Goal: Transaction & Acquisition: Purchase product/service

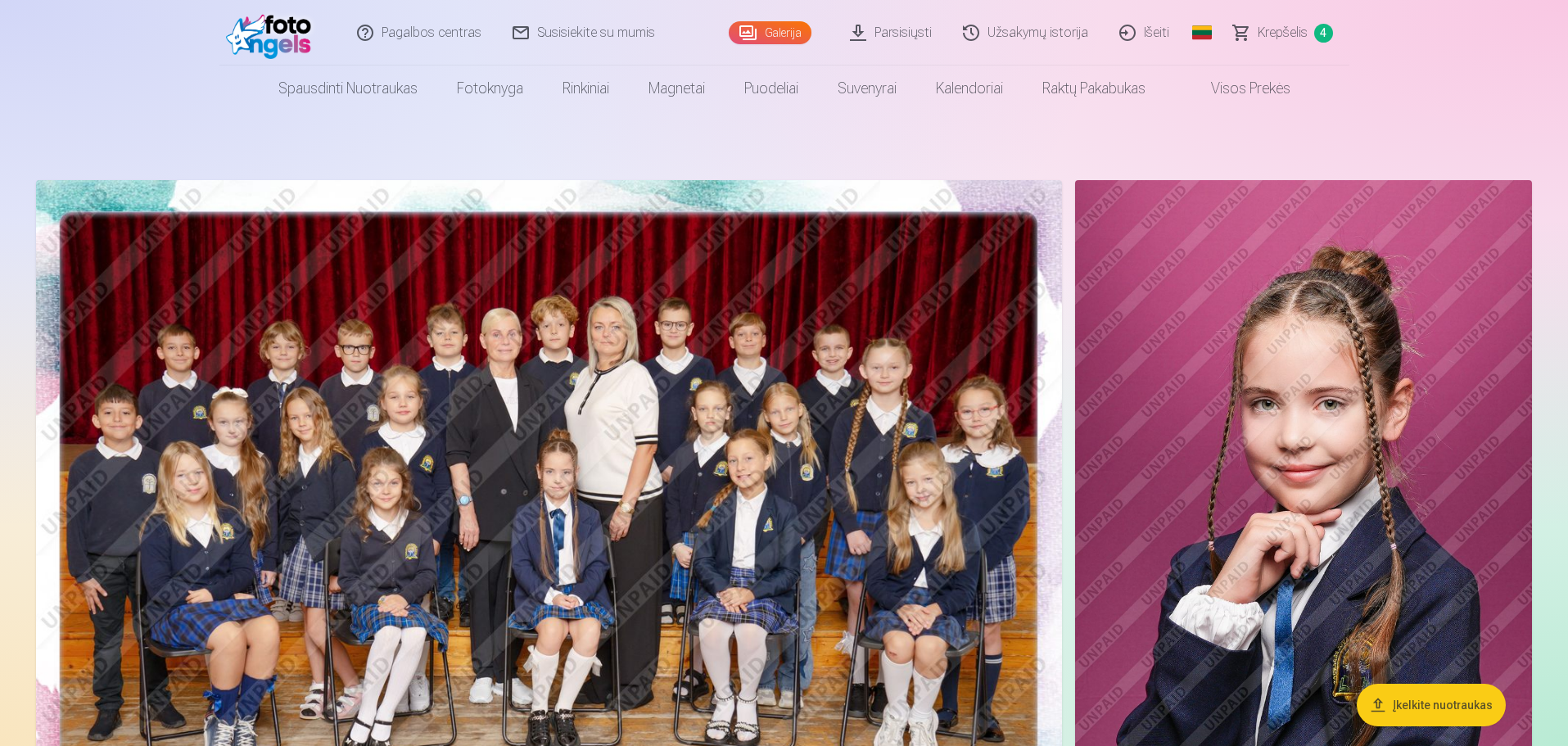
click at [1277, 31] on span "Krepšelis" at bounding box center [1282, 32] width 50 height 20
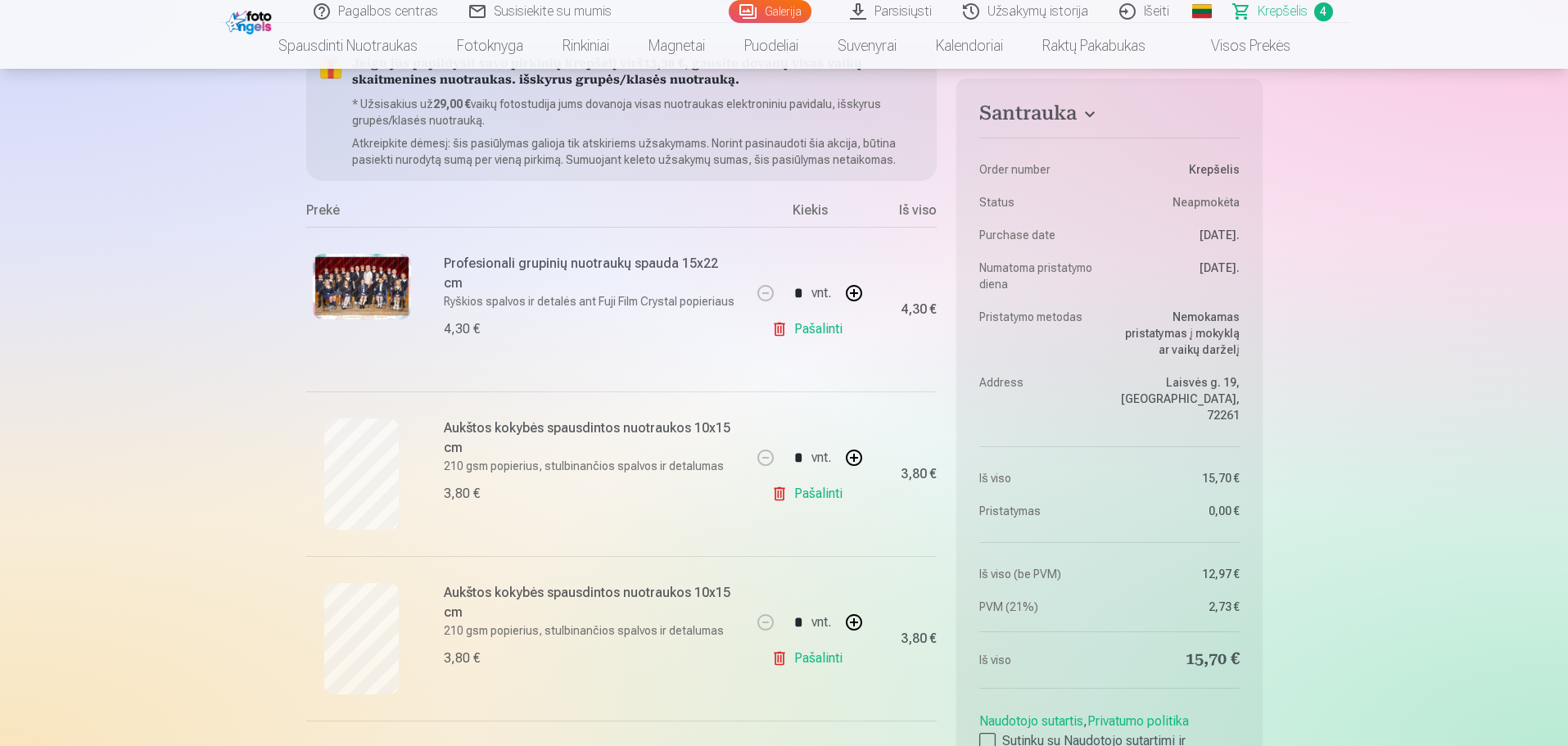
scroll to position [164, 0]
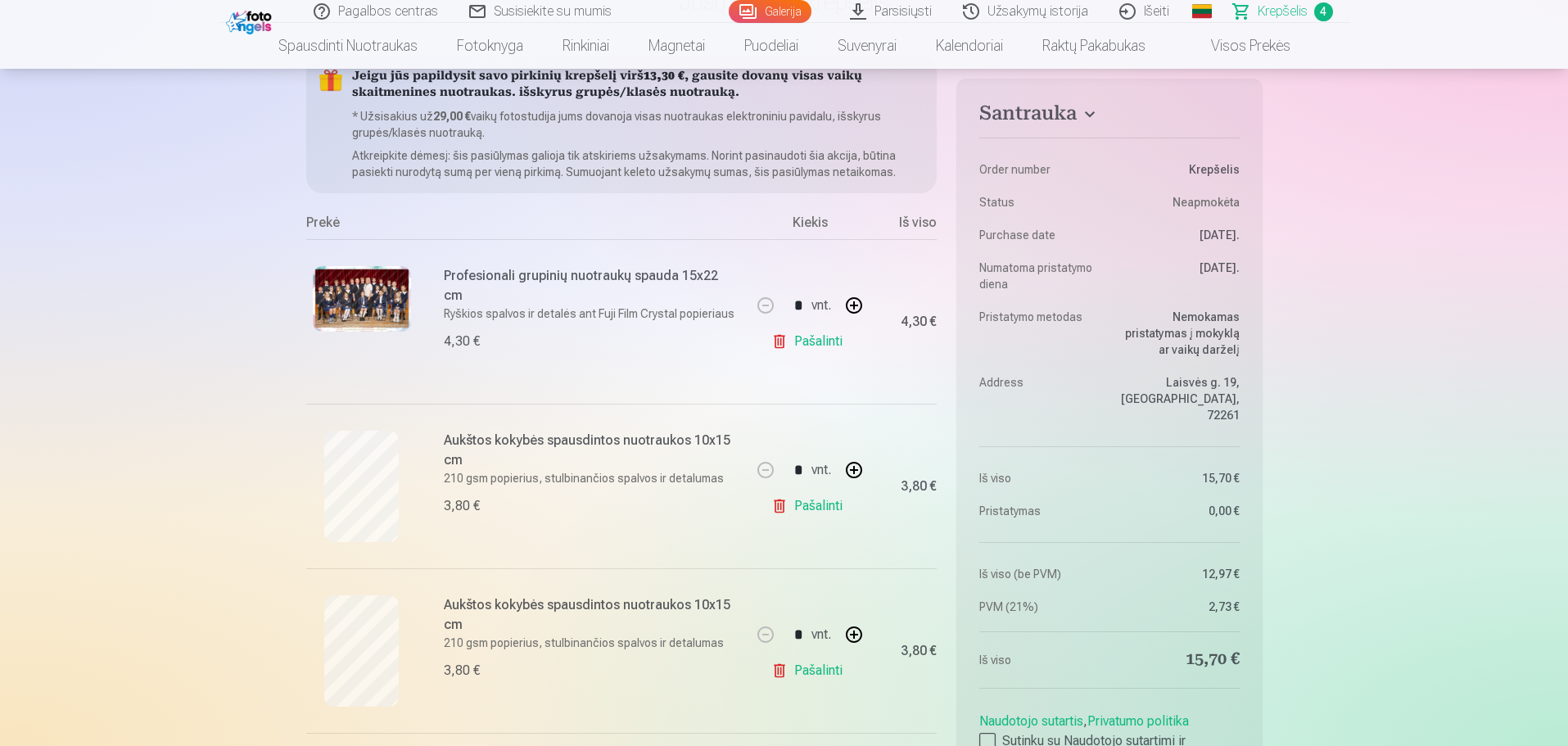
click at [393, 302] on img at bounding box center [362, 299] width 98 height 66
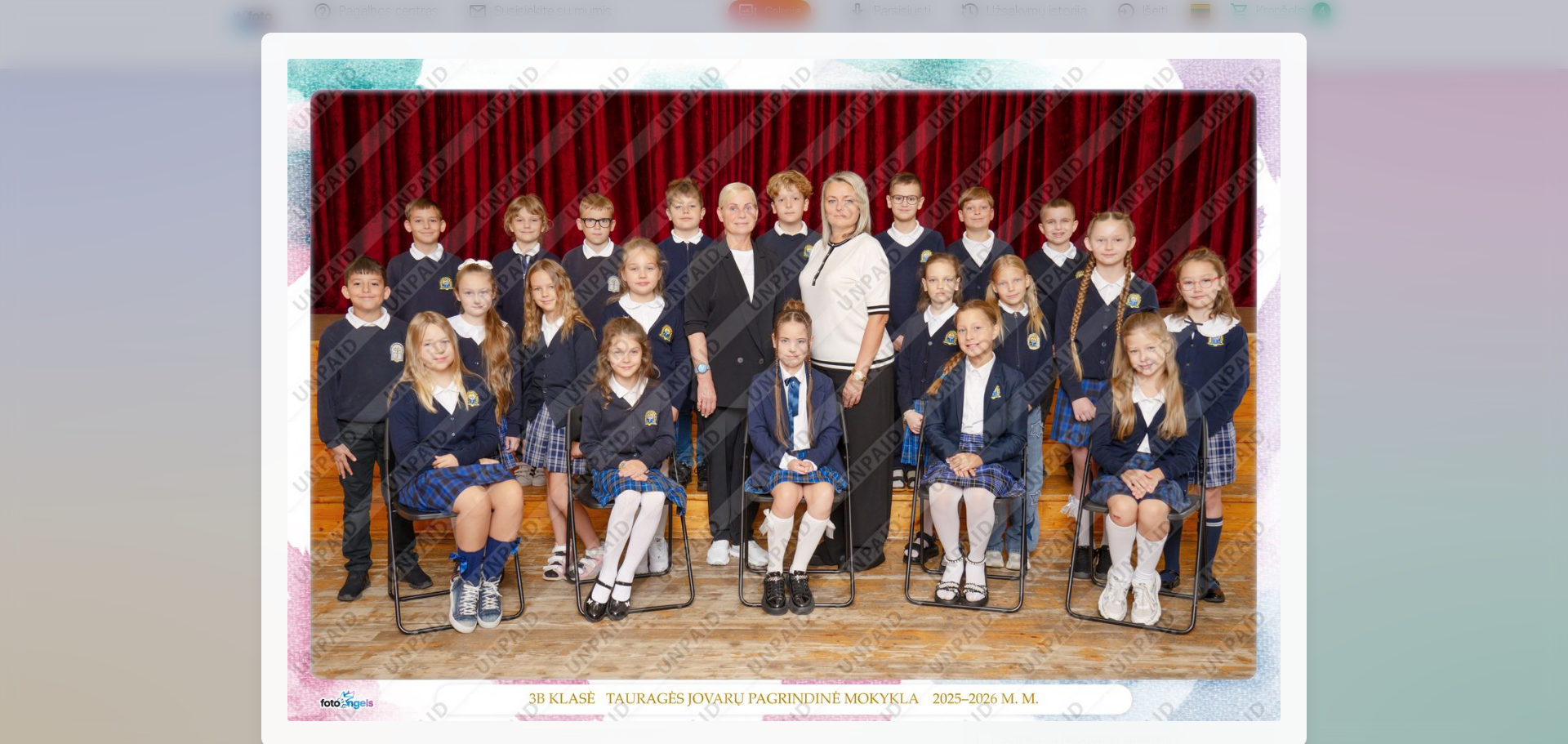
click at [195, 159] on div at bounding box center [784, 372] width 1568 height 744
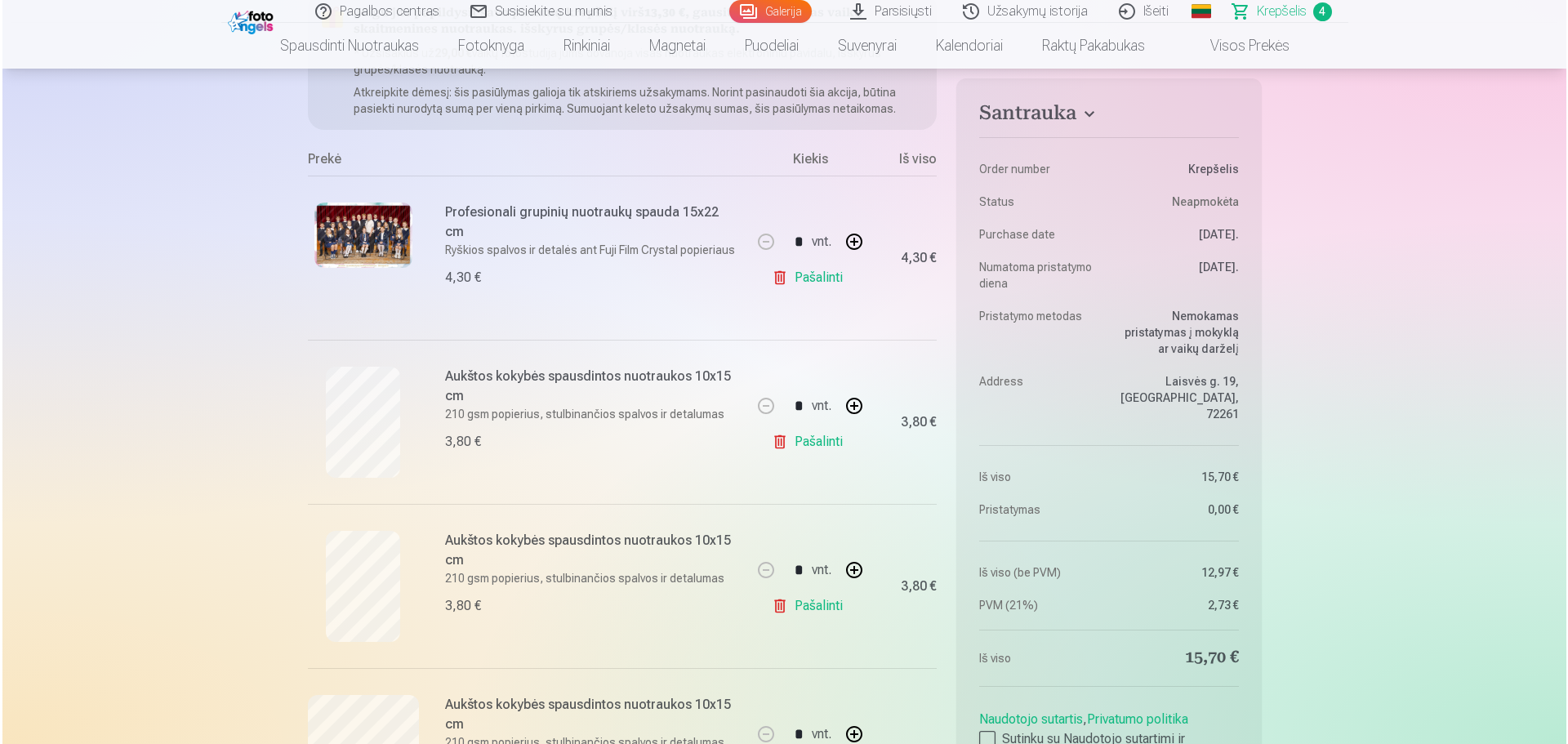
scroll to position [0, 0]
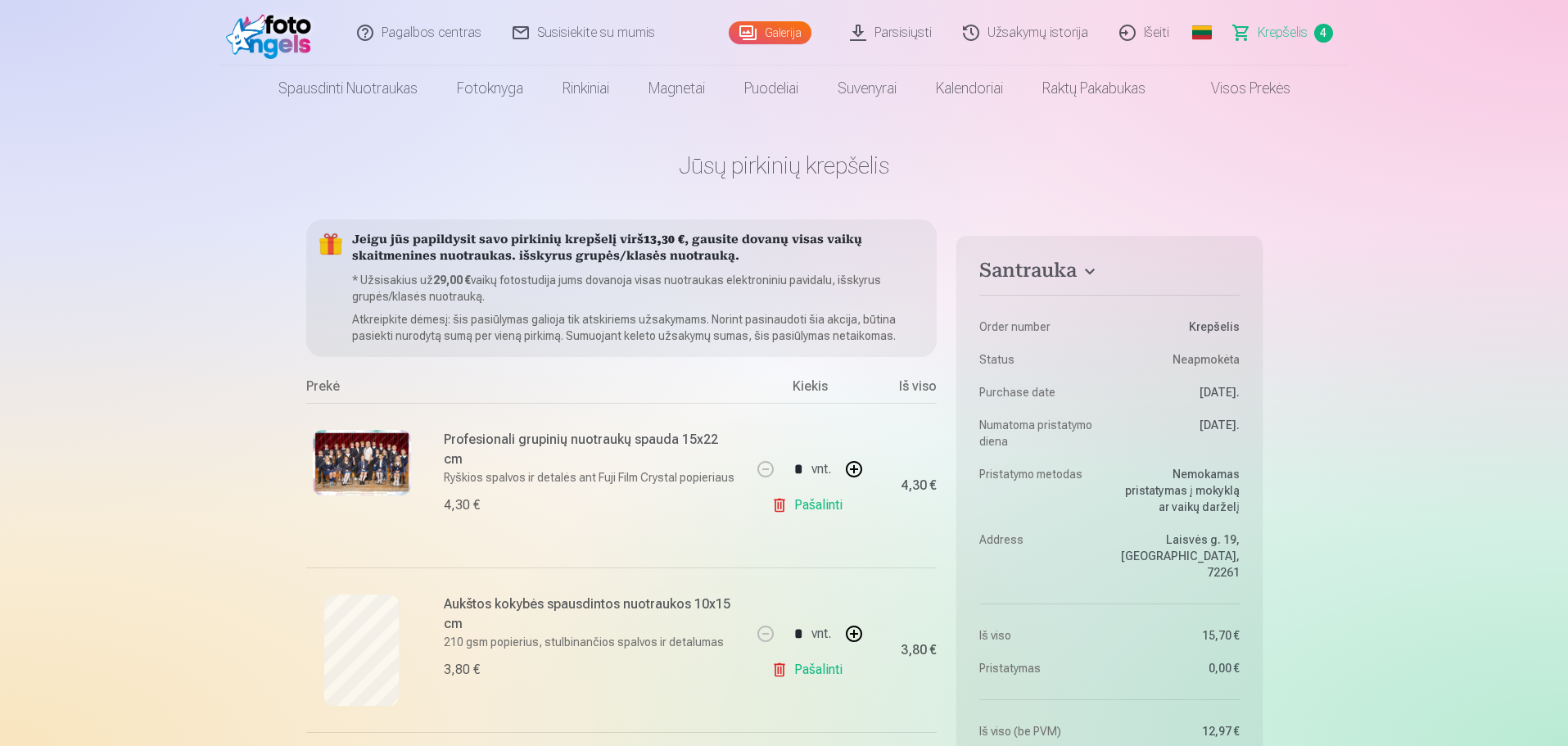
click at [340, 460] on img at bounding box center [362, 463] width 98 height 66
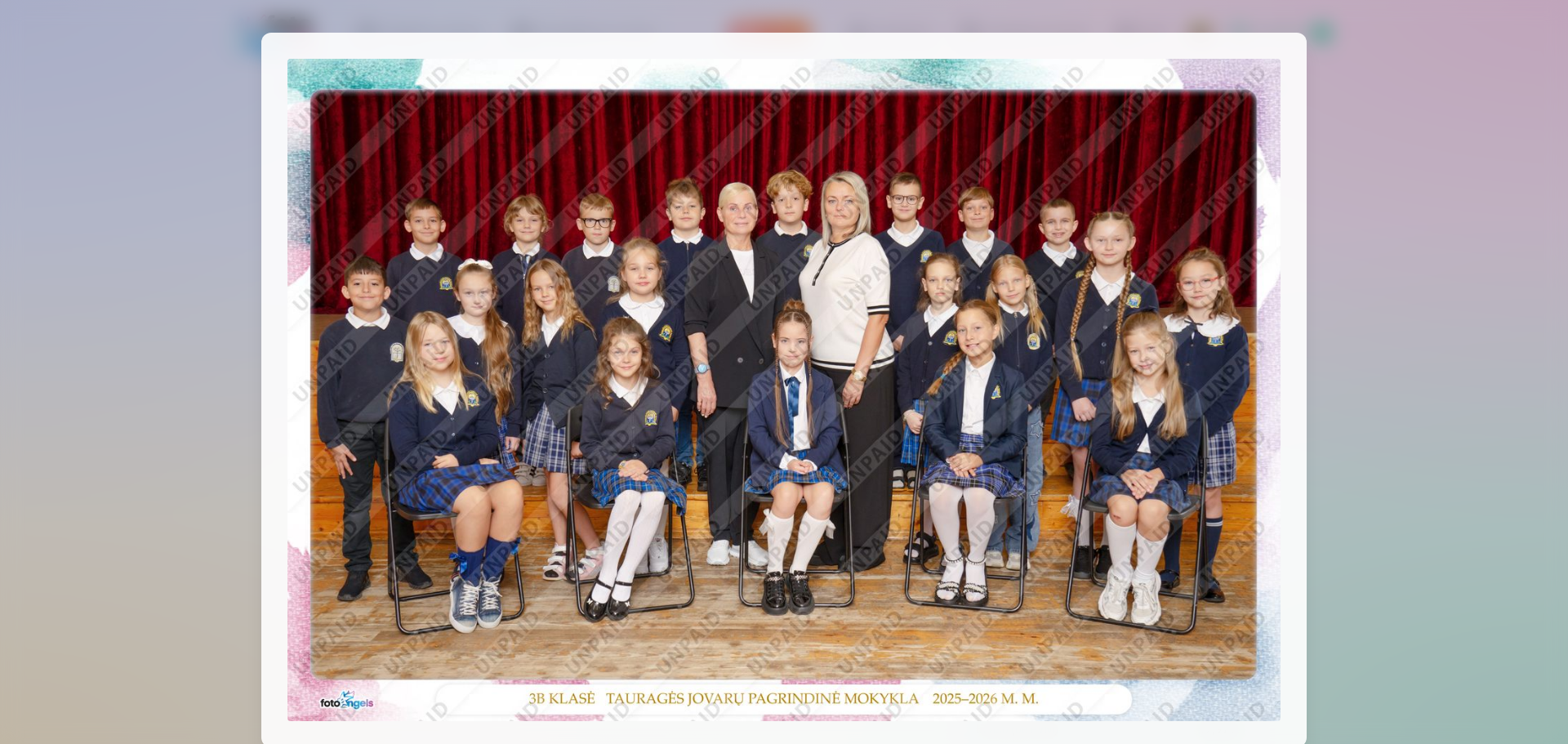
click at [1137, 504] on img at bounding box center [784, 390] width 993 height 663
click at [110, 239] on div at bounding box center [784, 372] width 1568 height 744
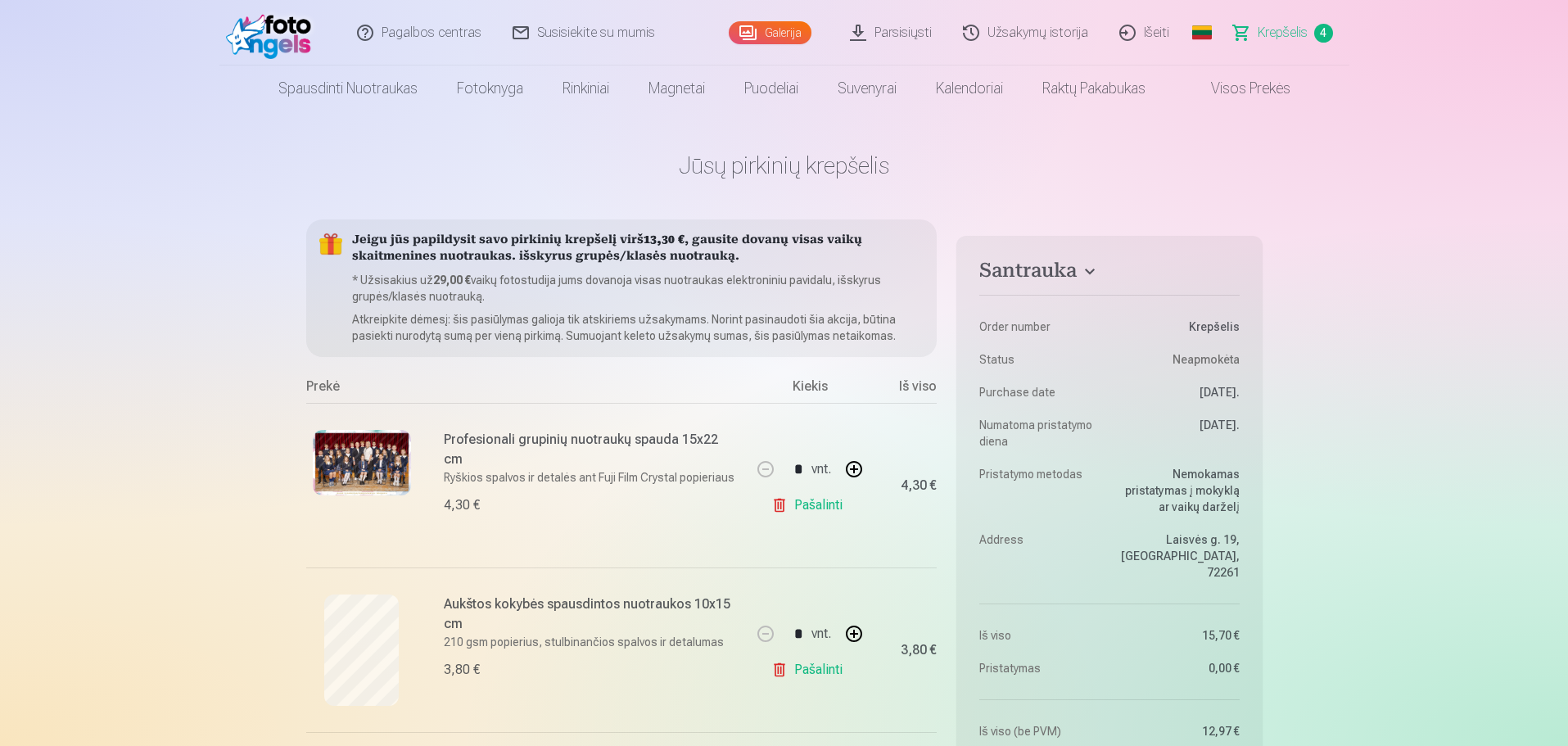
click at [771, 26] on link "Galerija" at bounding box center [770, 33] width 82 height 22
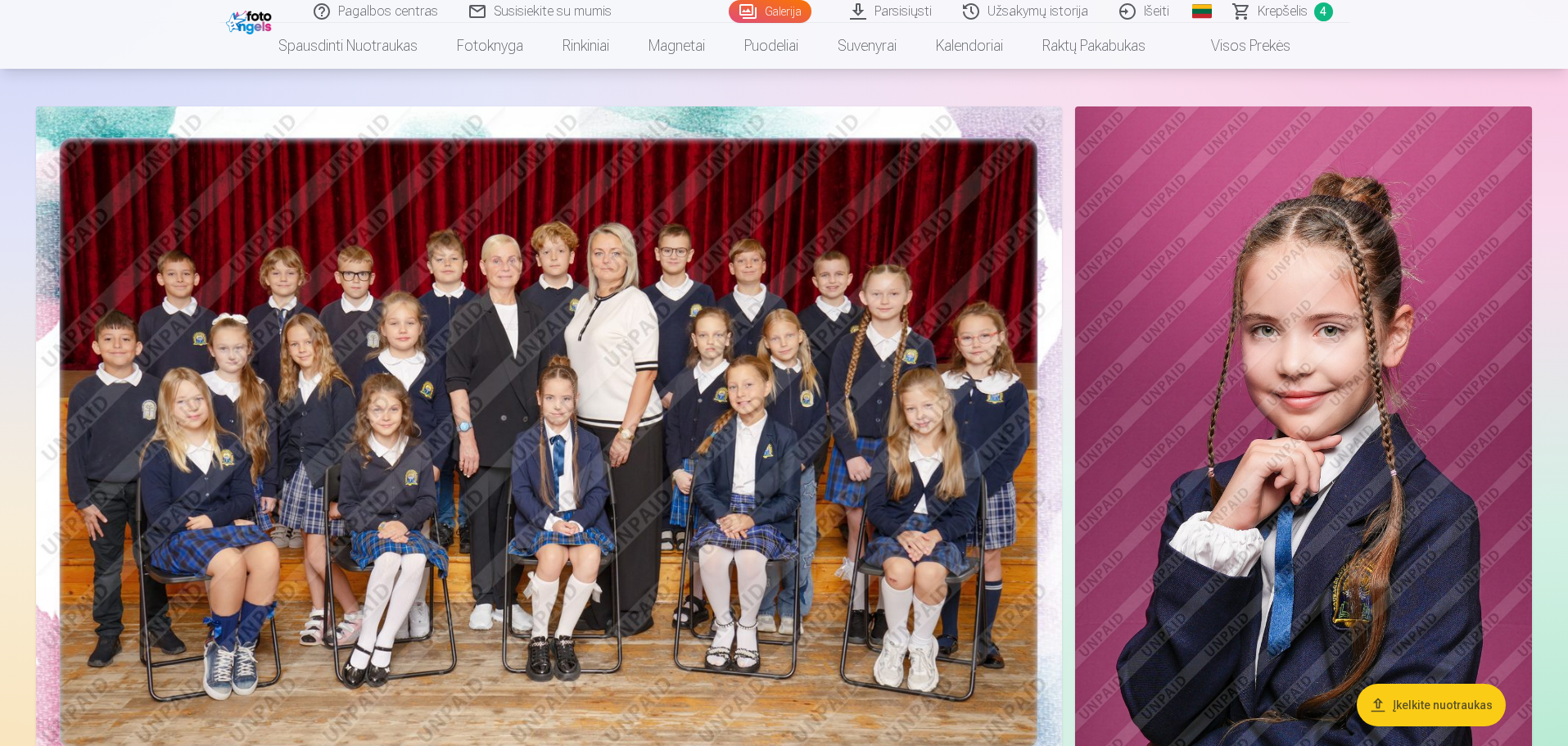
scroll to position [164, 0]
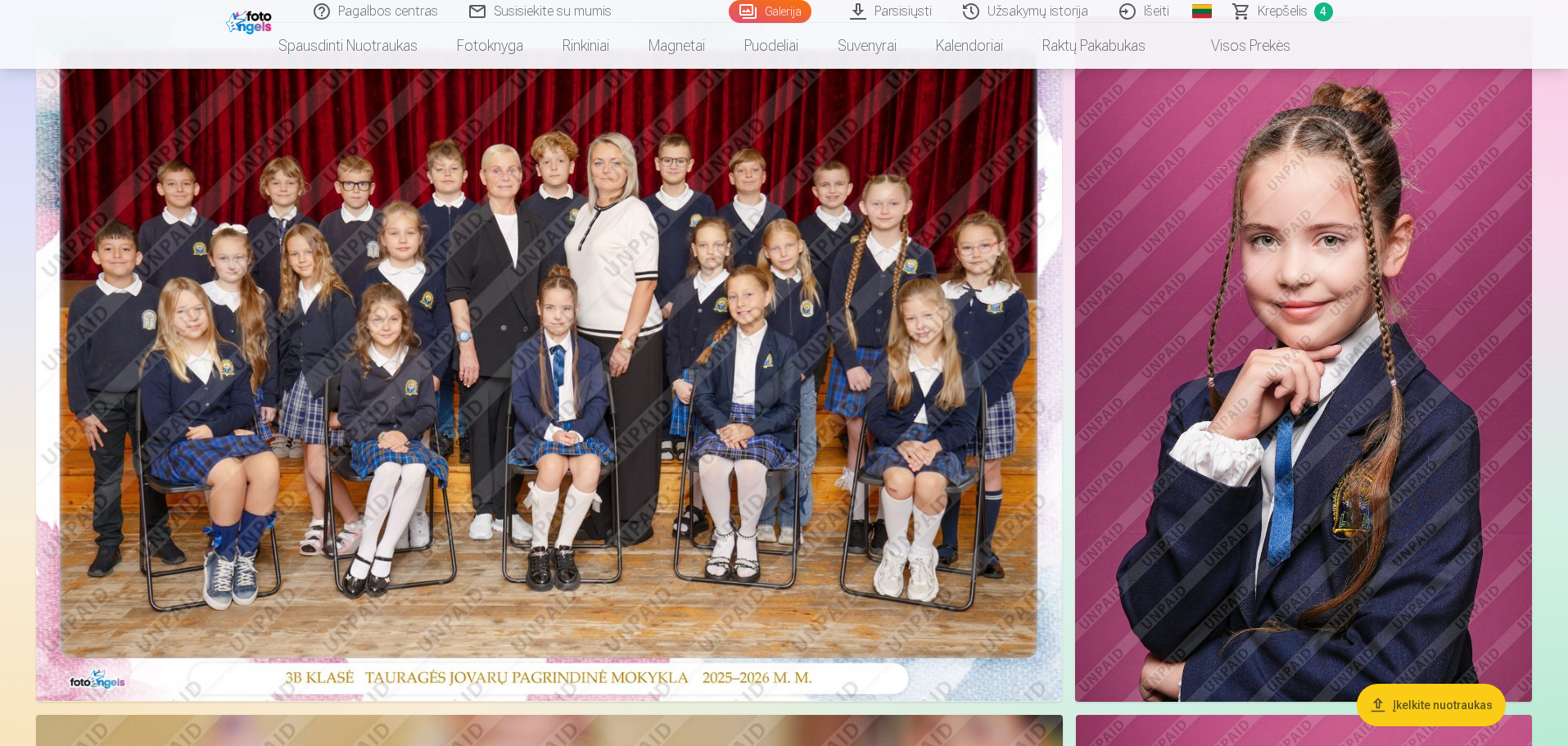
click at [877, 361] on img at bounding box center [548, 358] width 1026 height 685
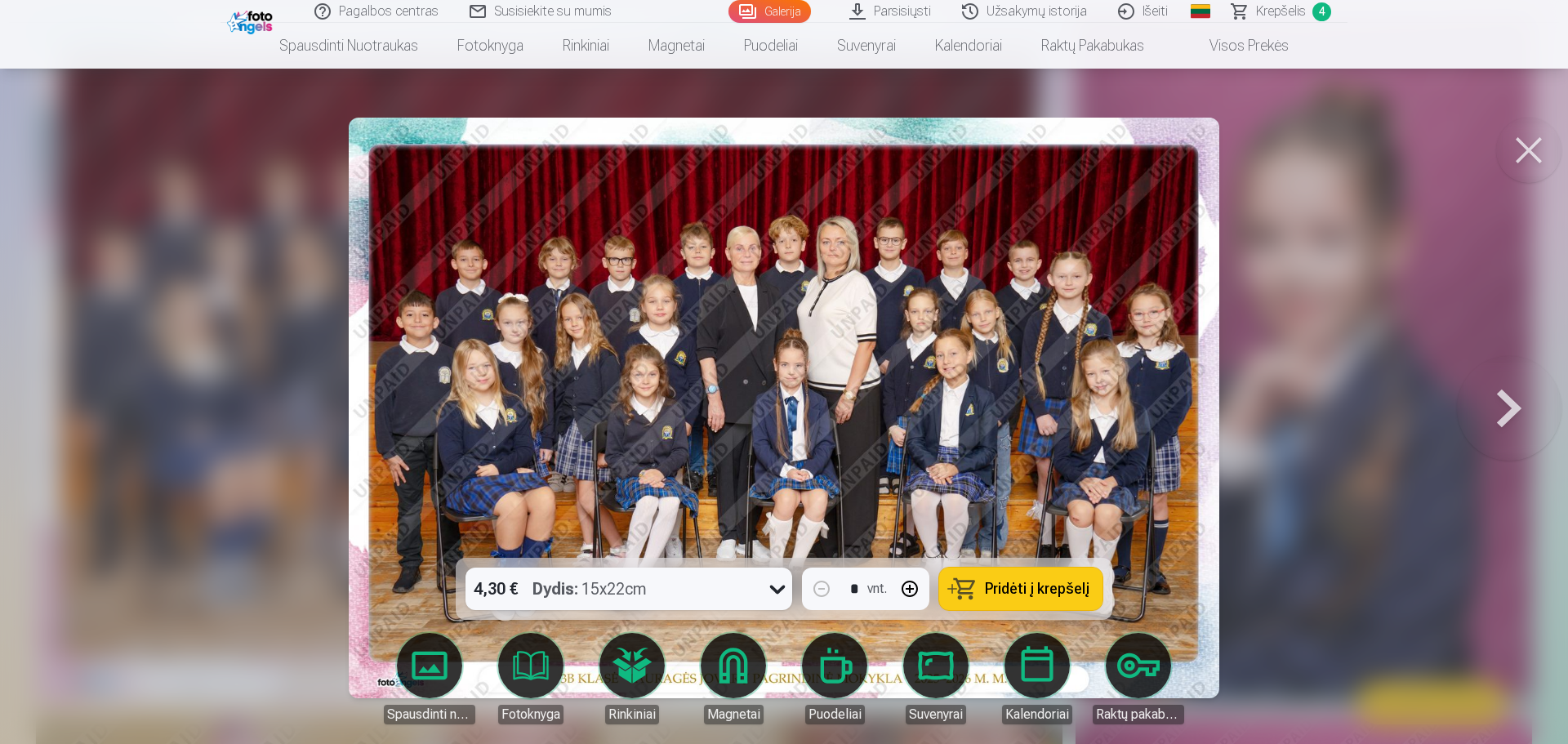
click at [1520, 406] on button at bounding box center [1509, 408] width 105 height 267
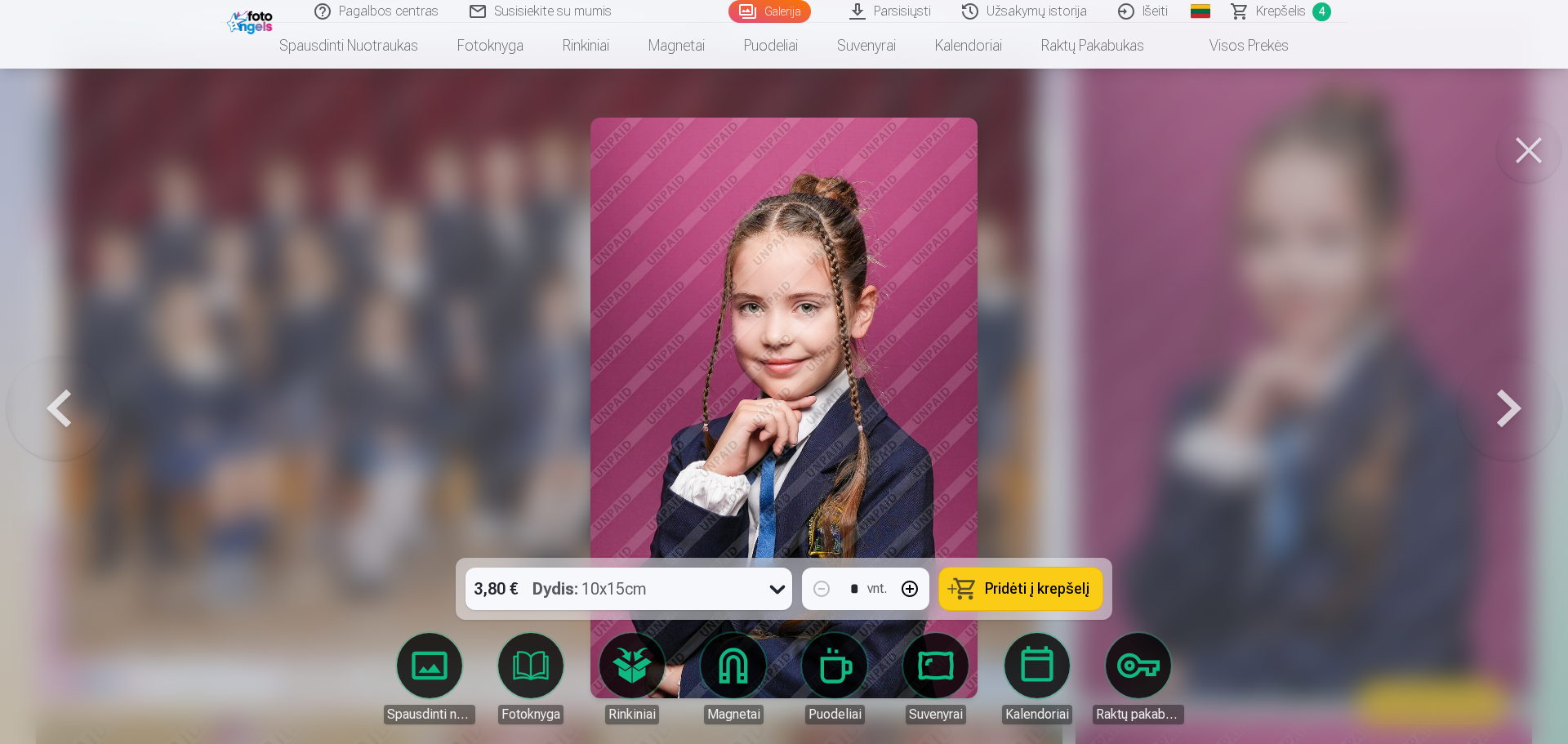
click at [1520, 406] on button at bounding box center [1509, 408] width 105 height 267
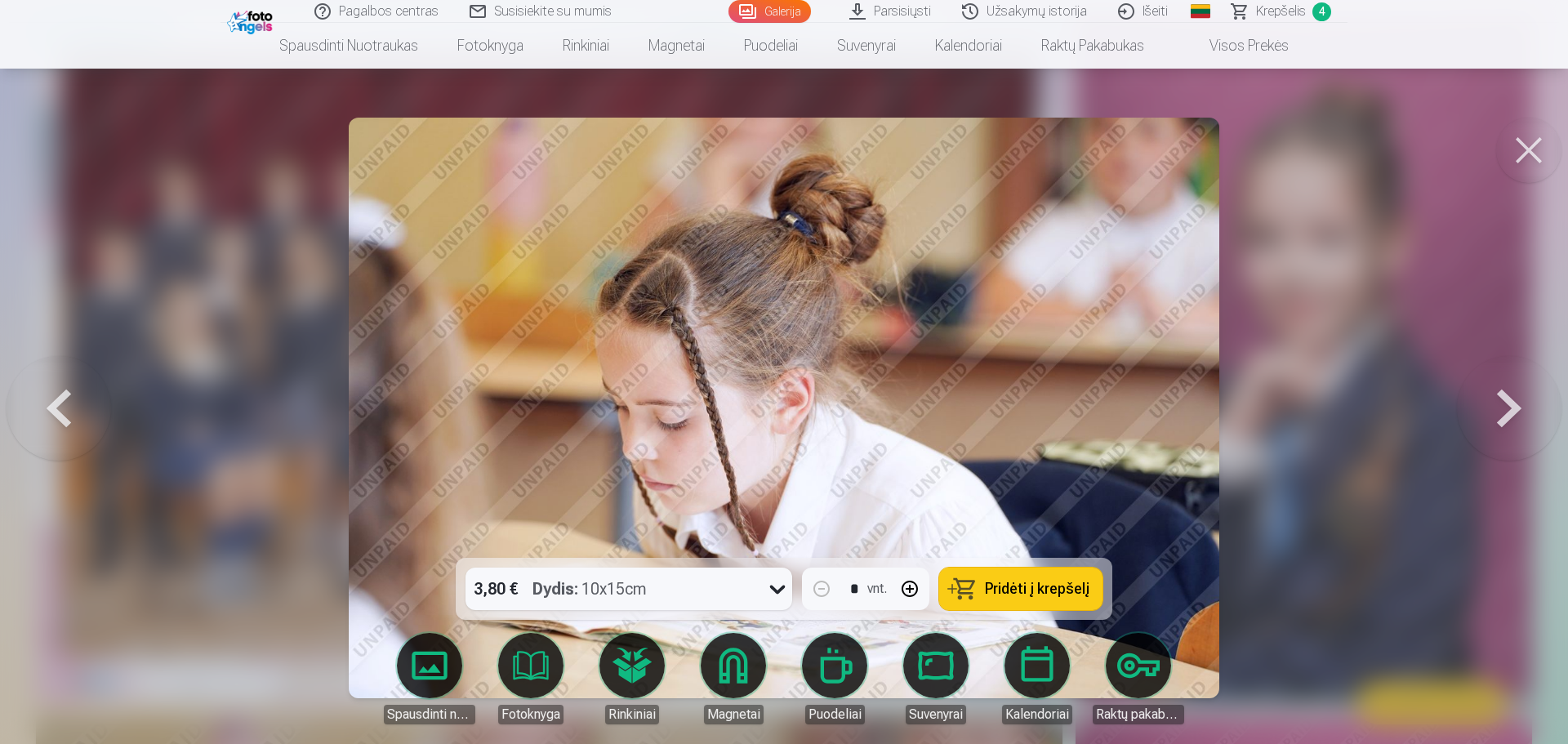
click at [1520, 406] on button at bounding box center [1509, 408] width 105 height 267
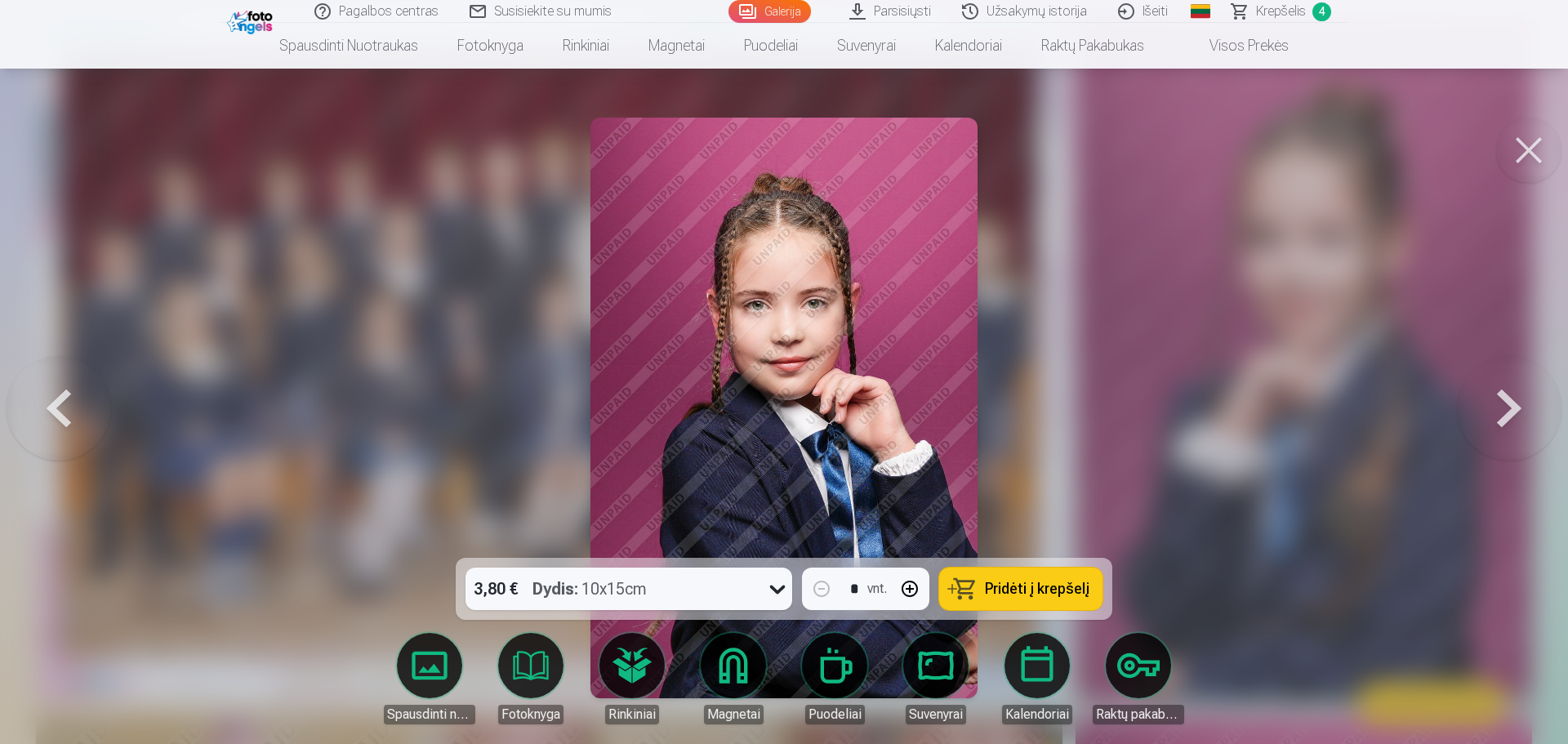
click at [1520, 406] on button at bounding box center [1509, 408] width 105 height 267
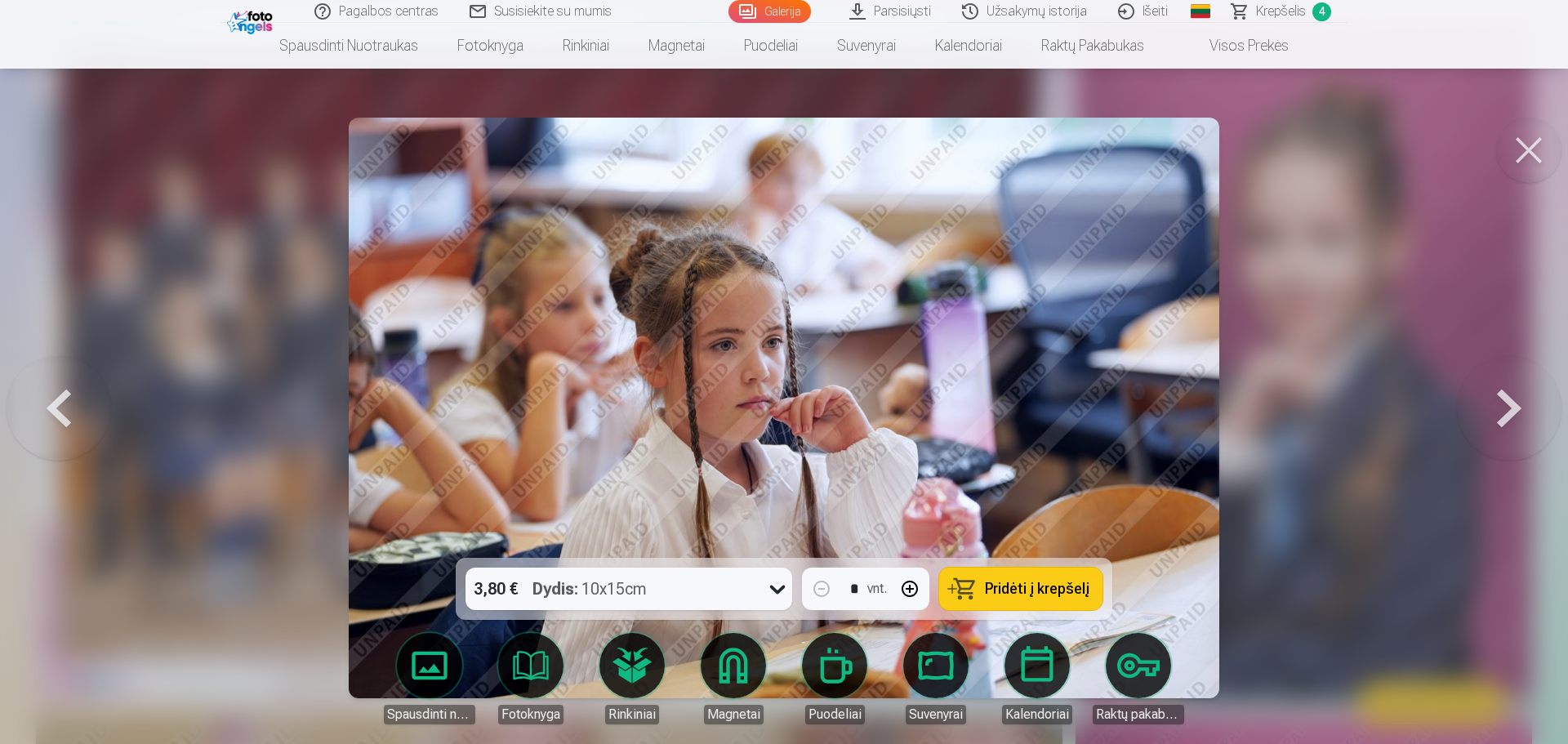
click at [1520, 406] on button at bounding box center [1509, 408] width 105 height 267
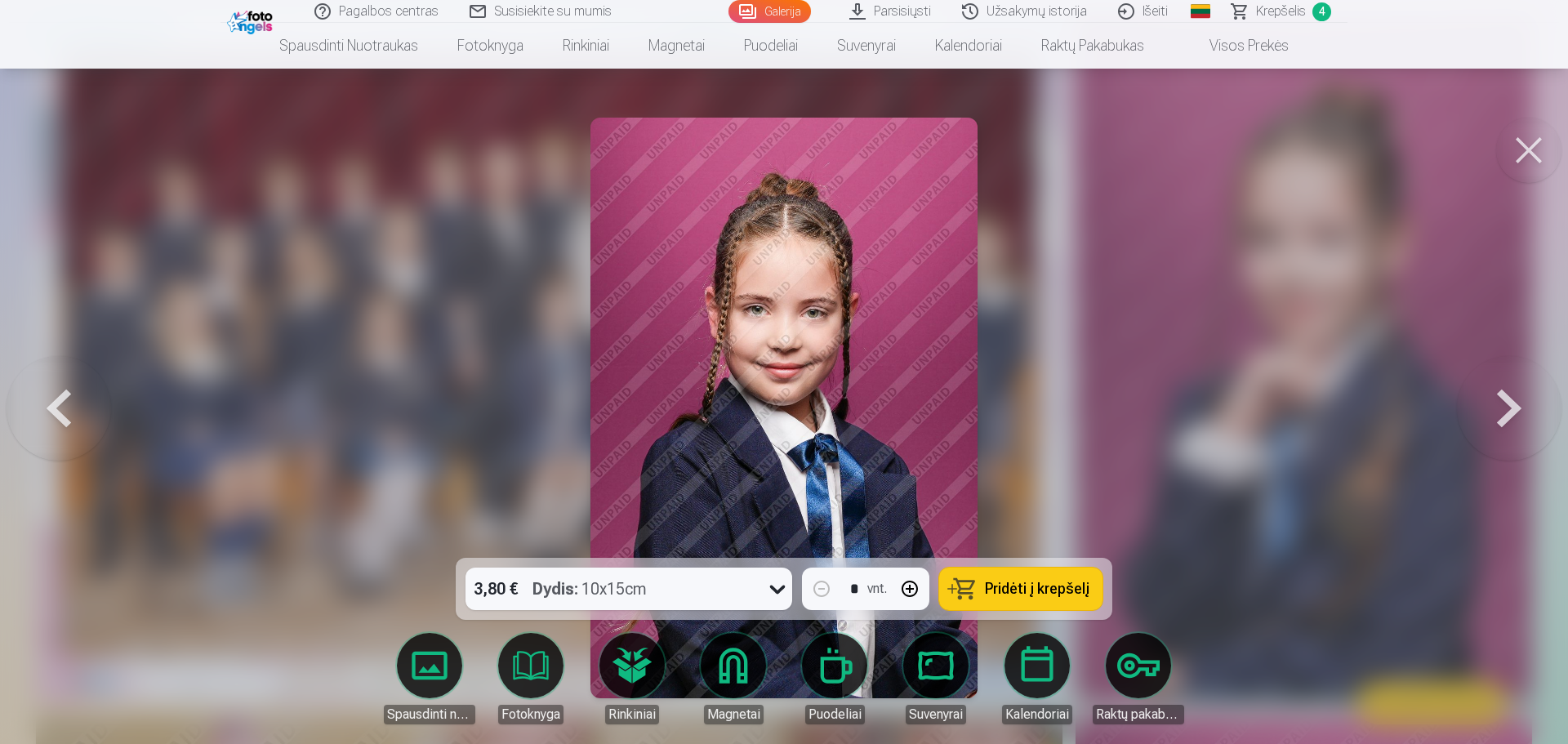
click at [1520, 406] on button at bounding box center [1509, 408] width 105 height 267
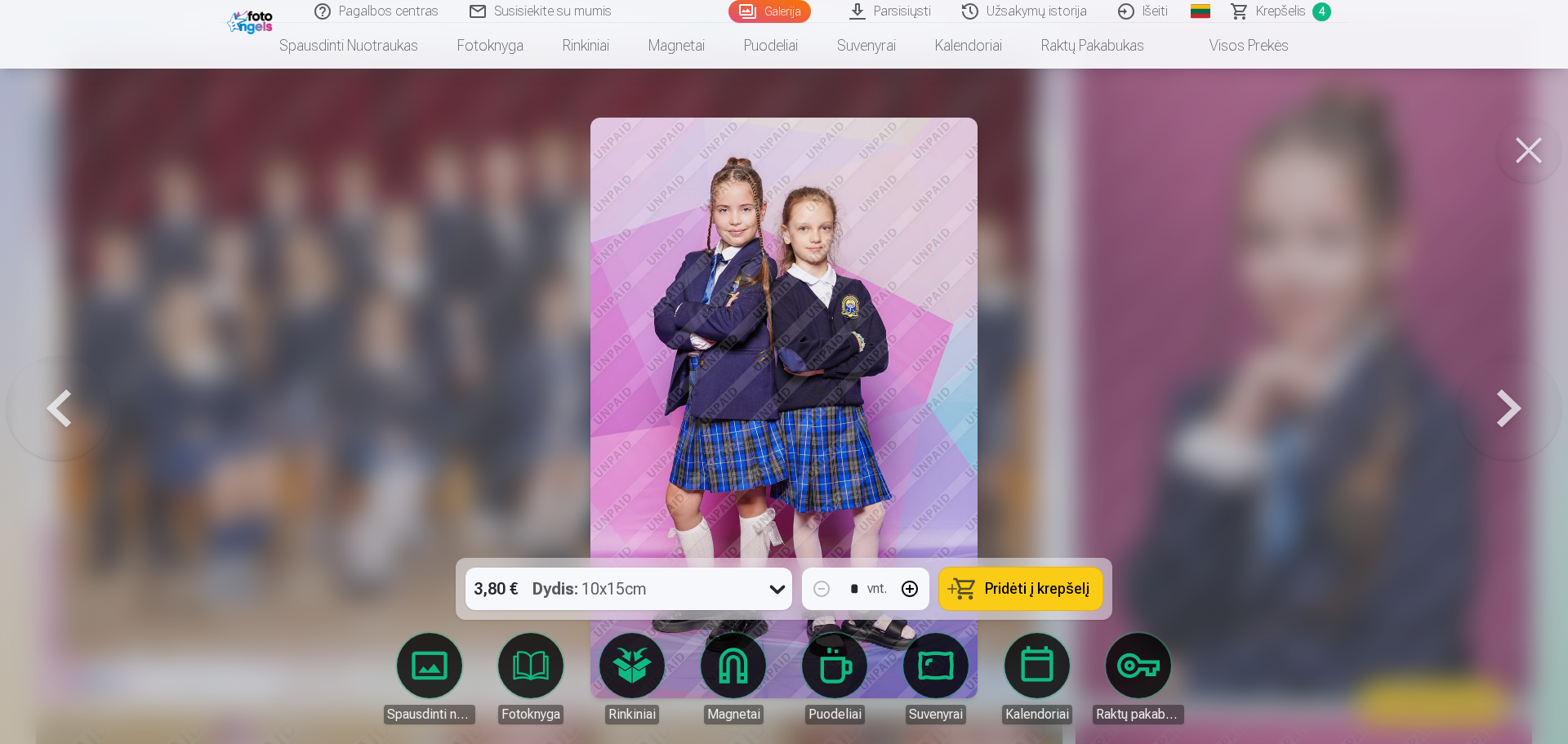
click at [1520, 406] on button at bounding box center [1509, 408] width 105 height 267
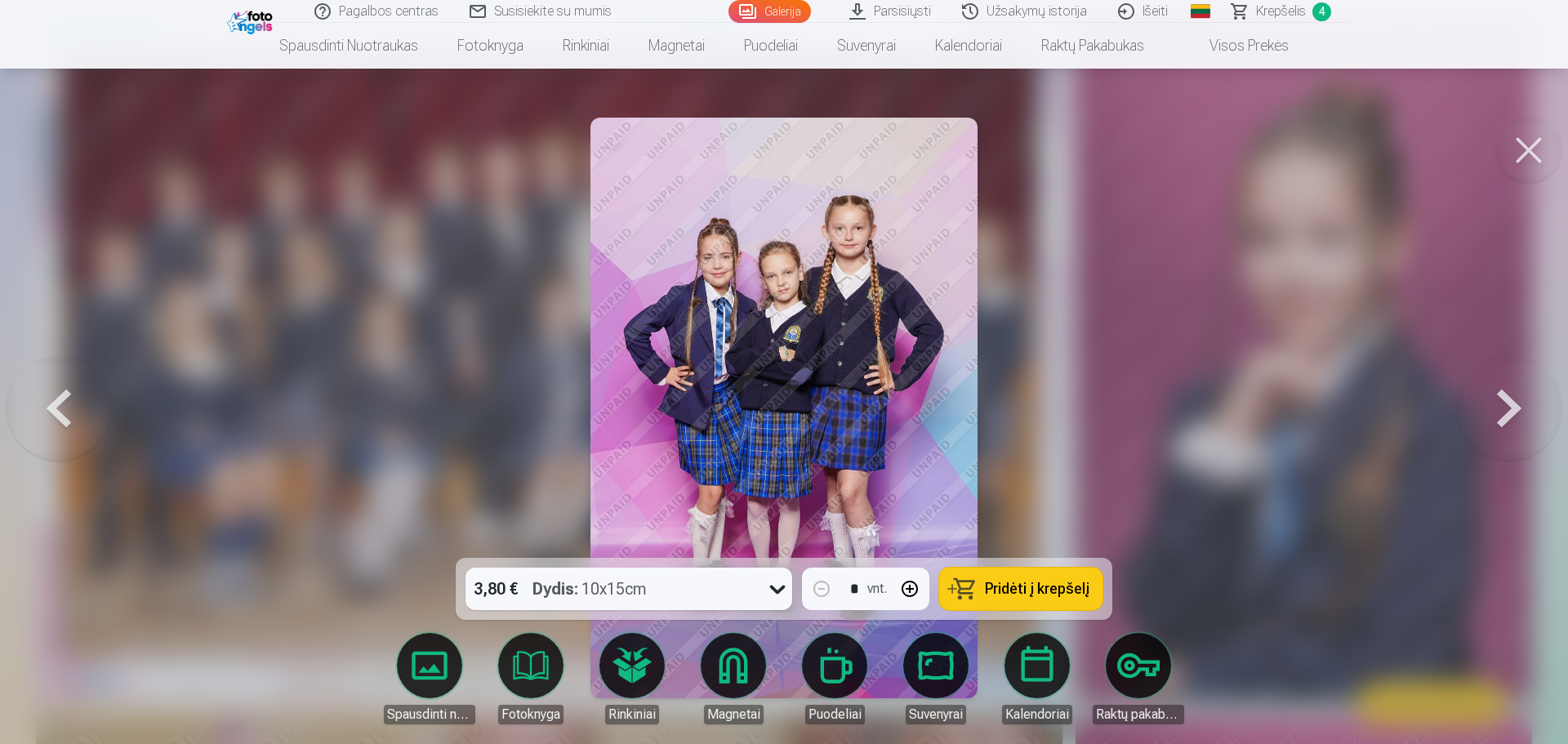
click at [1520, 406] on button at bounding box center [1509, 408] width 105 height 267
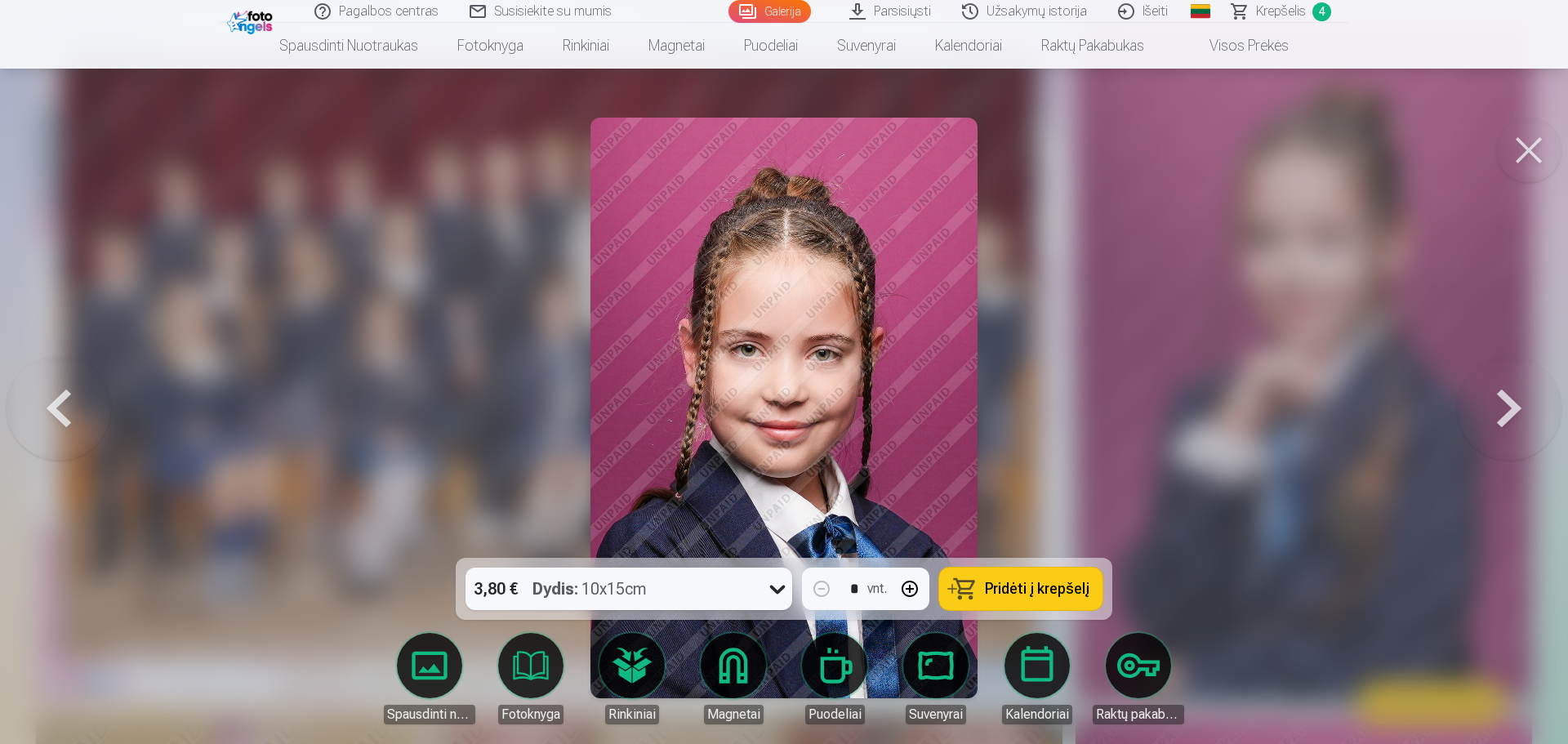
click at [61, 418] on button at bounding box center [59, 408] width 105 height 267
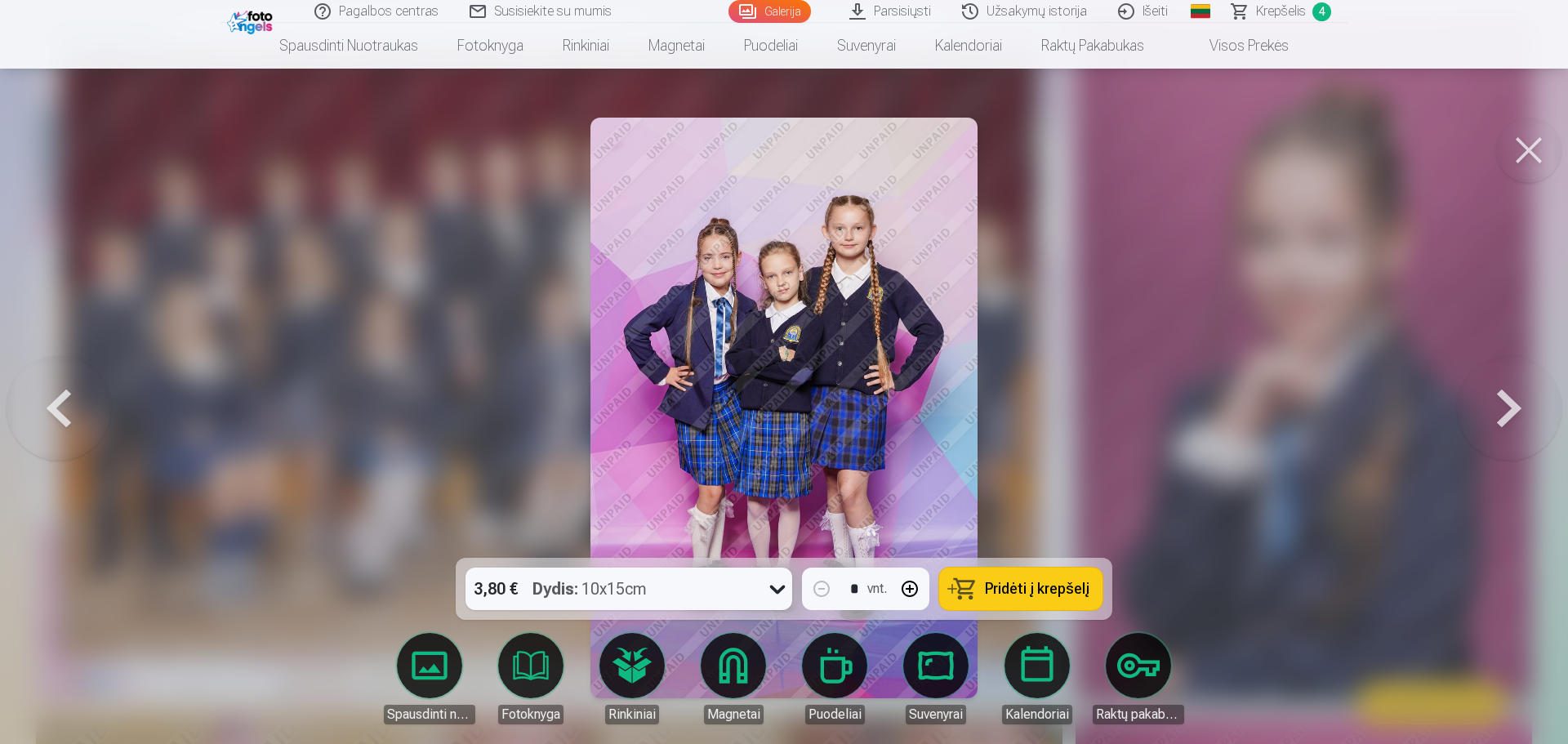
click at [1513, 408] on button at bounding box center [1509, 408] width 105 height 267
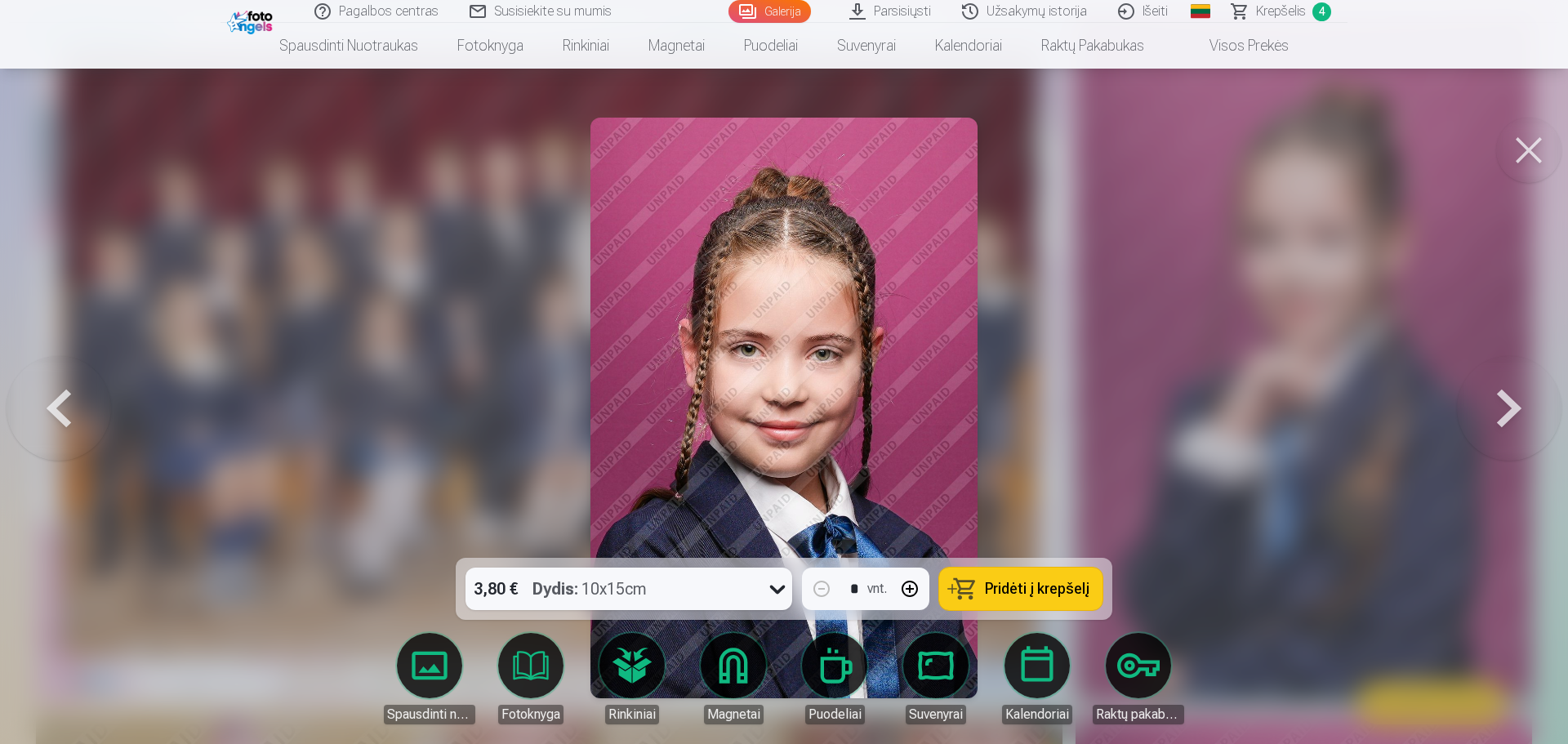
click at [1513, 408] on button at bounding box center [1509, 408] width 105 height 267
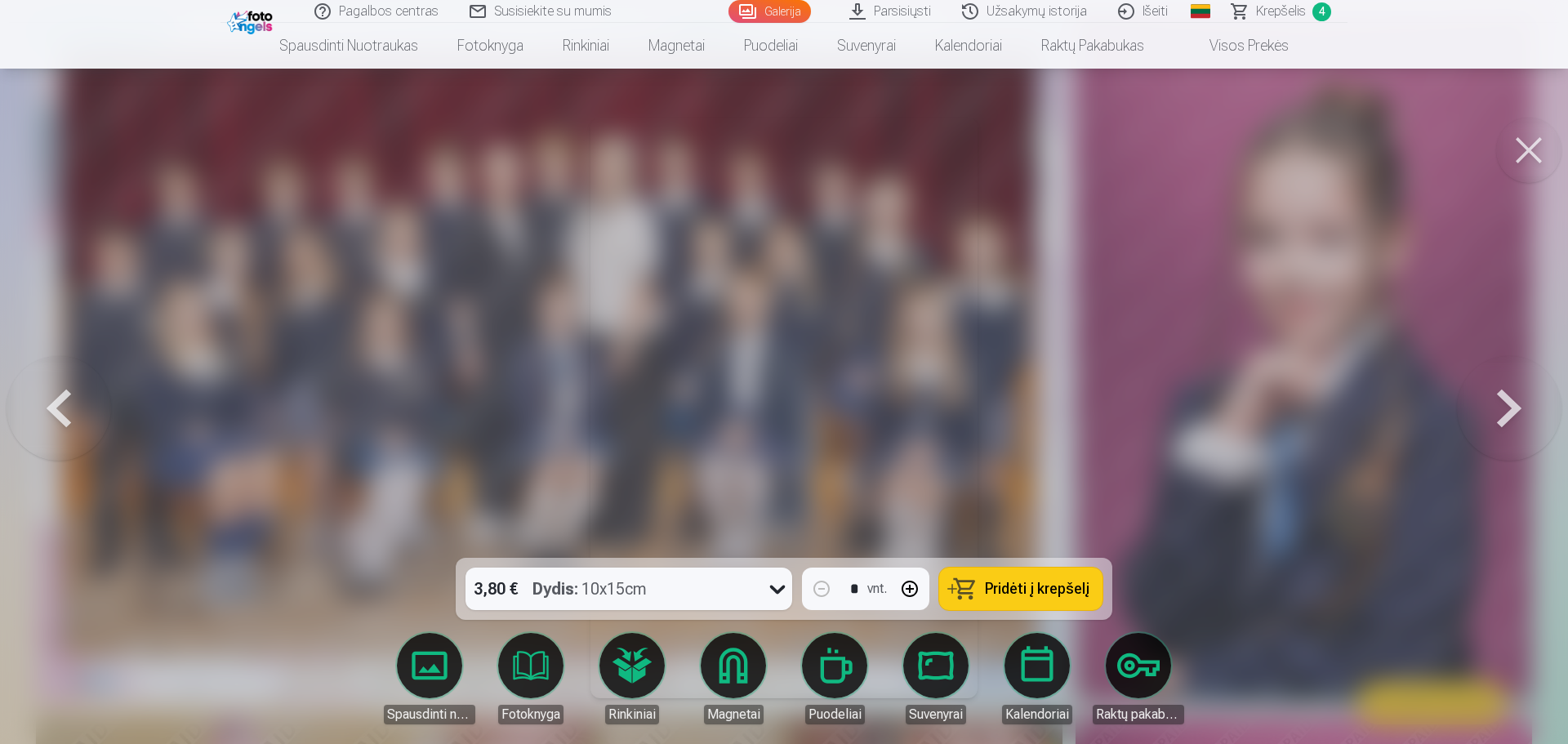
click at [1513, 408] on button at bounding box center [1509, 408] width 105 height 267
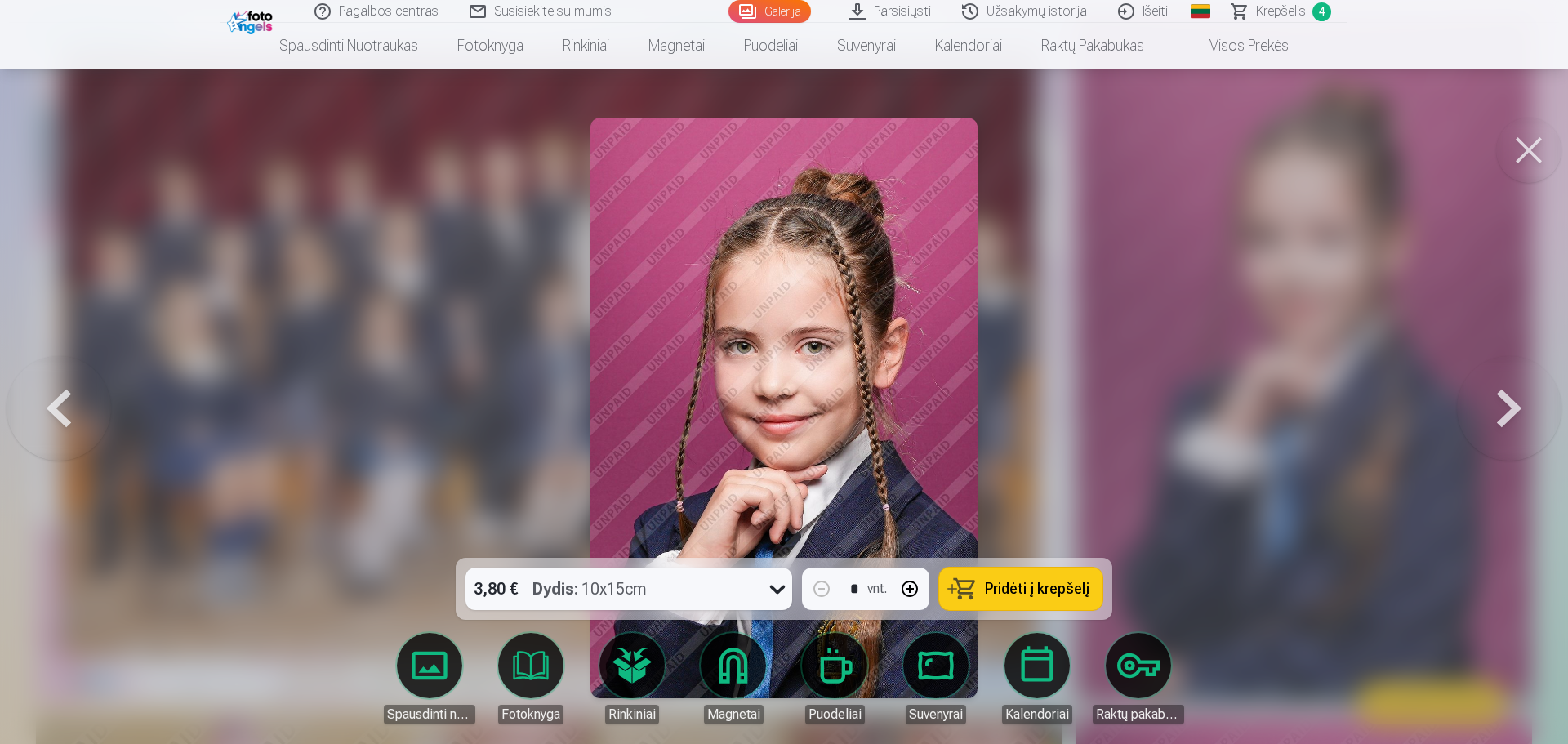
click at [1513, 408] on button at bounding box center [1509, 408] width 105 height 267
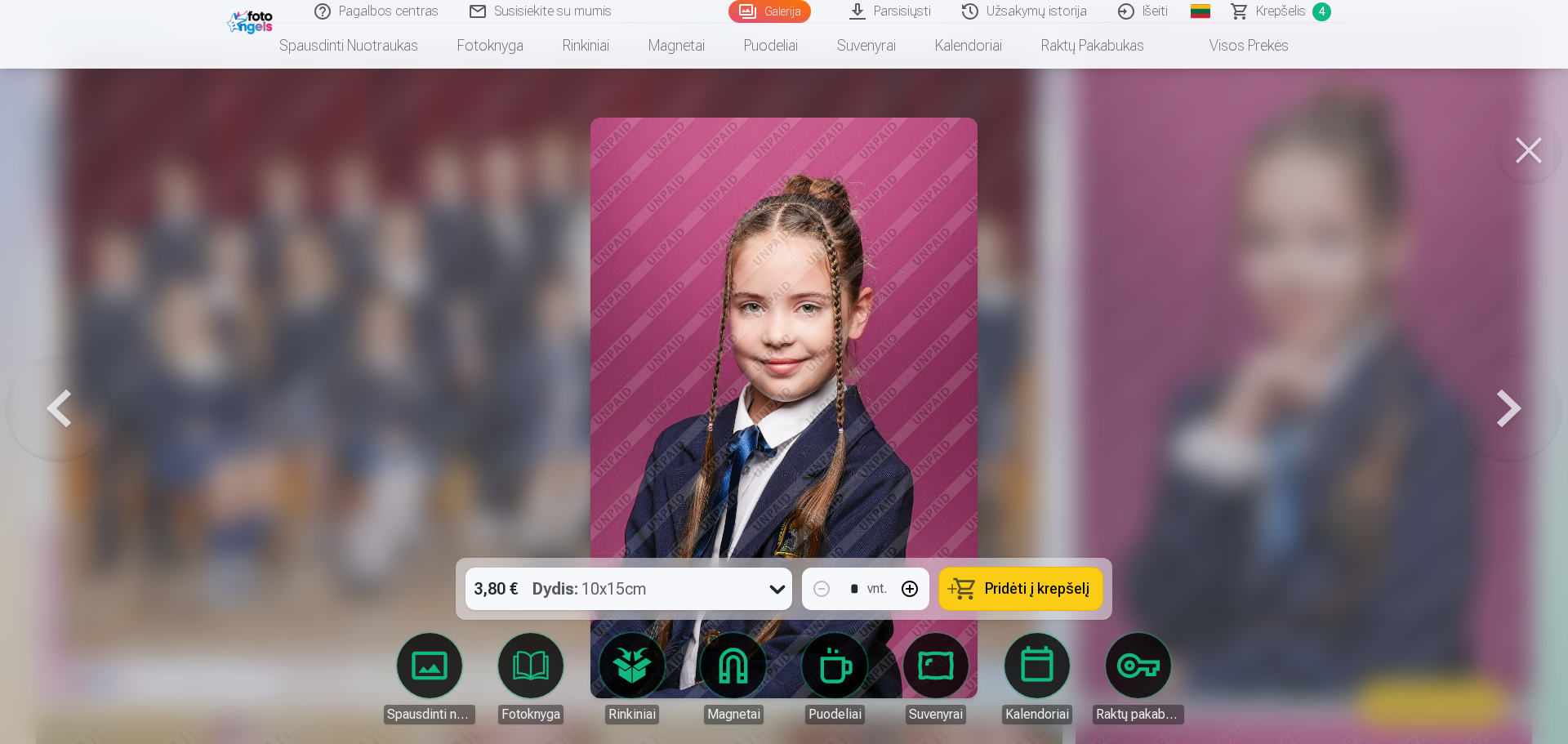
click at [1513, 407] on button at bounding box center [1509, 408] width 105 height 267
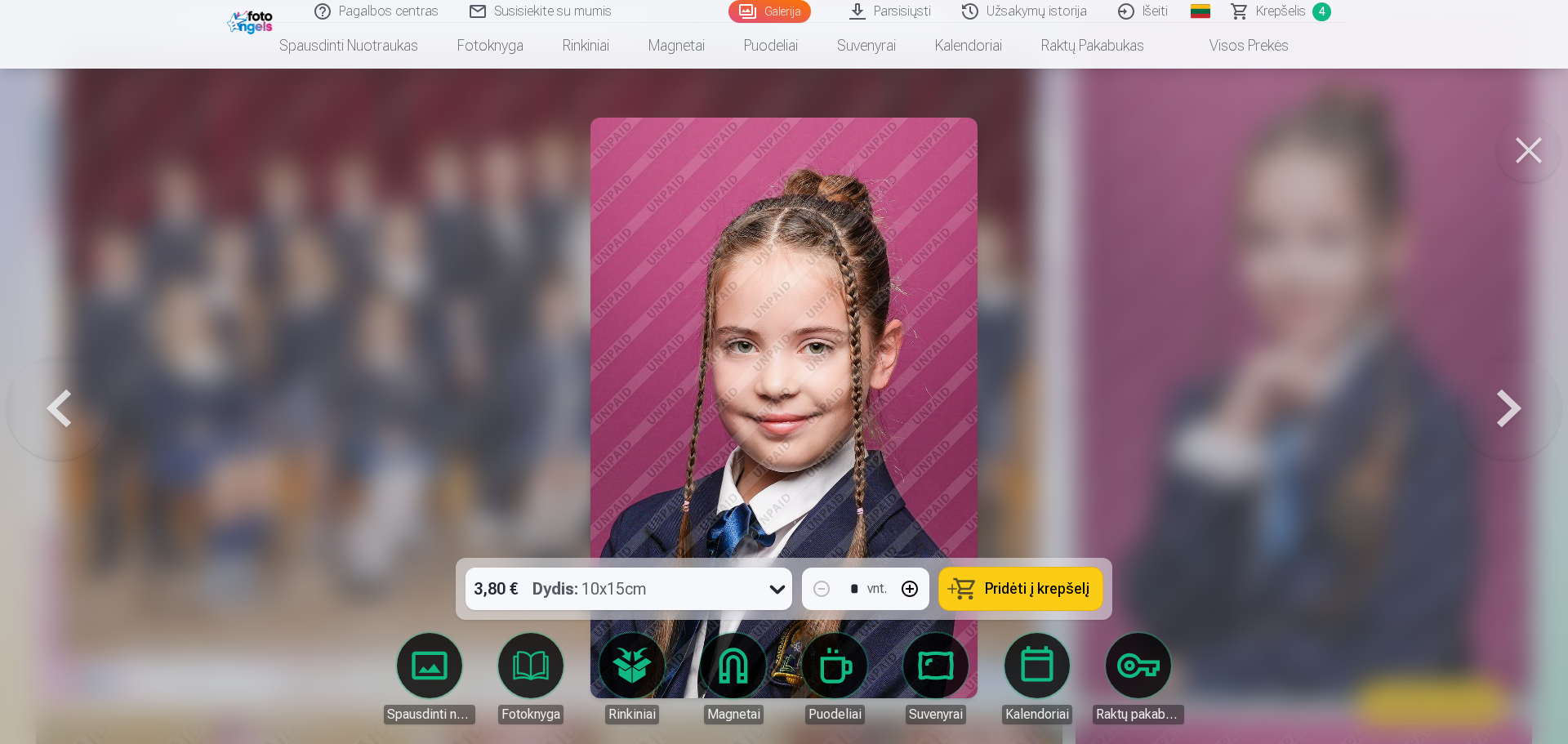
click at [1513, 407] on button at bounding box center [1509, 408] width 105 height 267
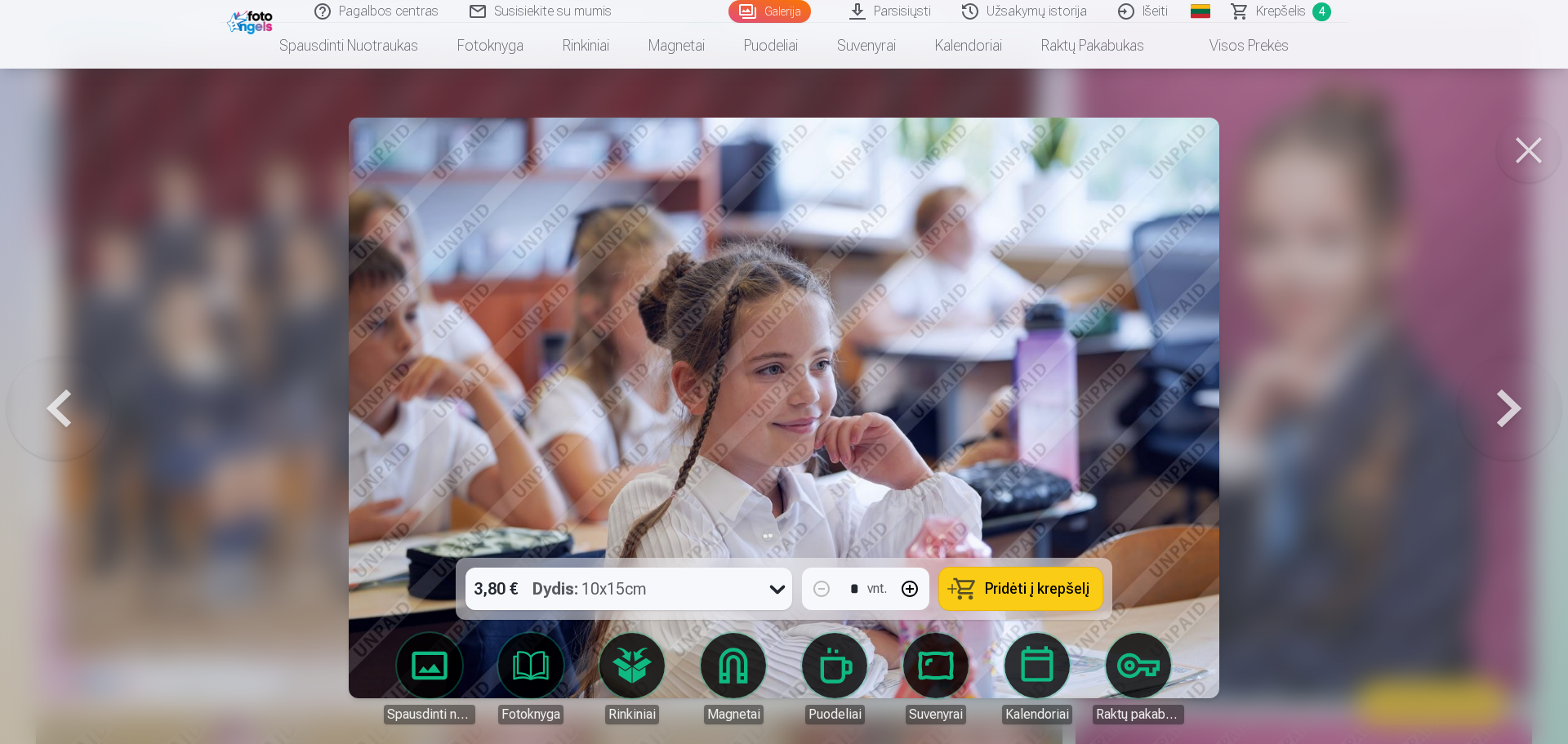
click at [1513, 407] on button at bounding box center [1509, 408] width 105 height 267
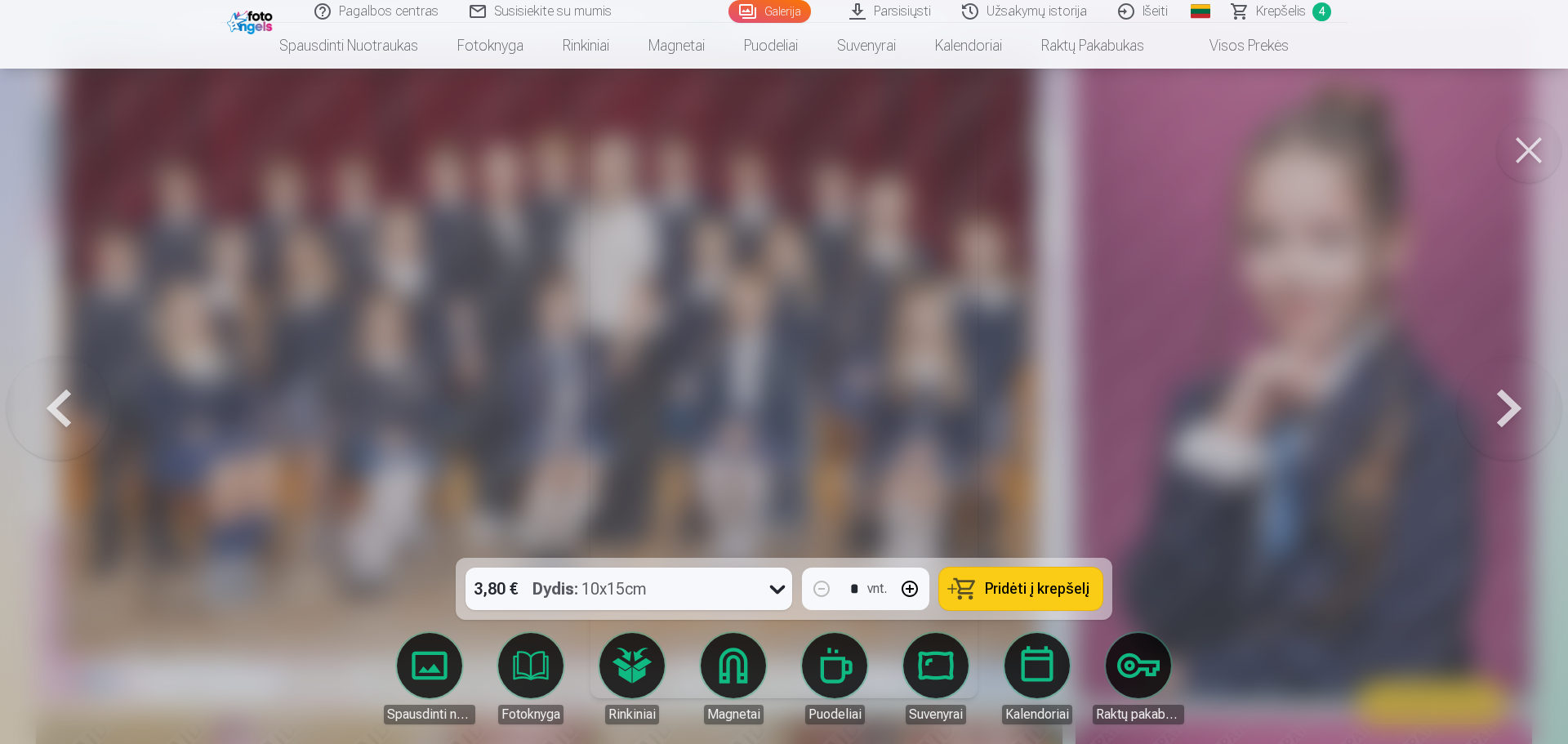
click at [1513, 407] on button at bounding box center [1509, 408] width 105 height 267
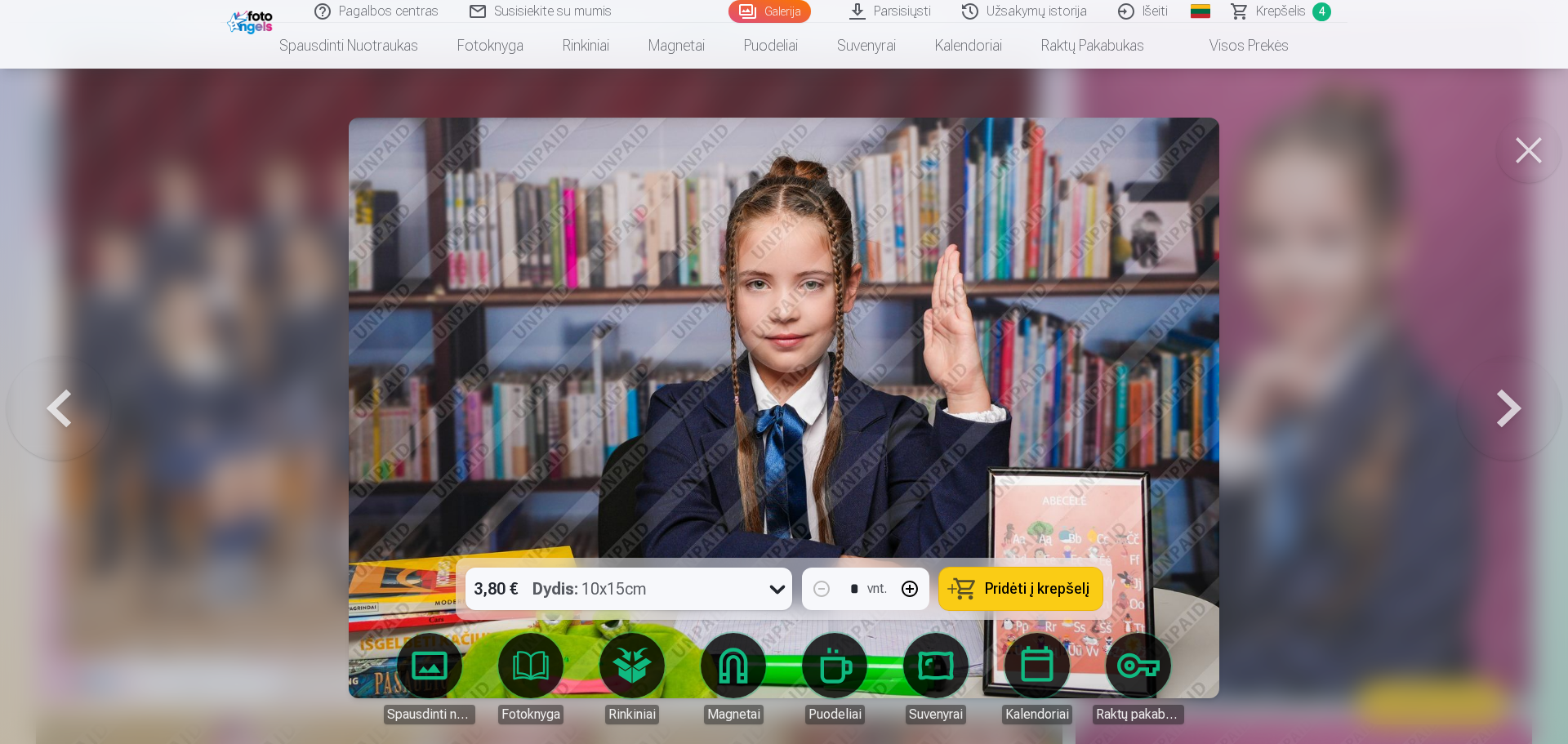
click at [1514, 405] on button at bounding box center [1509, 408] width 105 height 267
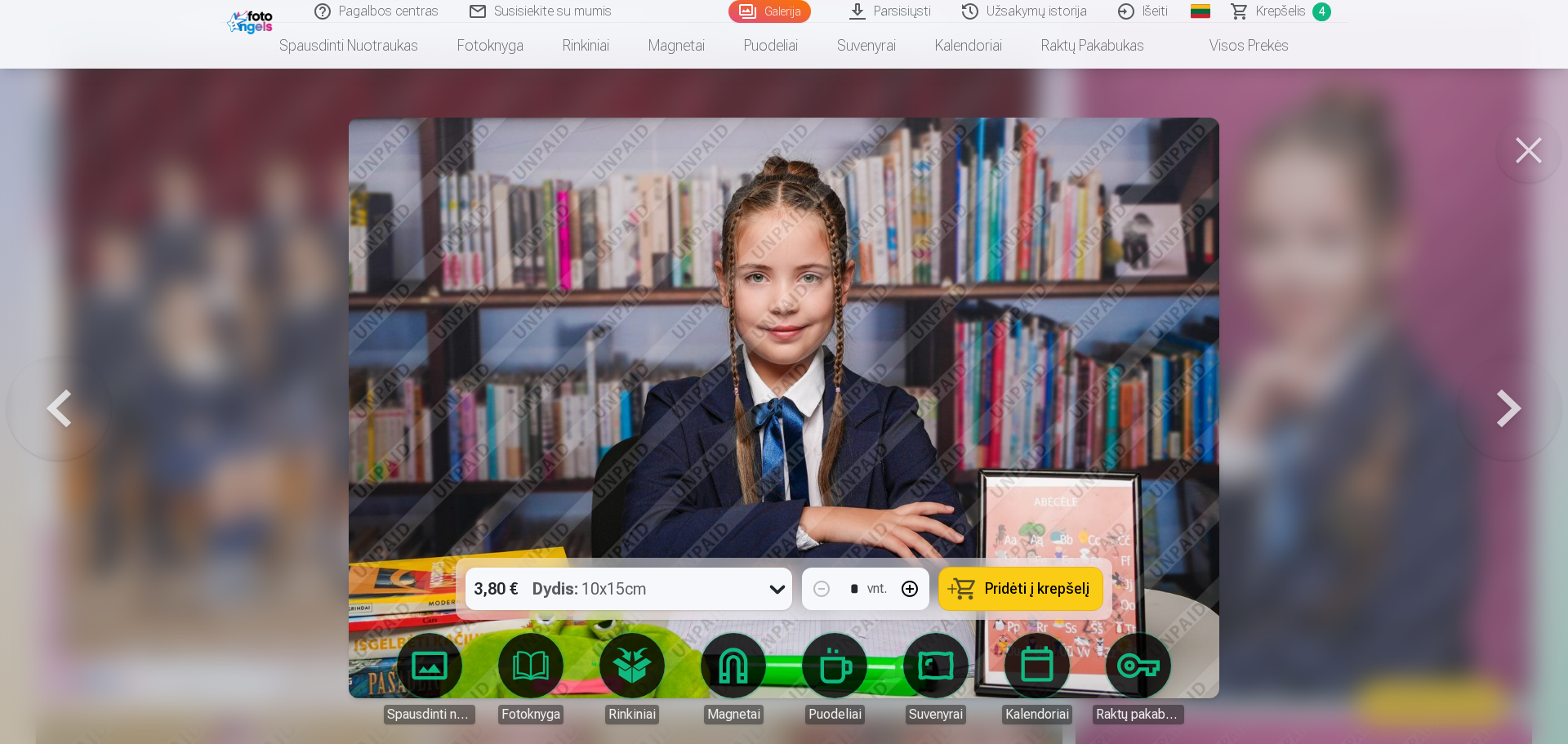
click at [1514, 405] on button at bounding box center [1509, 408] width 105 height 267
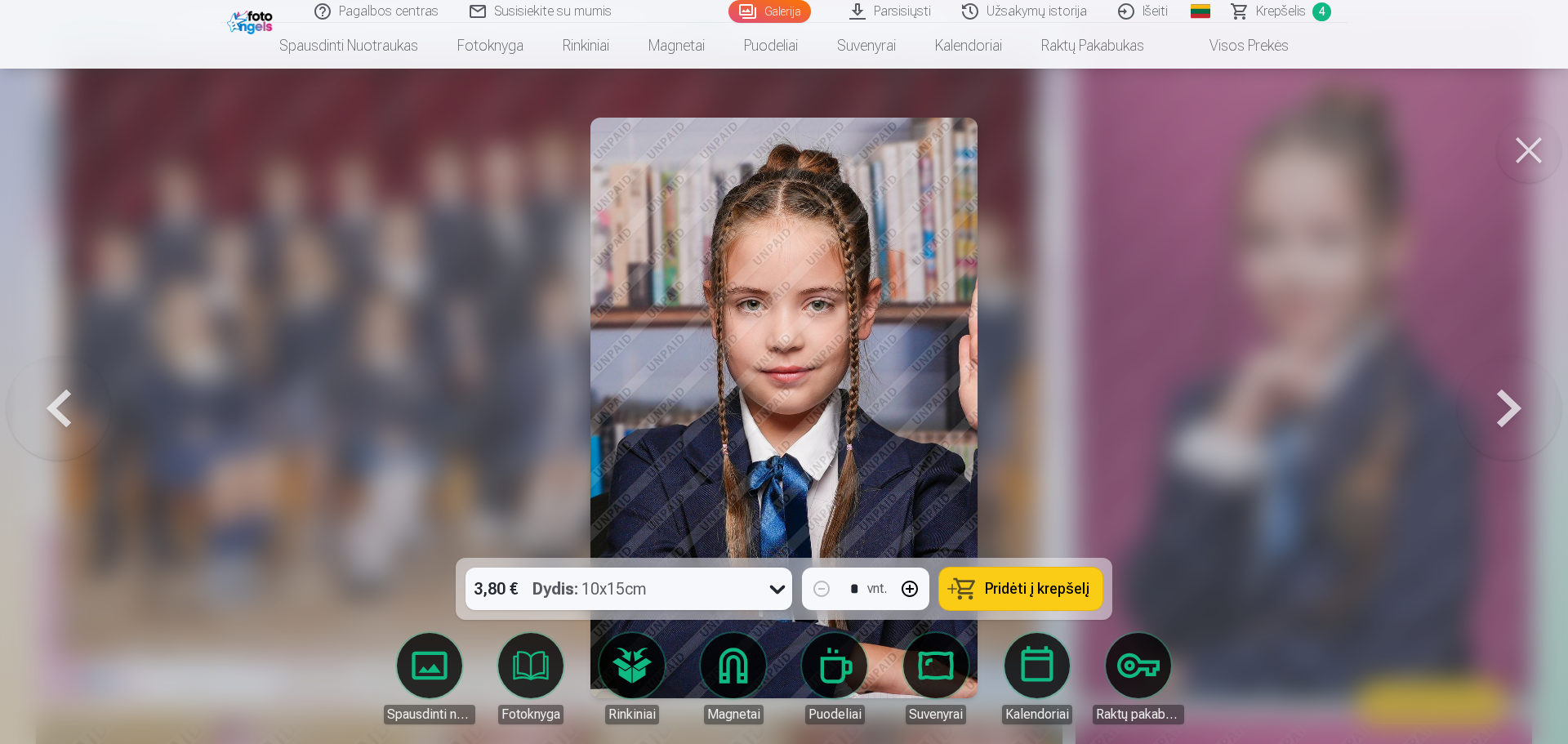
click at [1515, 405] on button at bounding box center [1509, 408] width 105 height 267
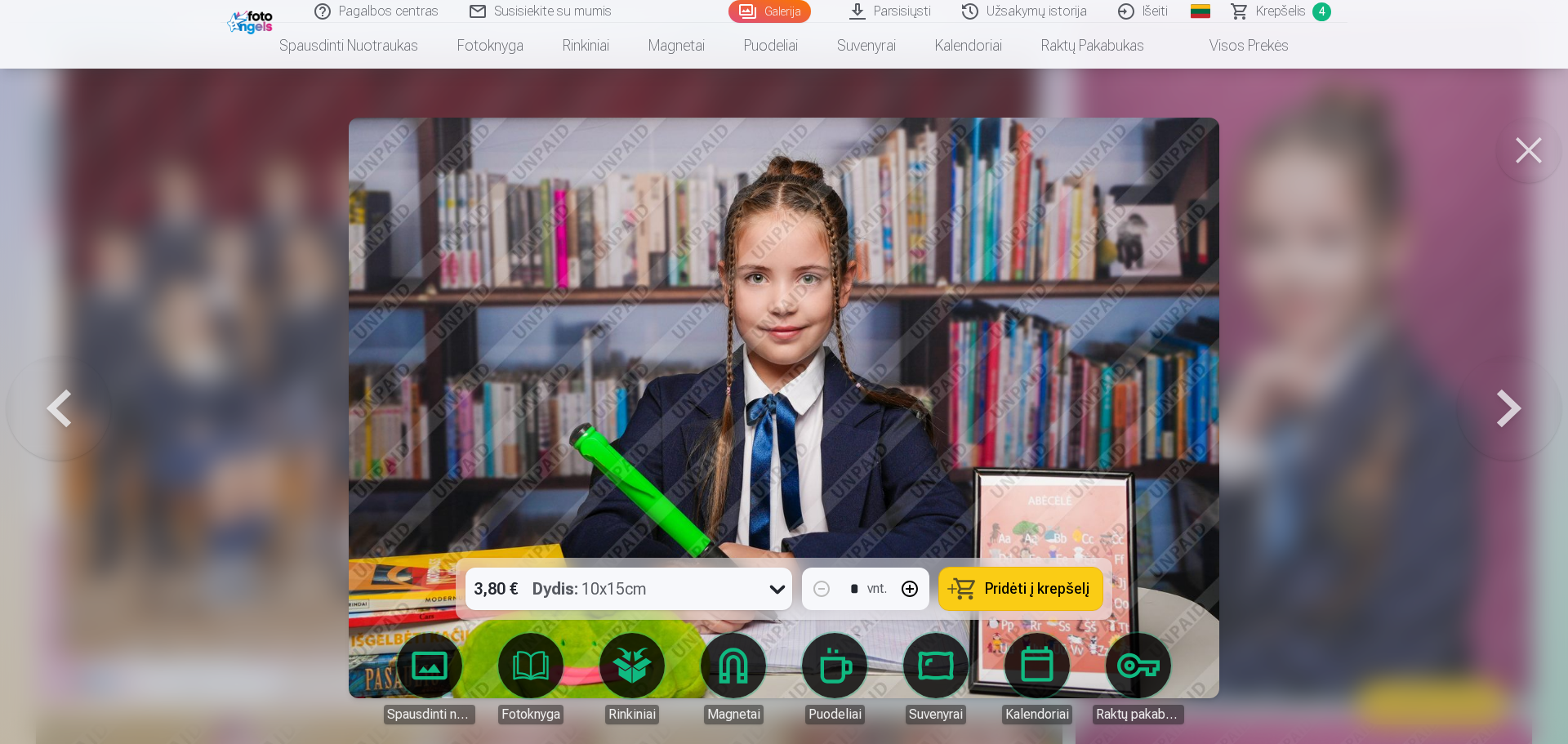
click at [1515, 405] on button at bounding box center [1509, 408] width 105 height 267
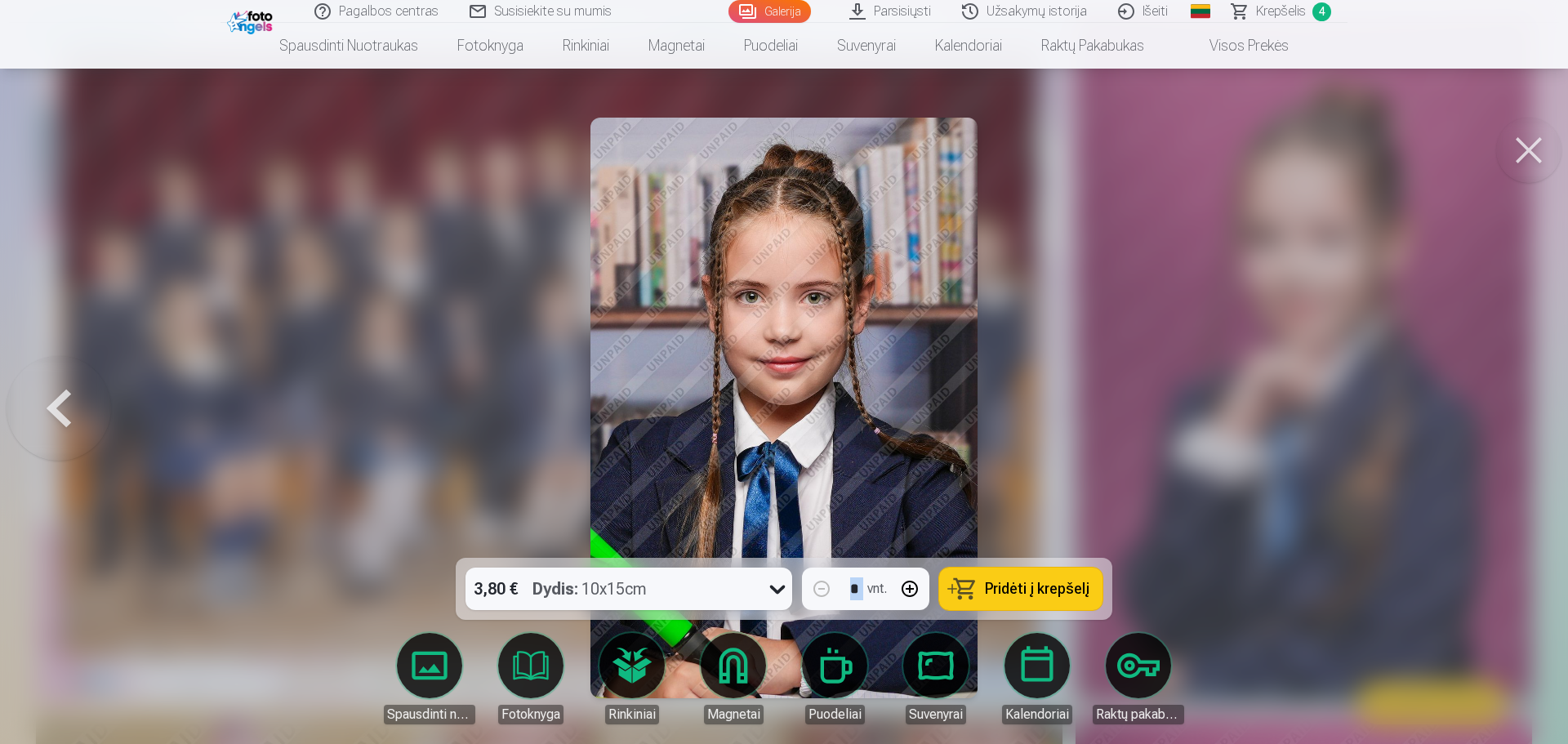
click at [1515, 405] on div at bounding box center [784, 372] width 1568 height 744
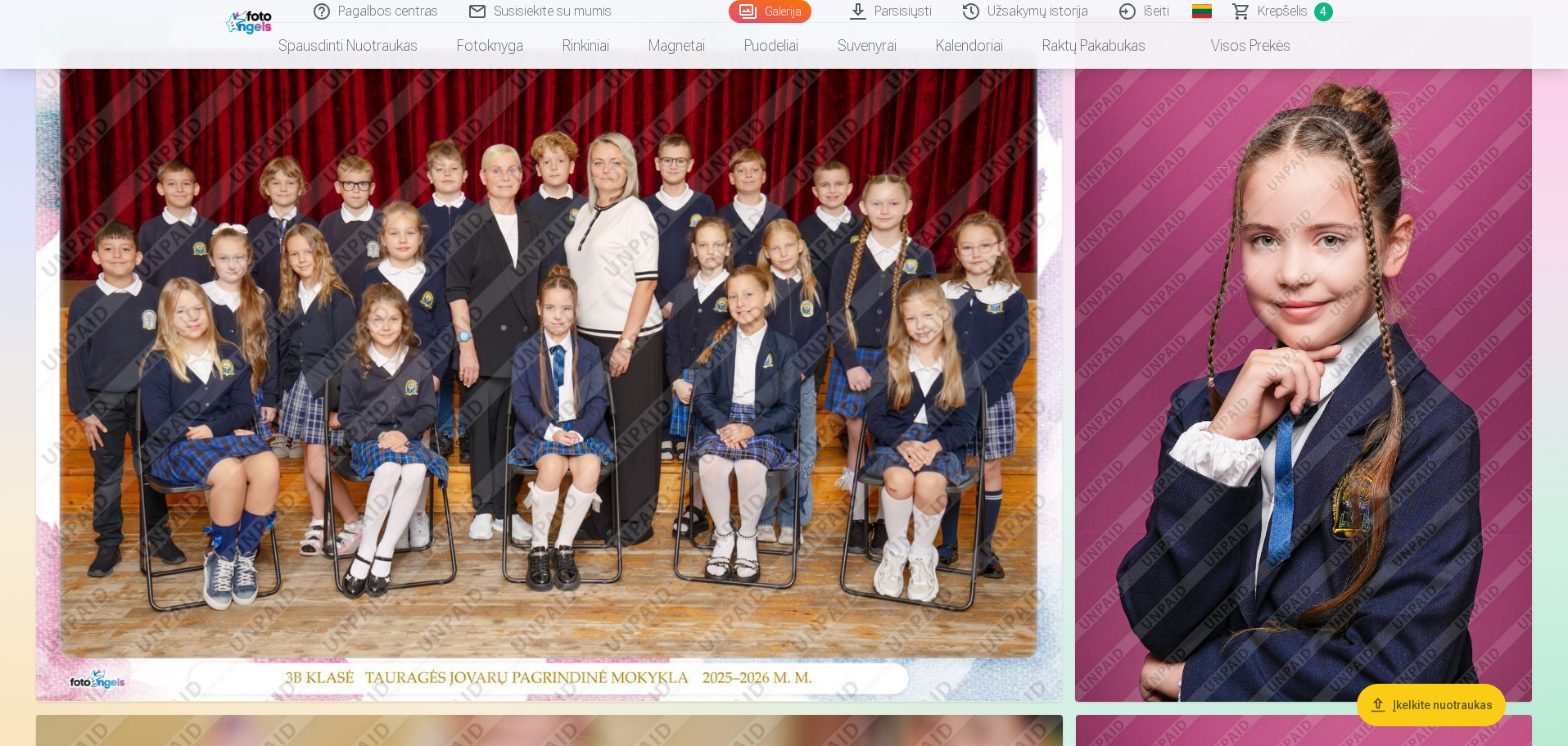
click at [1518, 406] on img at bounding box center [1304, 359] width 457 height 686
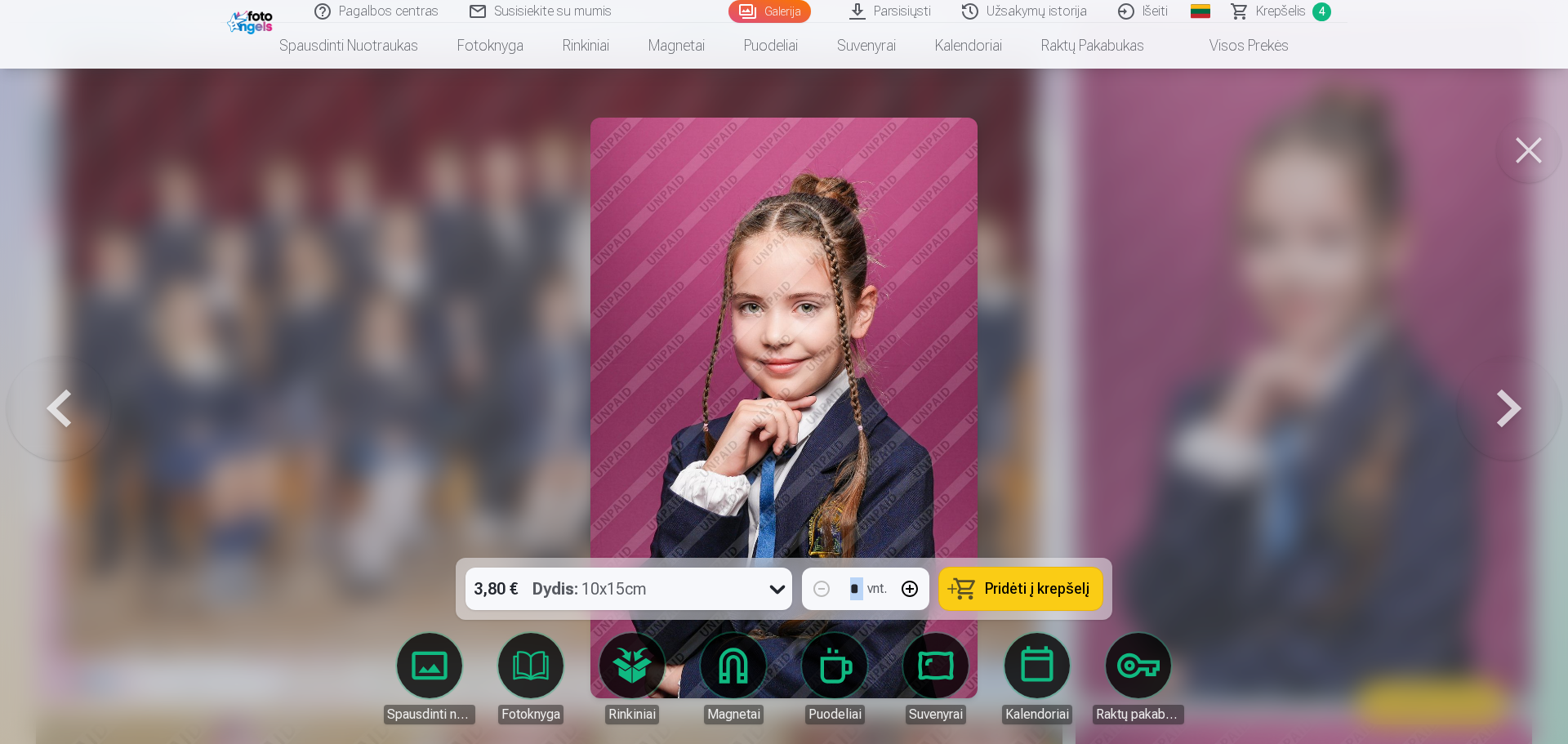
click at [1515, 405] on button at bounding box center [1509, 408] width 105 height 267
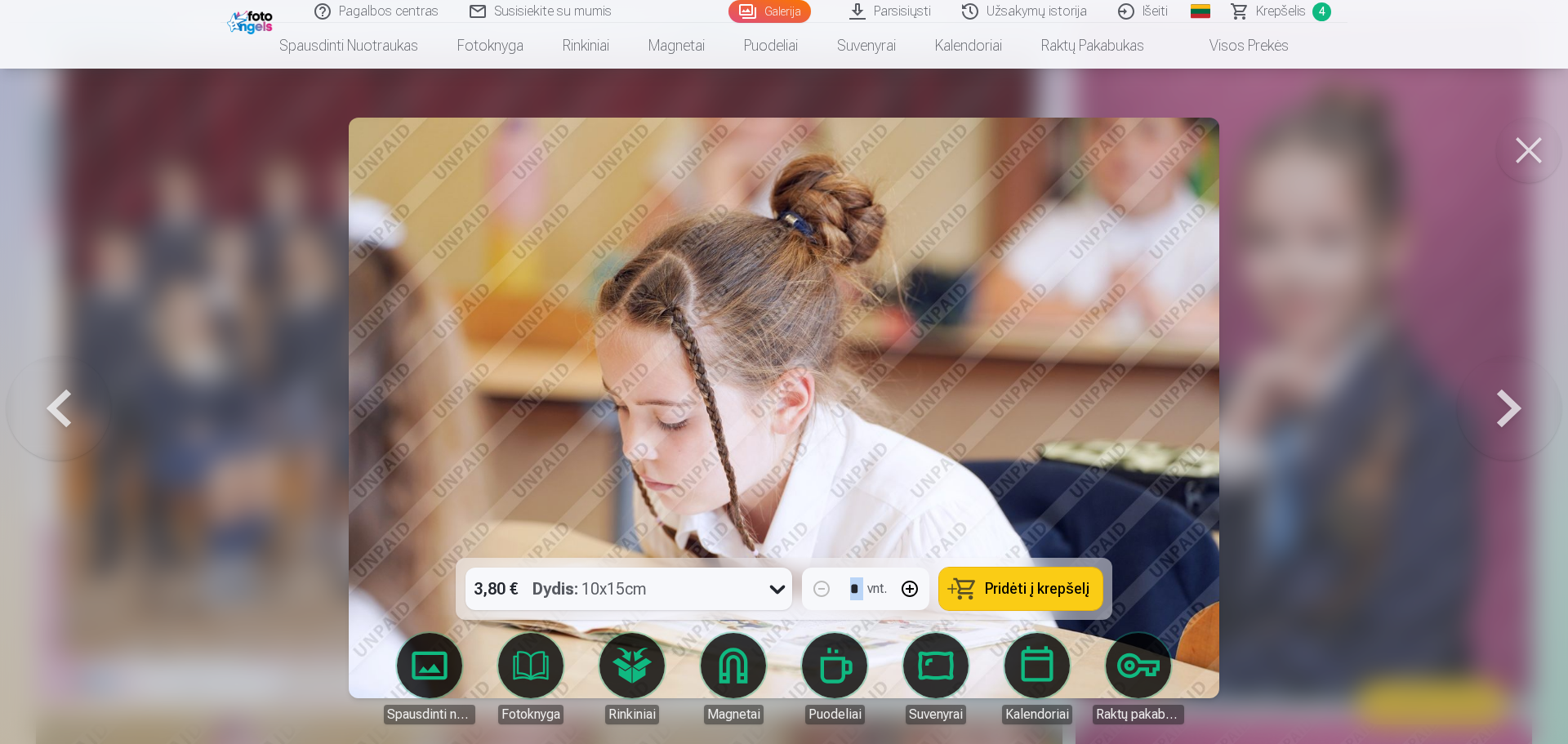
click at [1515, 405] on button at bounding box center [1509, 408] width 105 height 267
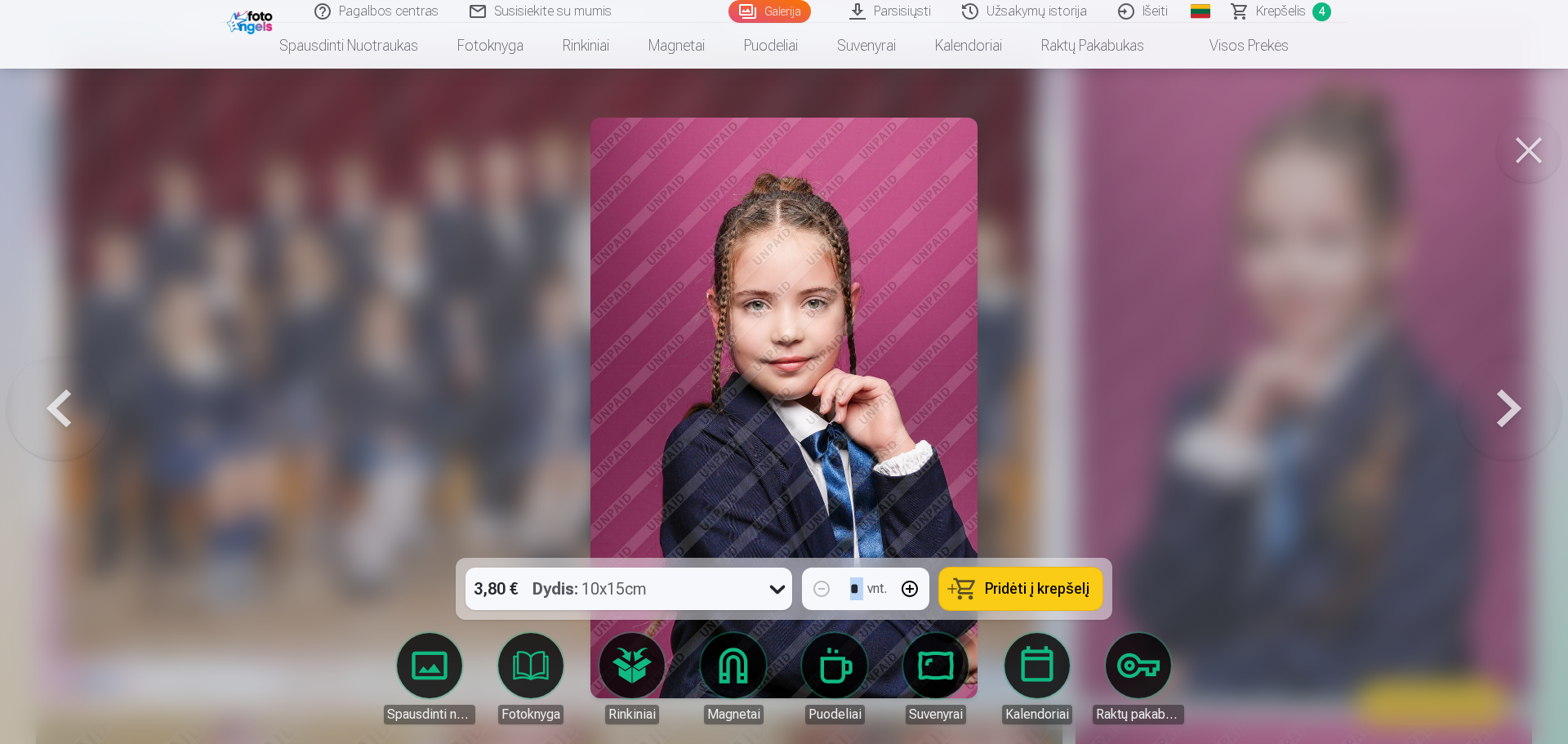
click at [1516, 137] on button at bounding box center [1529, 150] width 65 height 65
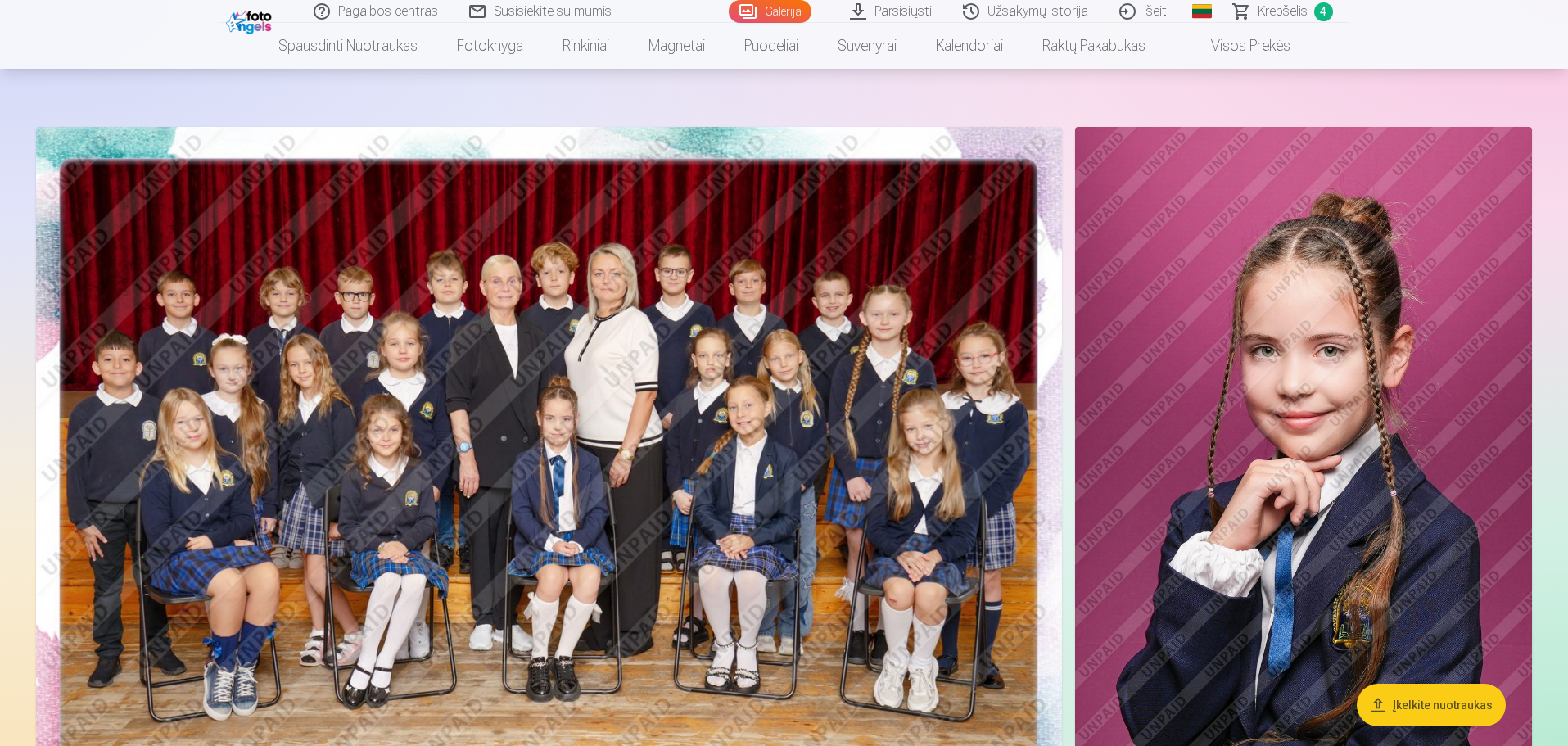
scroll to position [82, 0]
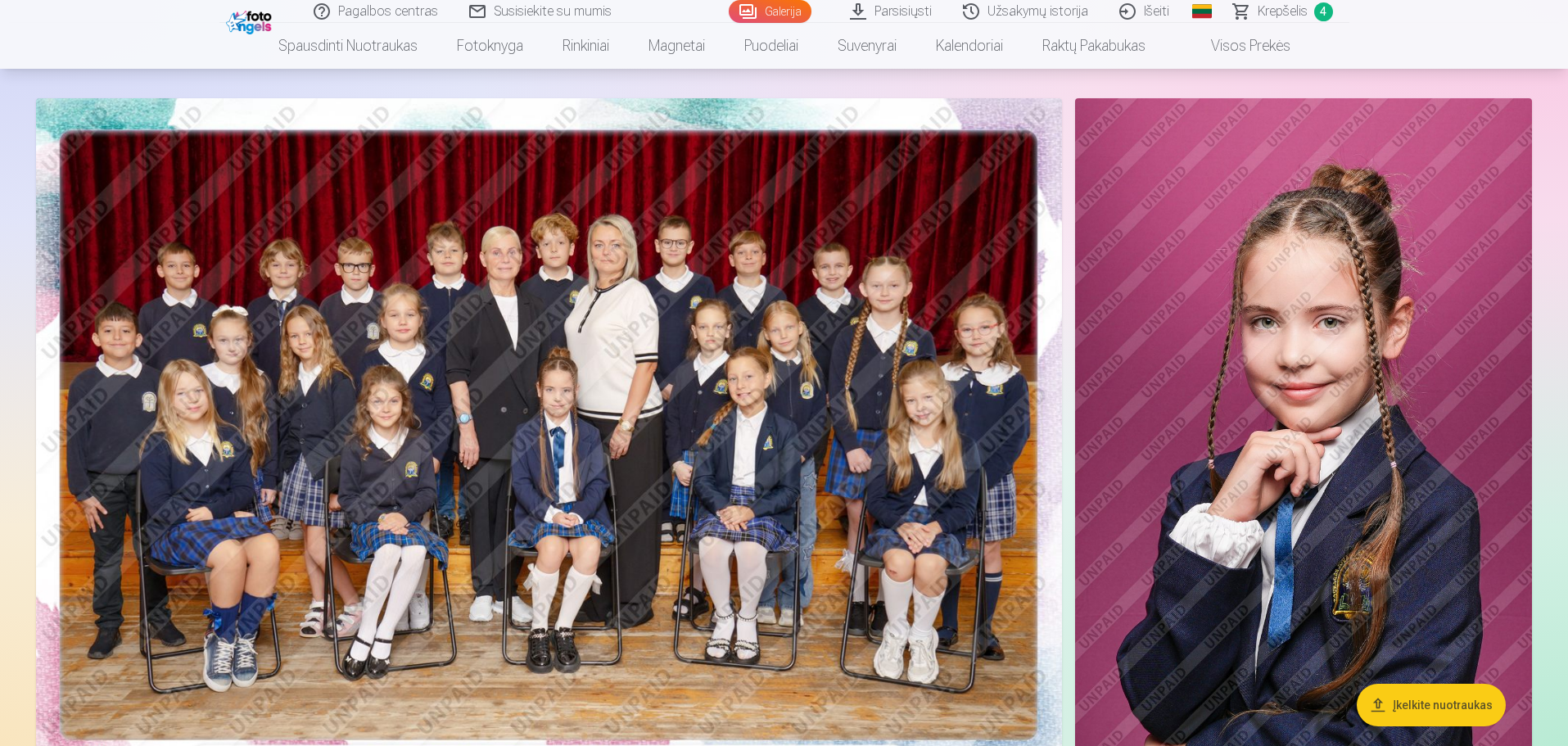
click at [1316, 17] on span "4" at bounding box center [1324, 12] width 19 height 19
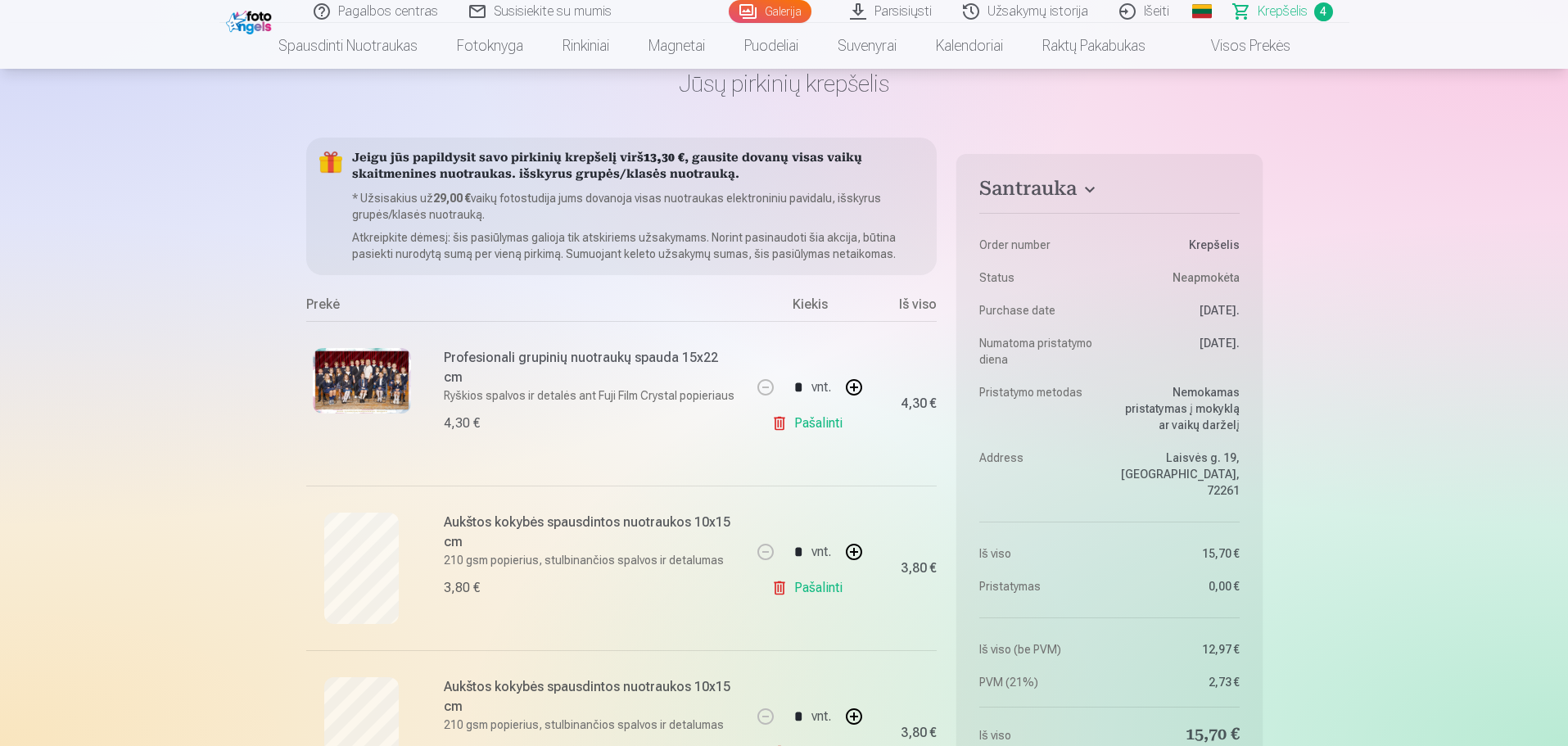
click at [770, 13] on link "Galerija" at bounding box center [770, 11] width 82 height 22
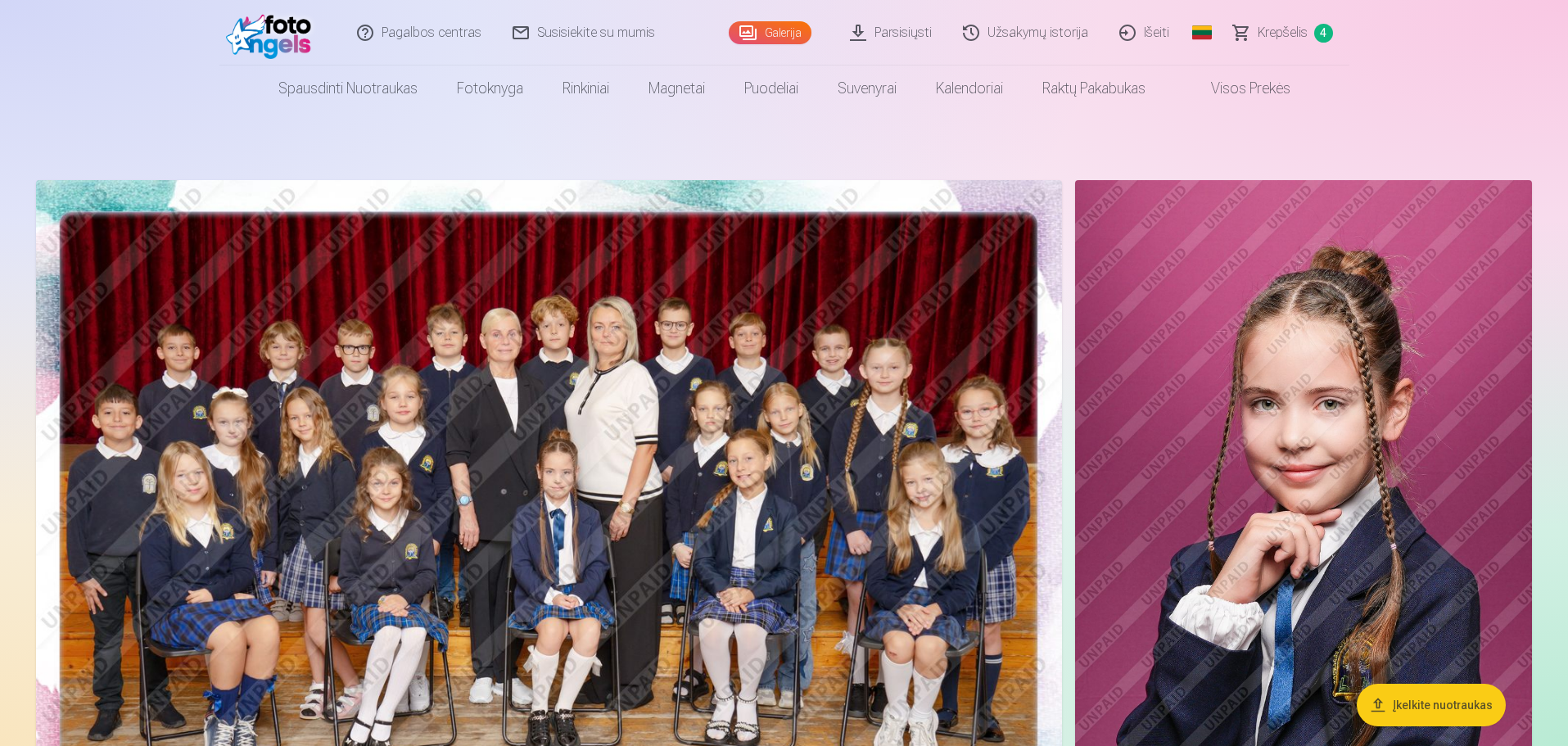
click at [1290, 40] on span "Krepšelis" at bounding box center [1282, 32] width 50 height 20
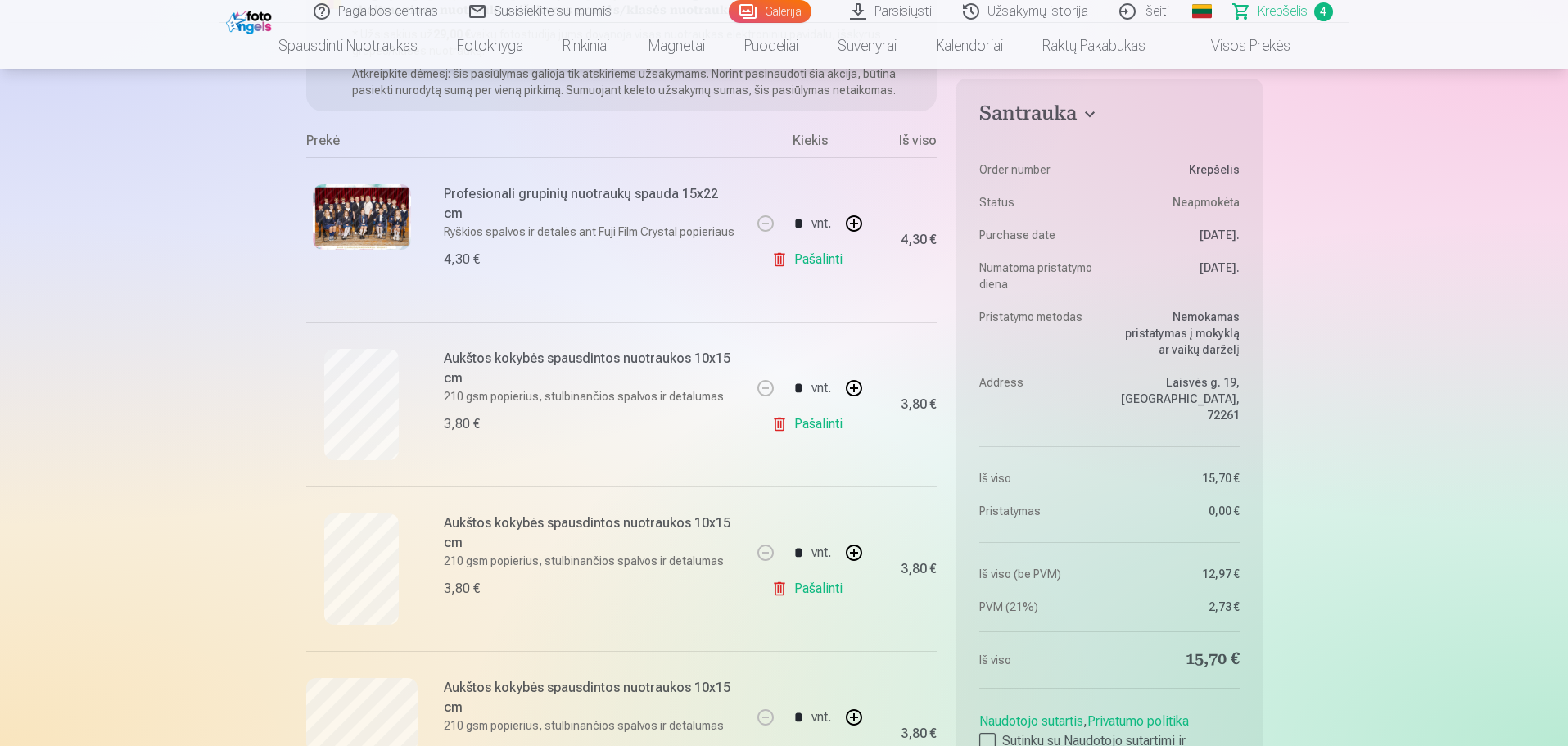
scroll to position [82, 0]
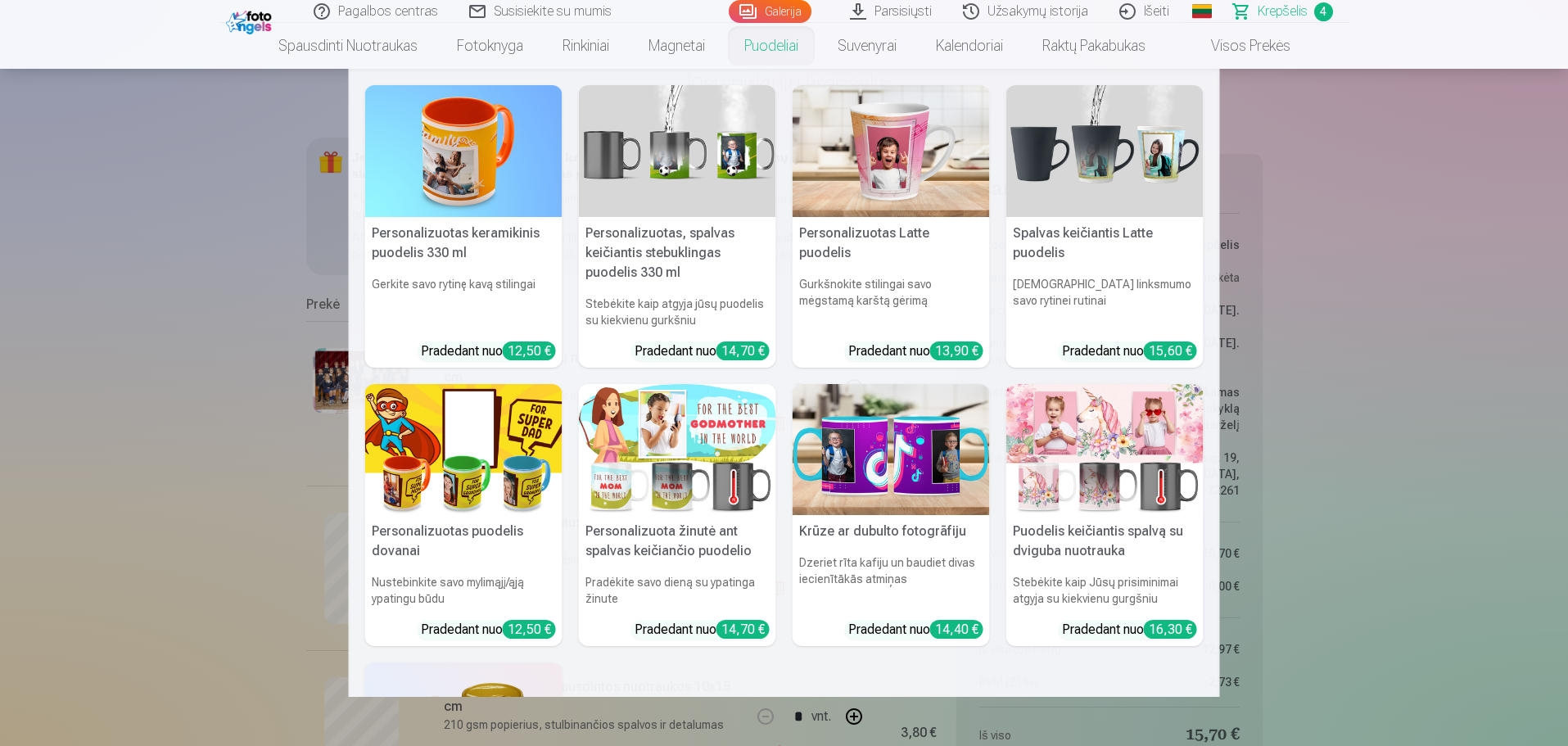
click at [791, 26] on link "Puodeliai" at bounding box center [772, 45] width 94 height 46
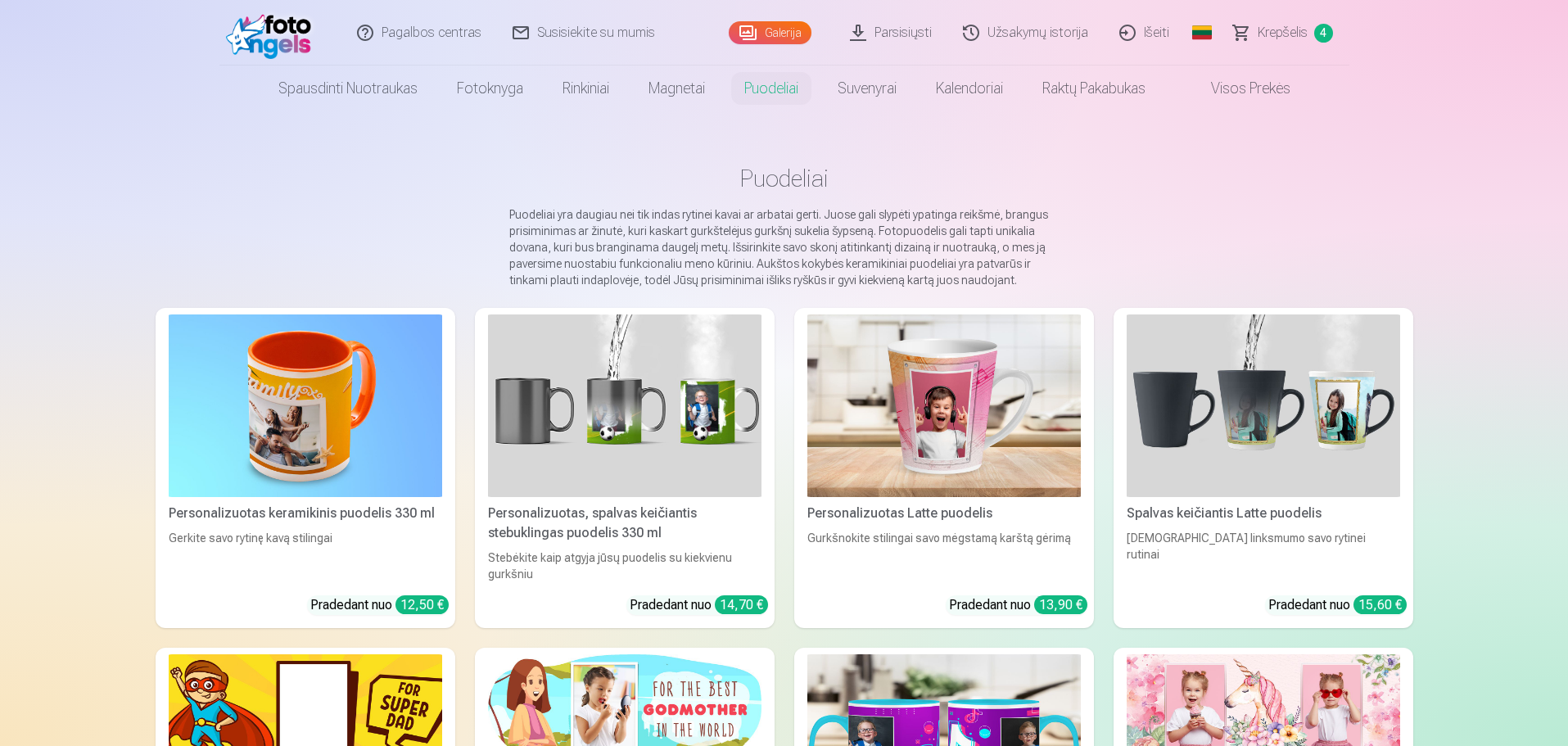
click at [791, 41] on link "Galerija" at bounding box center [770, 33] width 82 height 22
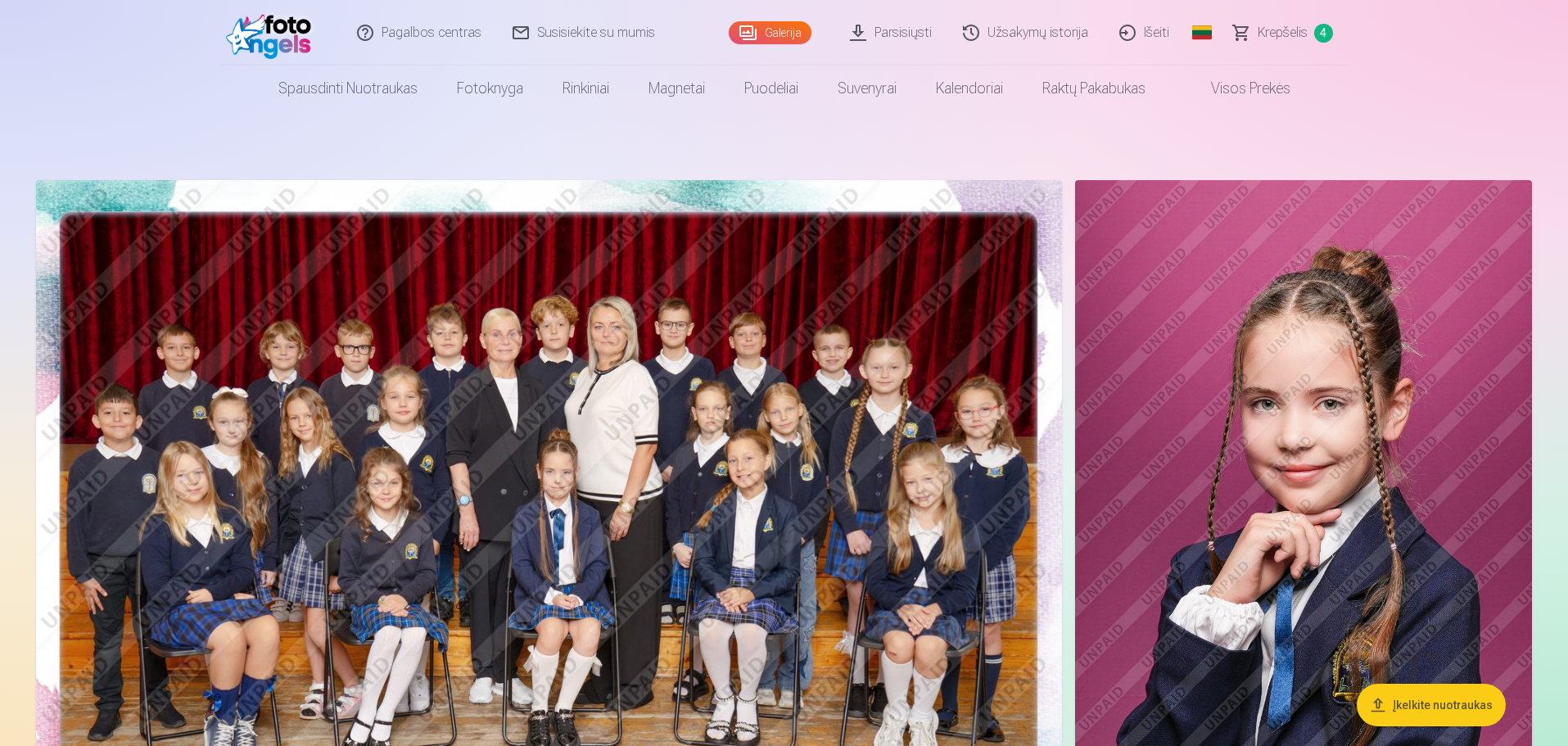
click at [884, 471] on img at bounding box center [548, 522] width 1026 height 685
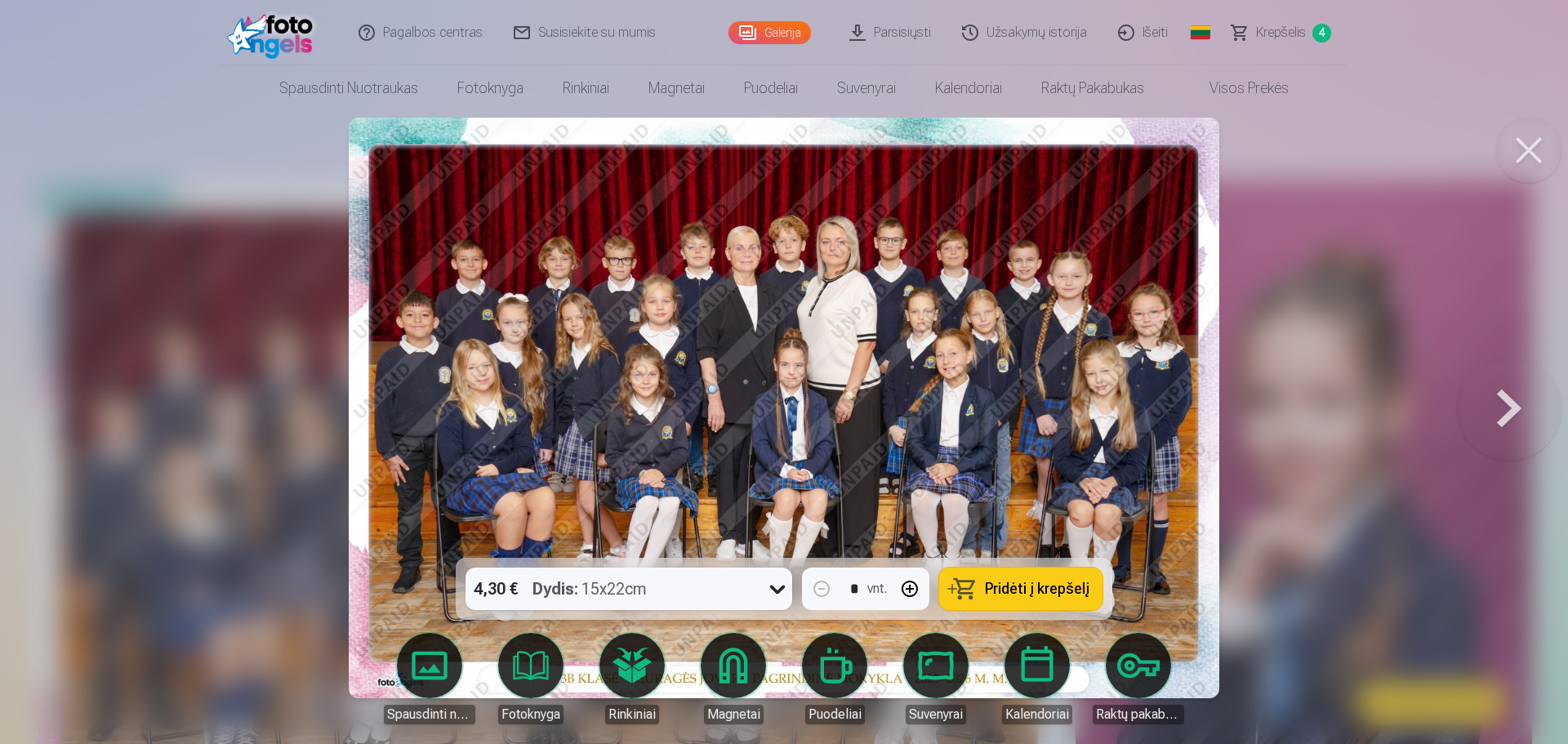
click at [1518, 404] on button at bounding box center [1509, 408] width 105 height 267
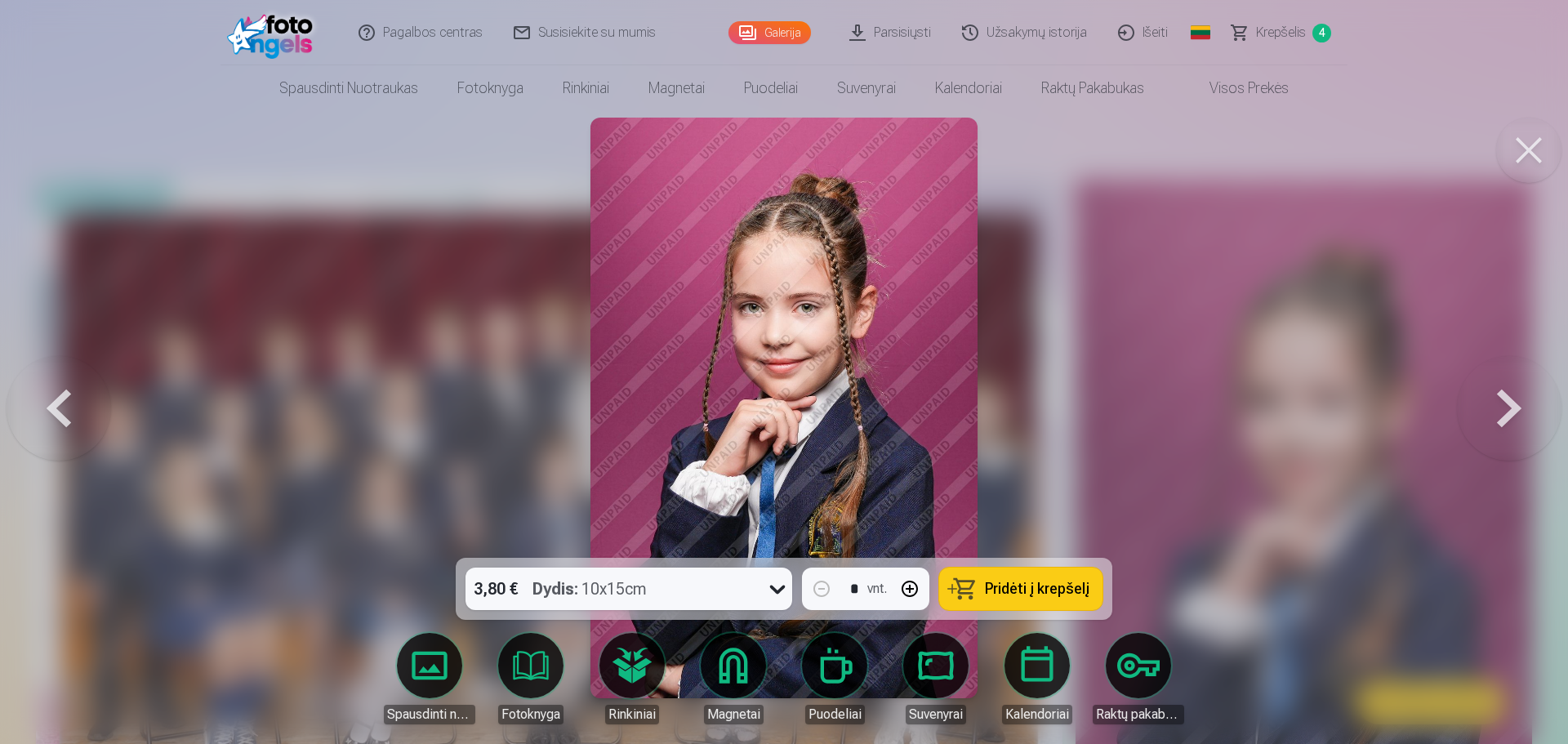
click at [1518, 405] on button at bounding box center [1509, 408] width 105 height 267
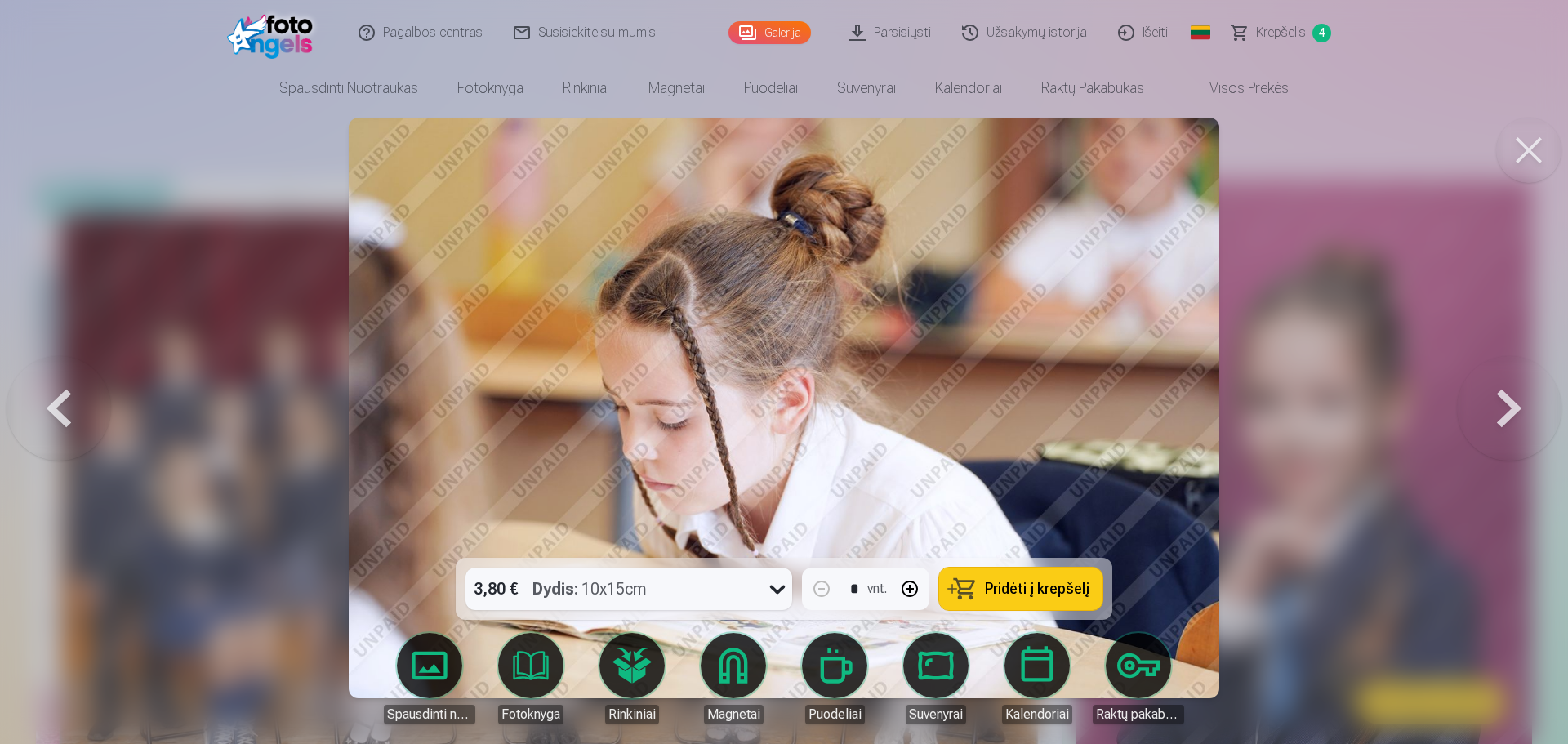
click at [1518, 405] on button at bounding box center [1509, 408] width 105 height 267
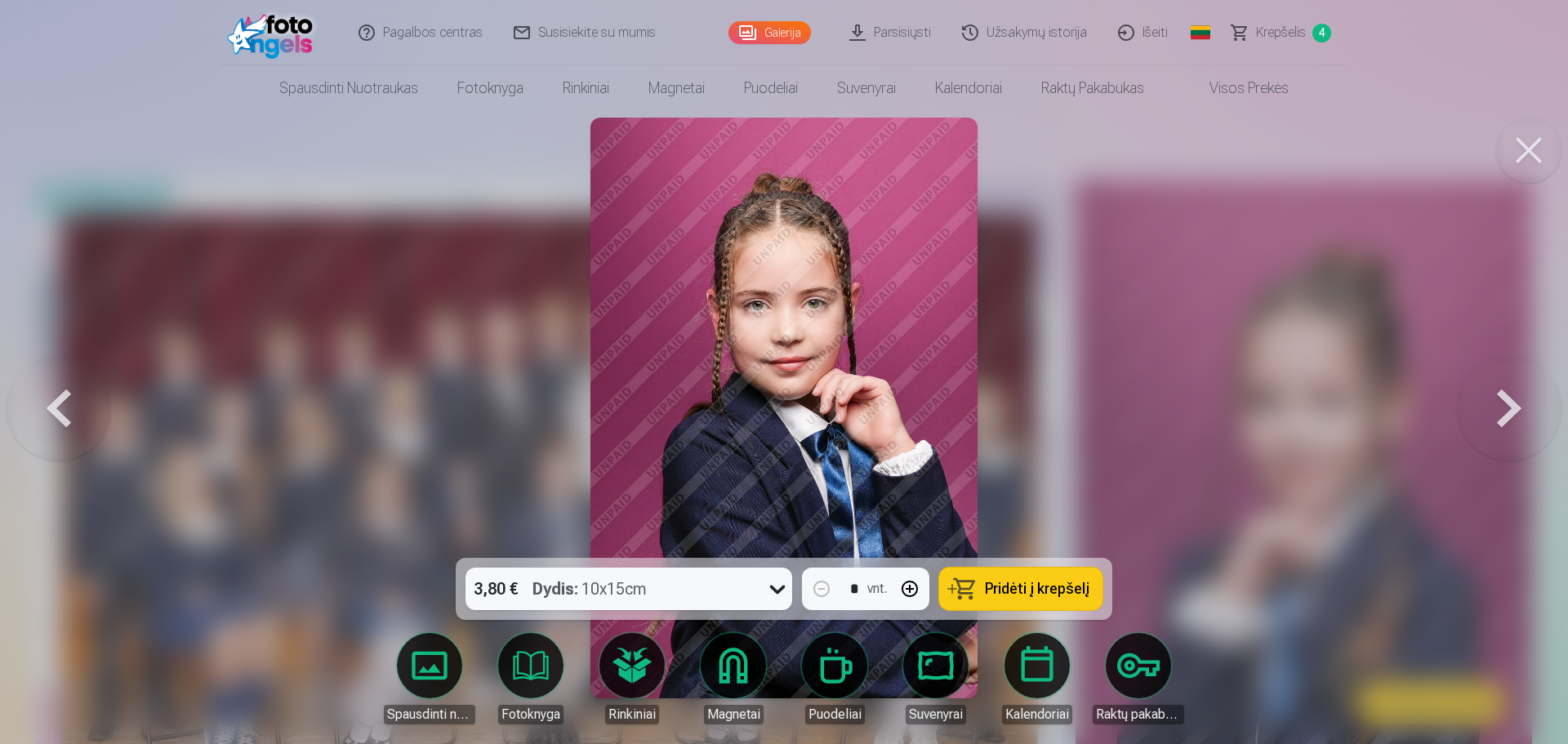
click at [1518, 405] on button at bounding box center [1509, 408] width 105 height 267
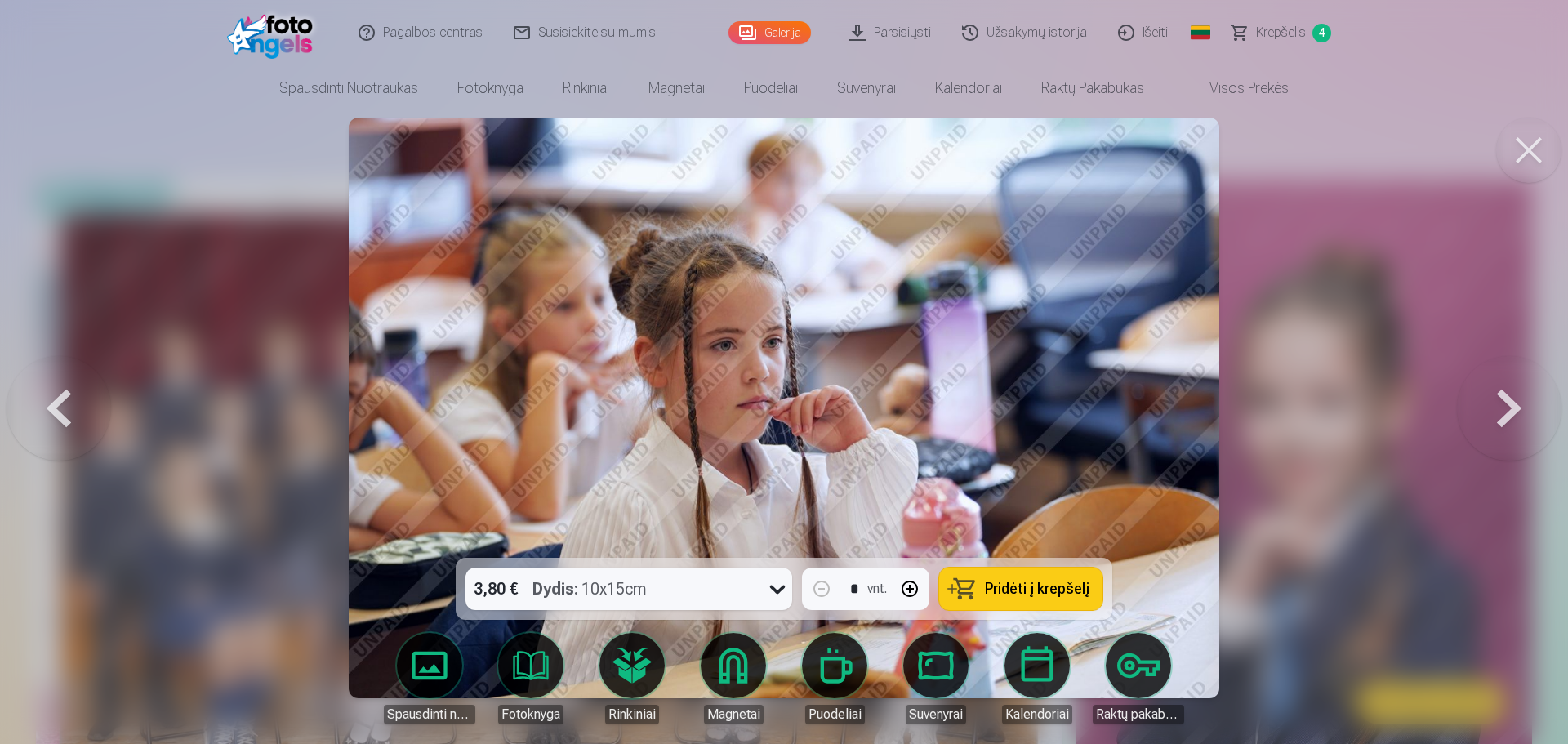
click at [1518, 405] on button at bounding box center [1509, 408] width 105 height 267
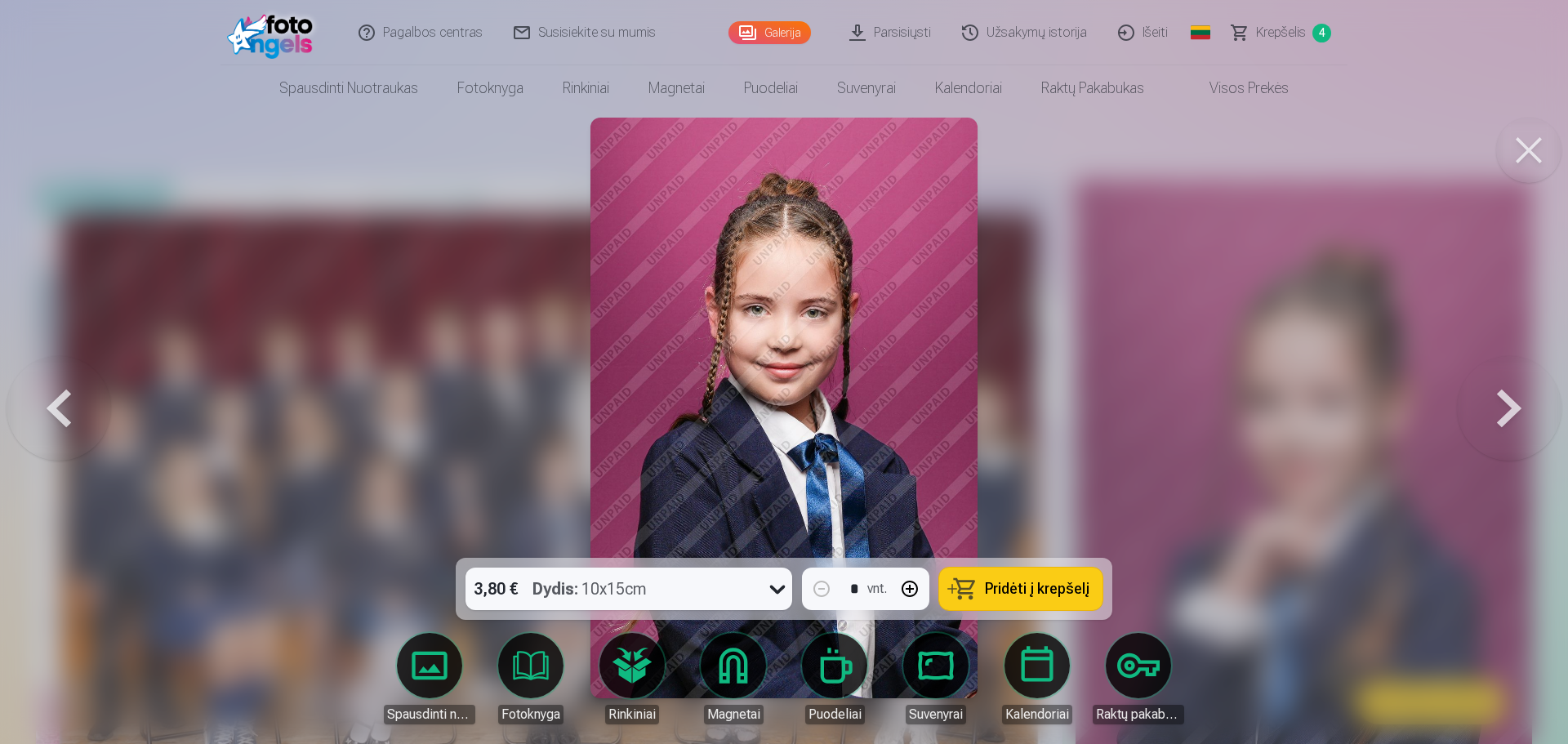
click at [1518, 405] on button at bounding box center [1509, 408] width 105 height 267
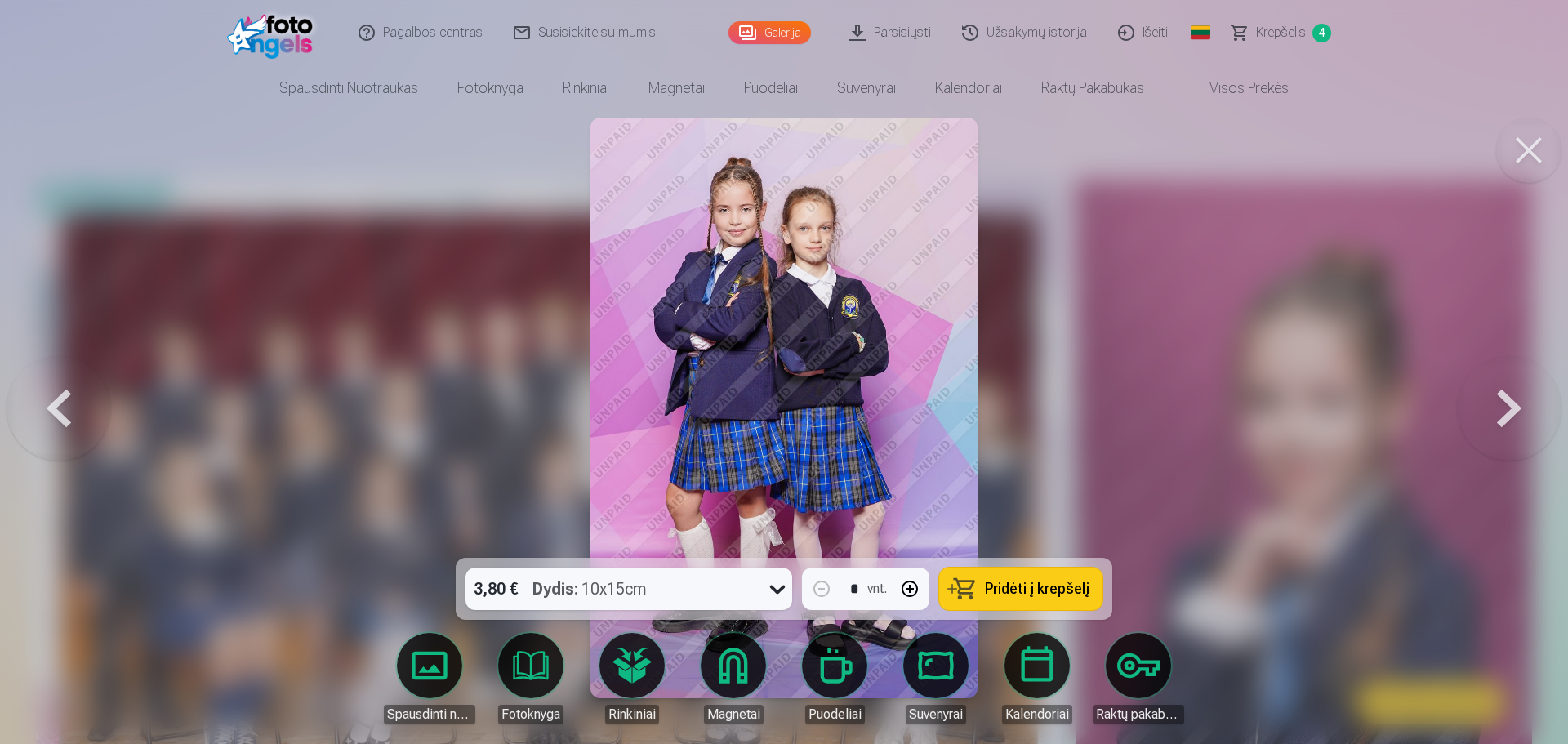
click at [1518, 405] on button at bounding box center [1509, 408] width 105 height 267
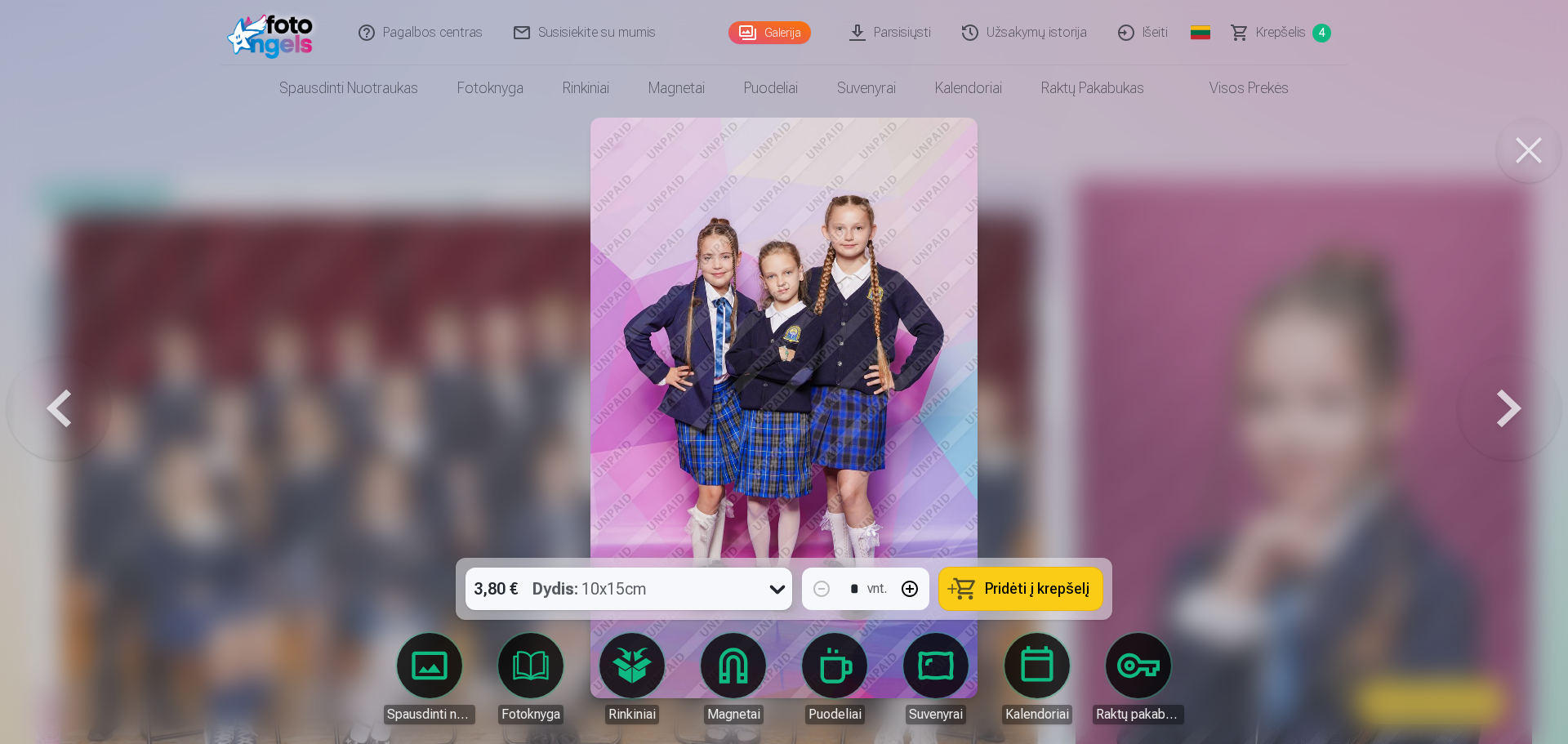
click at [1518, 405] on button at bounding box center [1509, 408] width 105 height 267
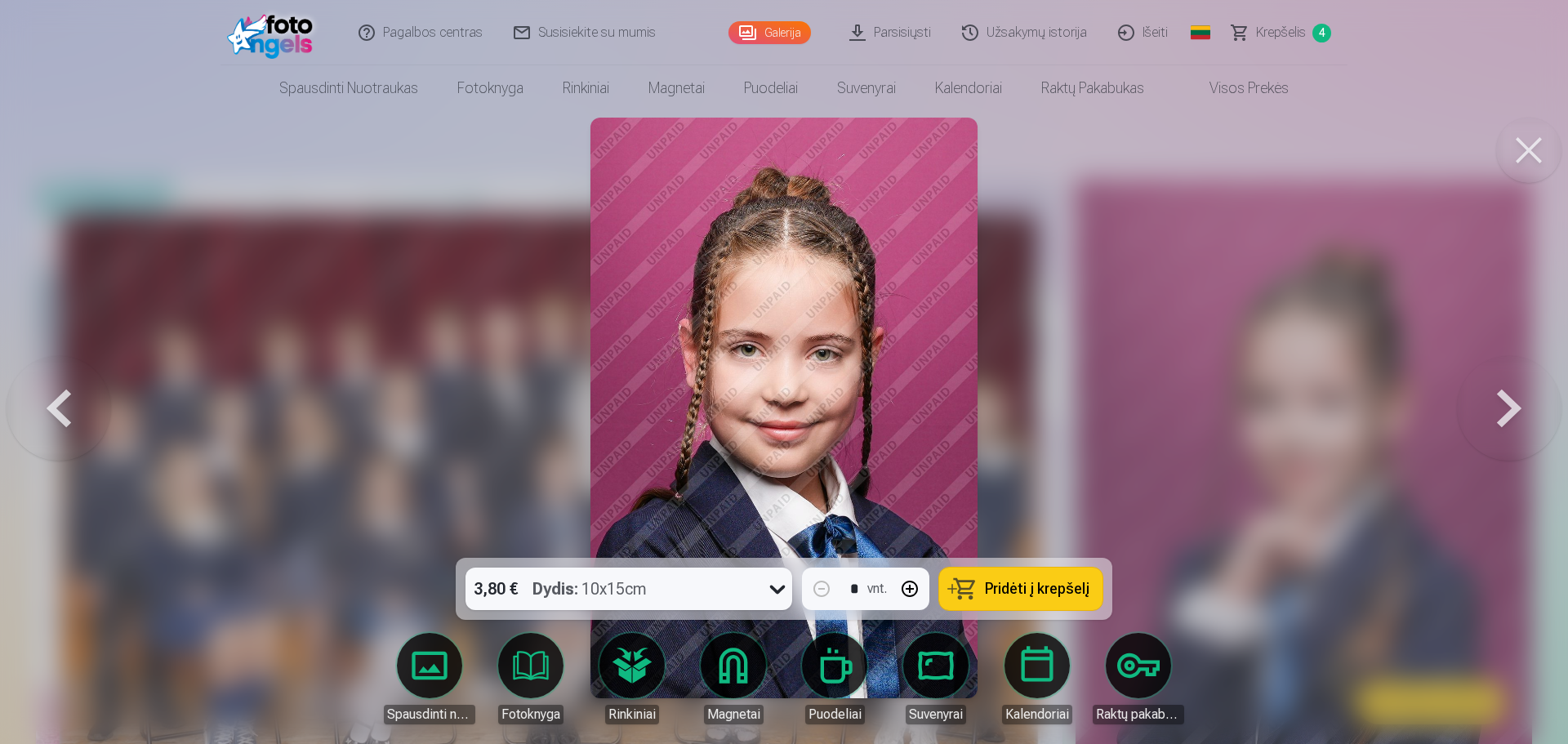
click at [1518, 405] on button at bounding box center [1509, 408] width 105 height 267
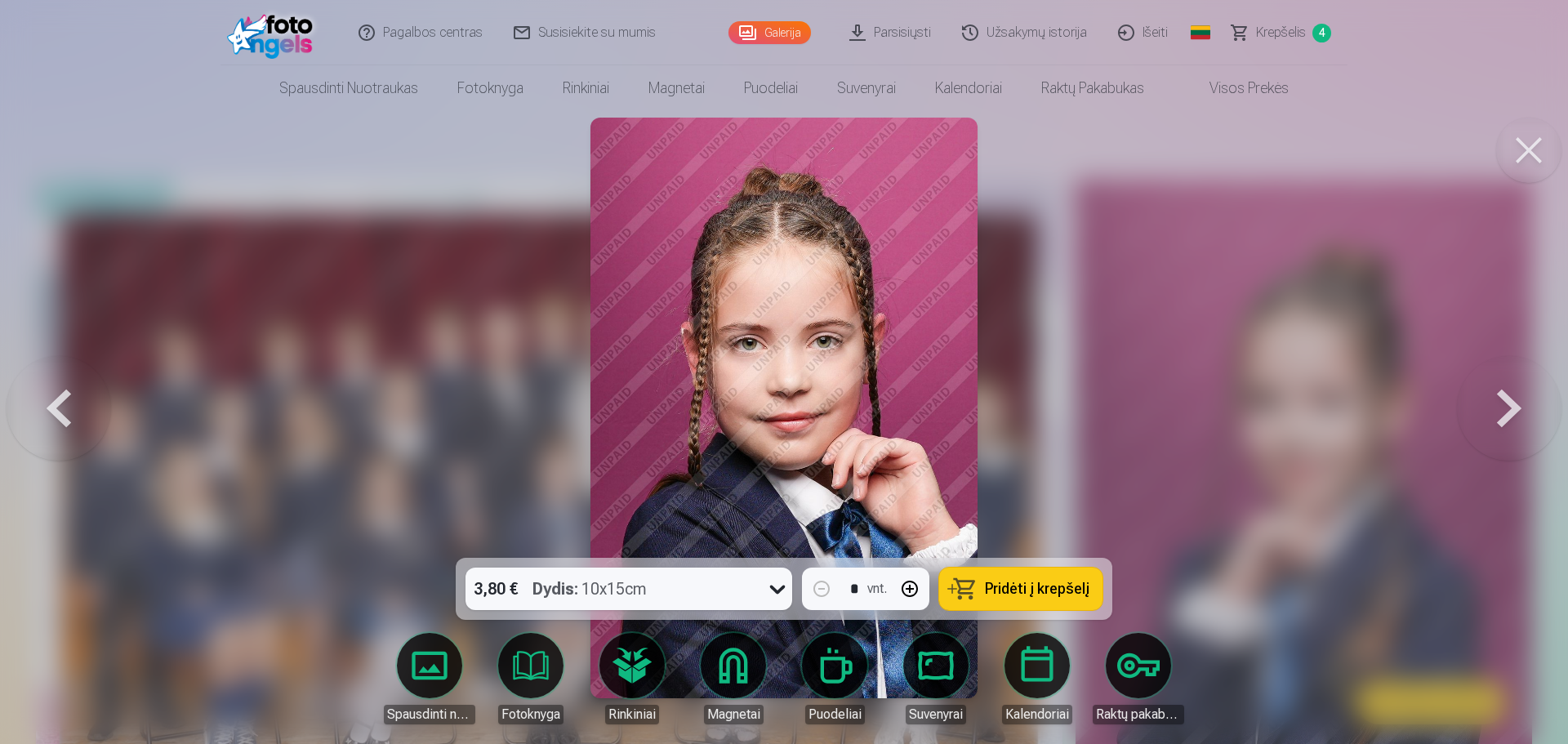
click at [1518, 405] on button at bounding box center [1509, 408] width 105 height 267
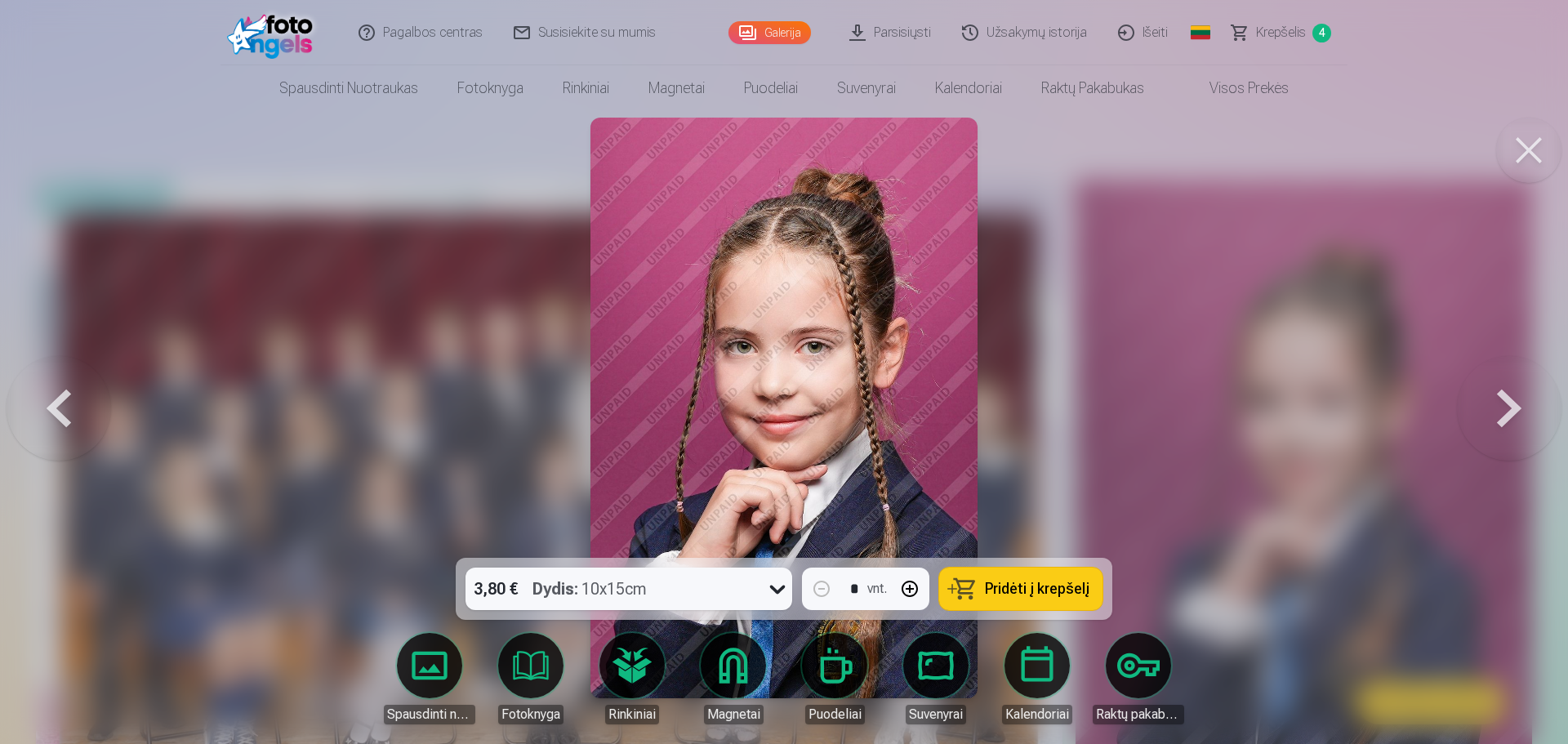
click at [1518, 405] on button at bounding box center [1509, 408] width 105 height 267
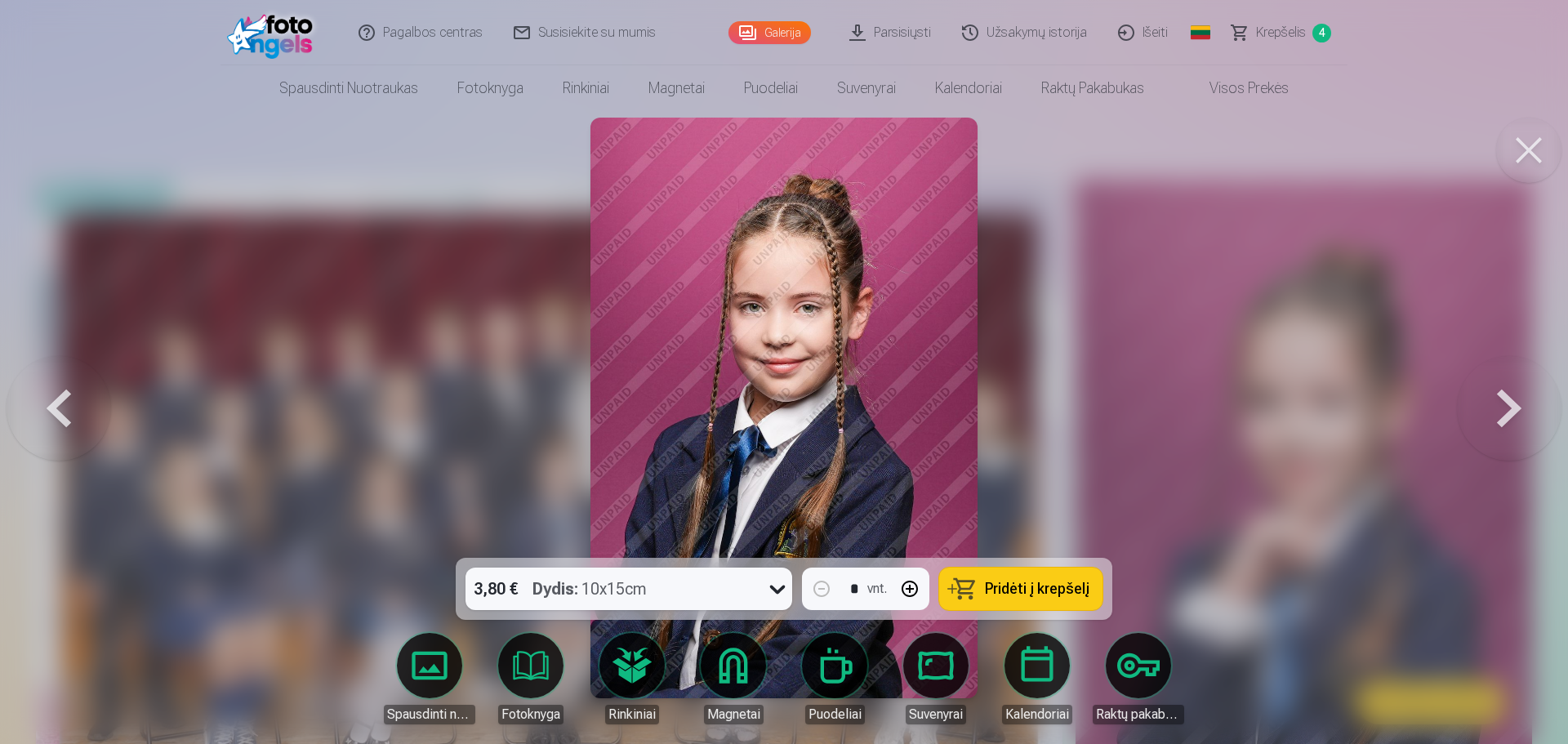
click at [1518, 405] on button at bounding box center [1509, 408] width 105 height 267
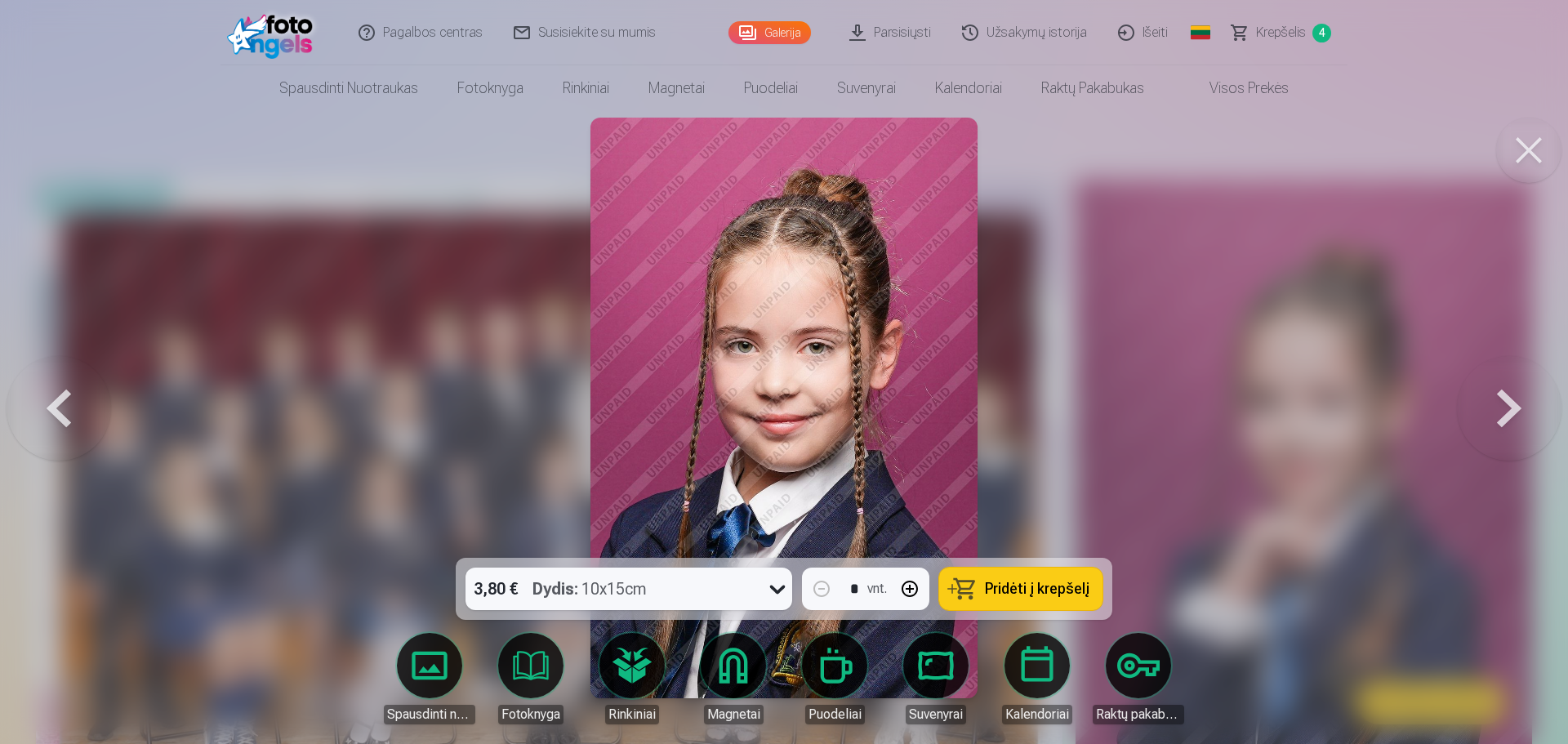
click at [1518, 405] on button at bounding box center [1509, 408] width 105 height 267
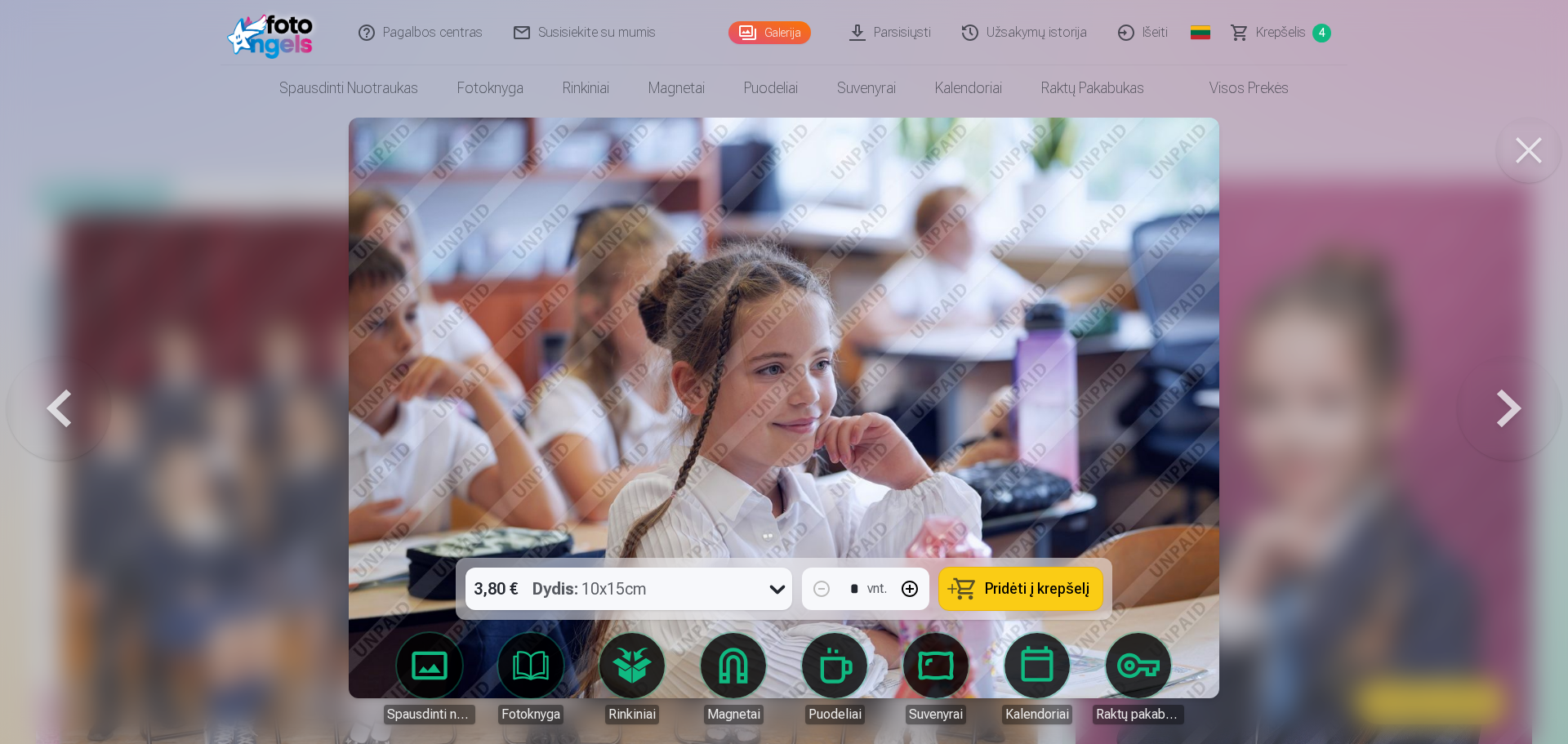
click at [1518, 405] on button at bounding box center [1509, 408] width 105 height 267
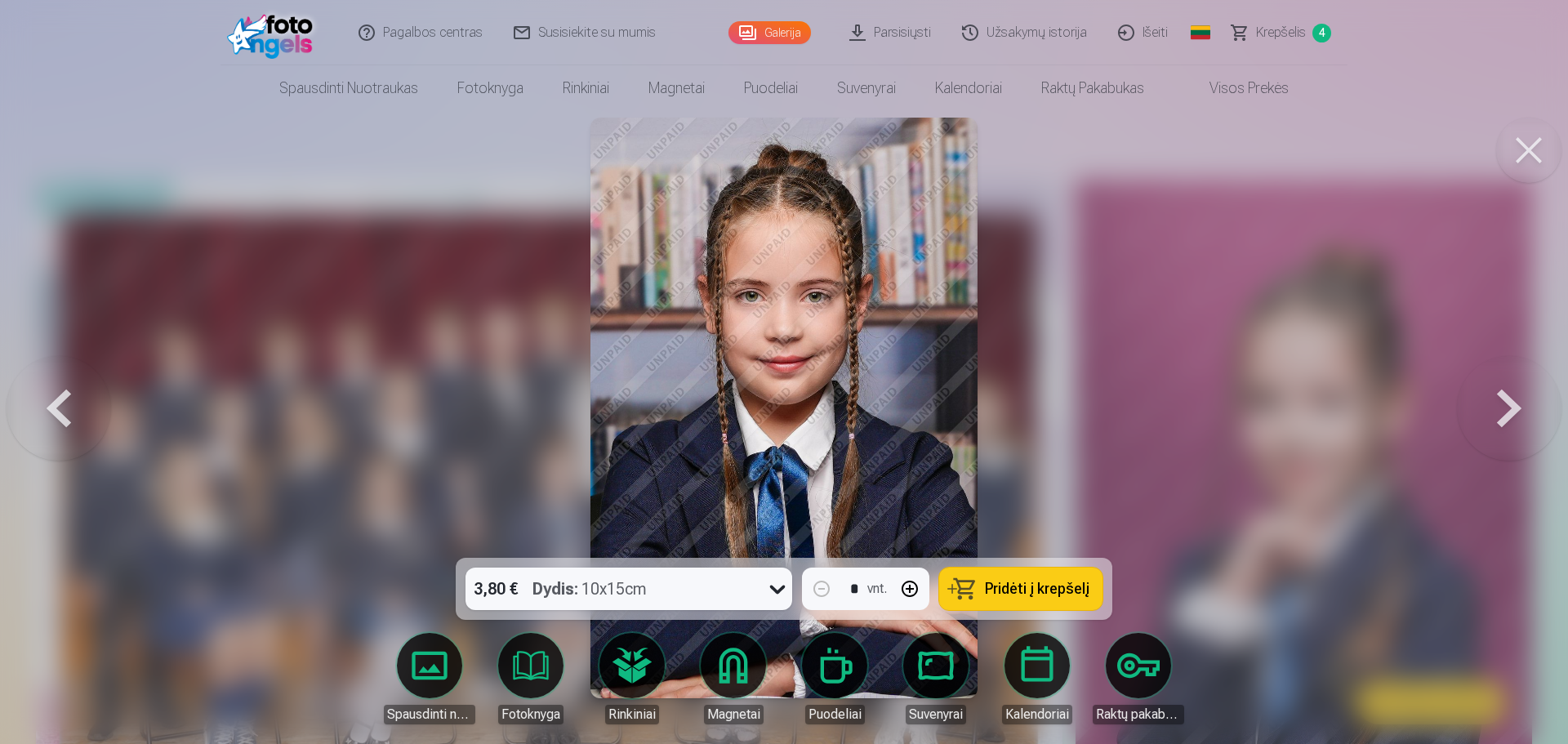
click at [1518, 405] on button at bounding box center [1509, 408] width 105 height 267
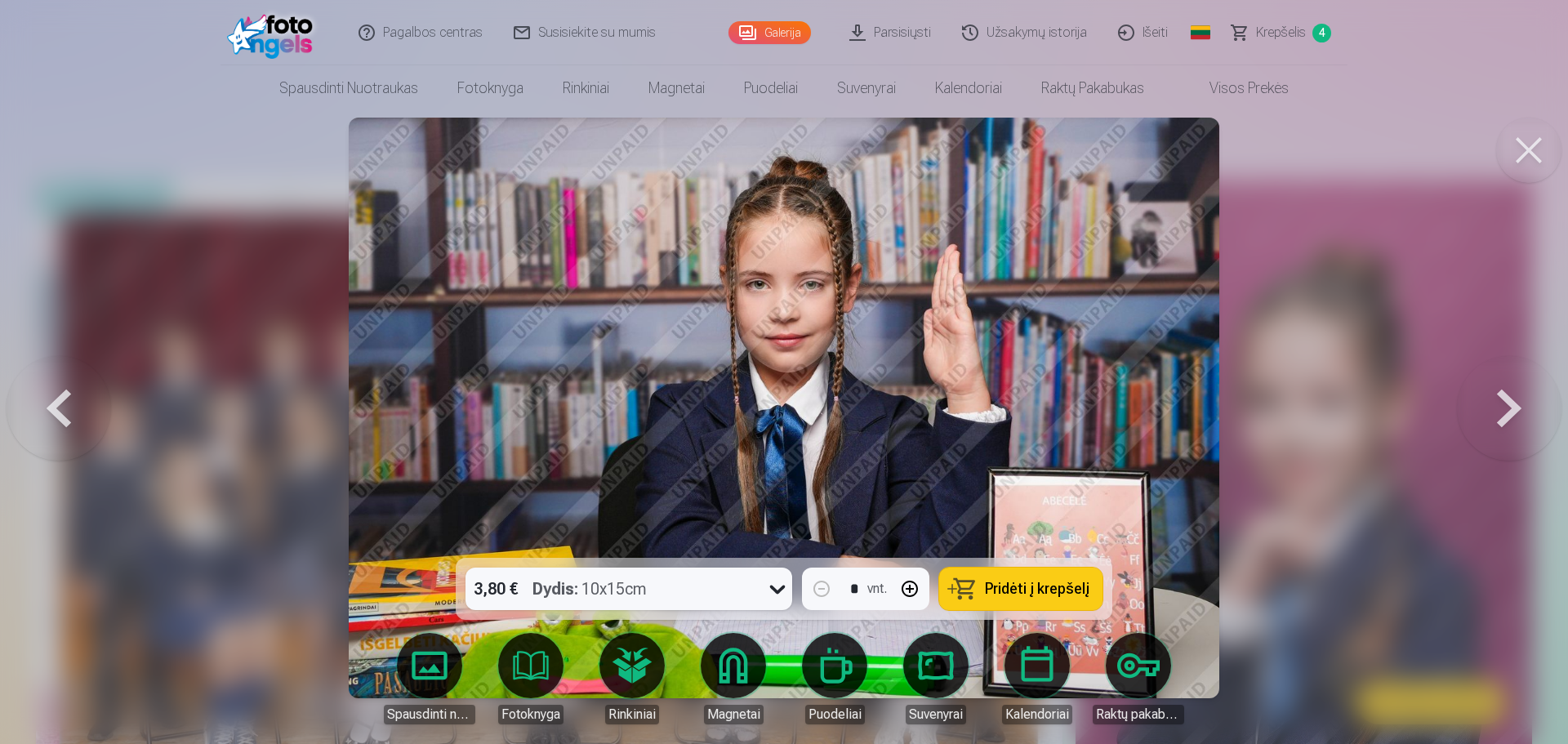
click at [1549, 151] on button at bounding box center [1529, 150] width 65 height 65
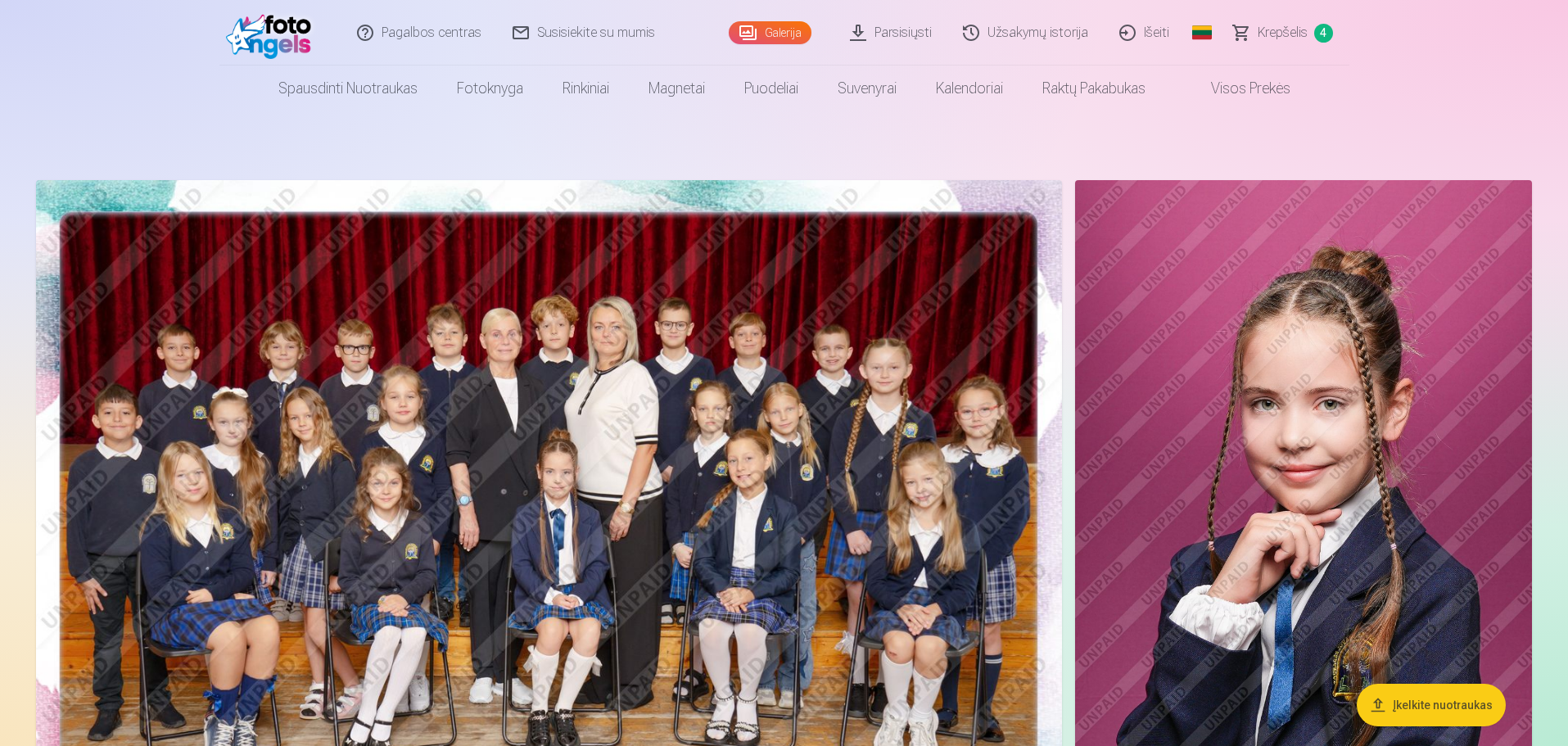
click at [1334, 33] on link "Krepšelis 4" at bounding box center [1284, 33] width 131 height 66
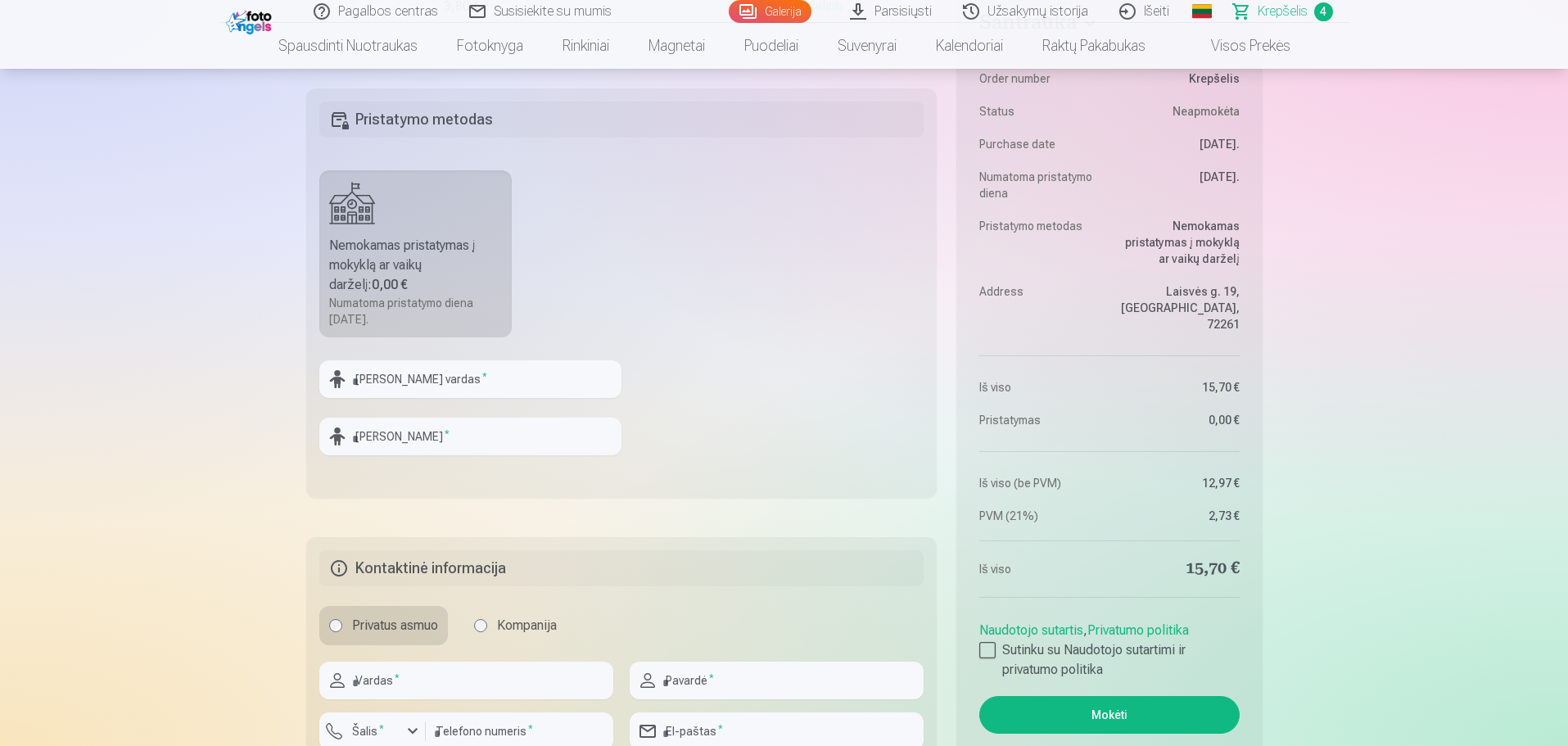
scroll to position [1065, 0]
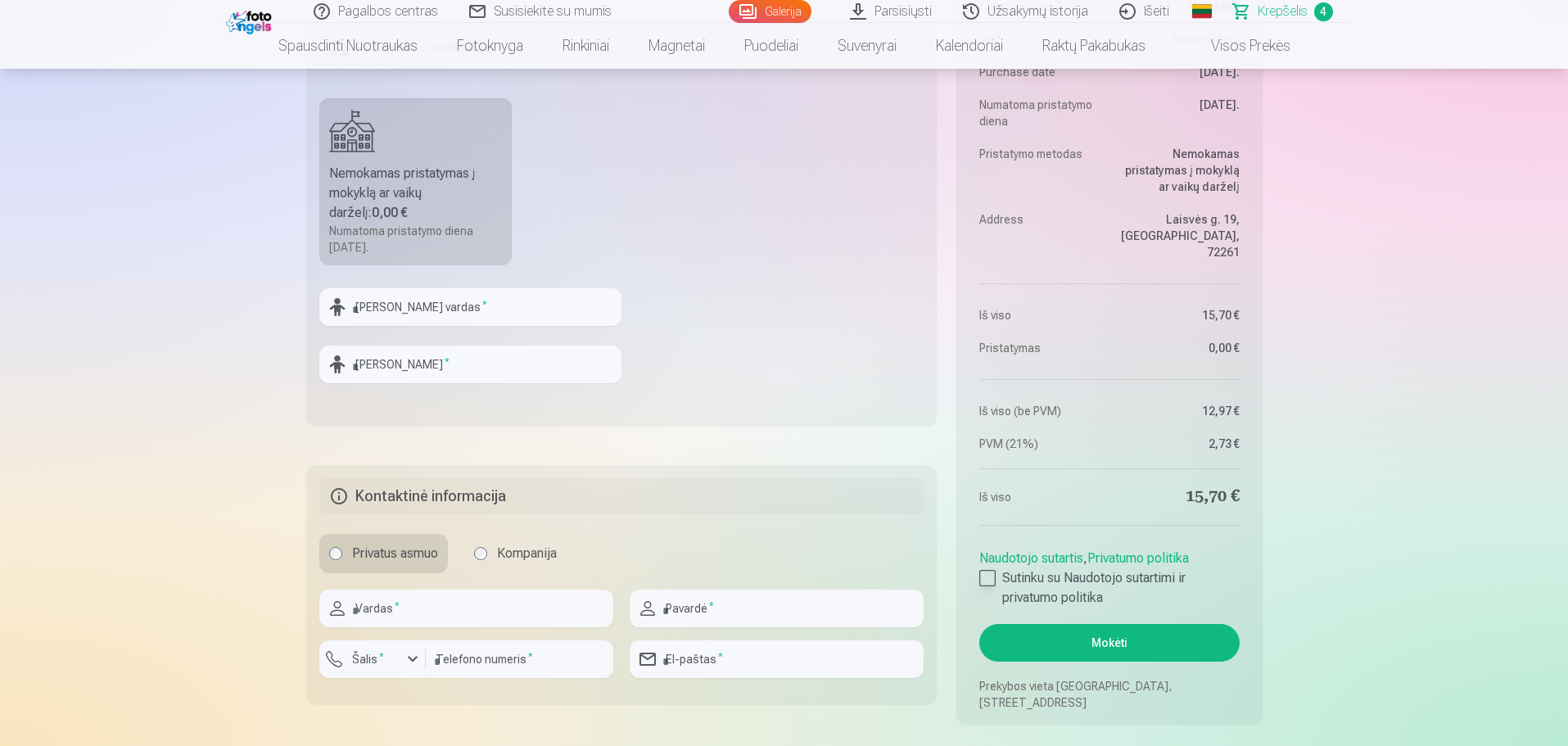
click at [989, 582] on div at bounding box center [986, 577] width 16 height 16
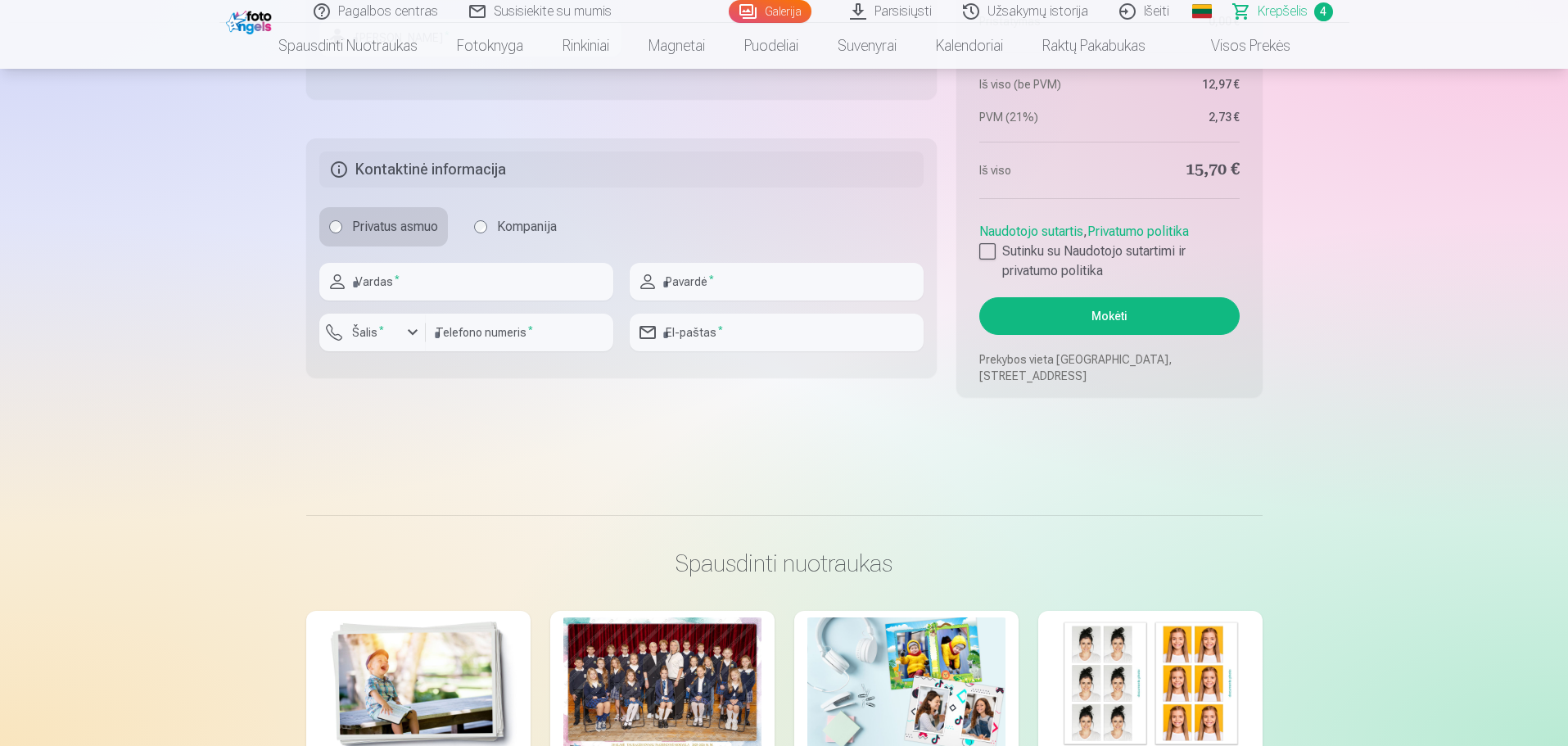
scroll to position [1393, 0]
click at [444, 282] on input "text" at bounding box center [466, 281] width 294 height 37
type input "******"
type input "*******"
type input "*********"
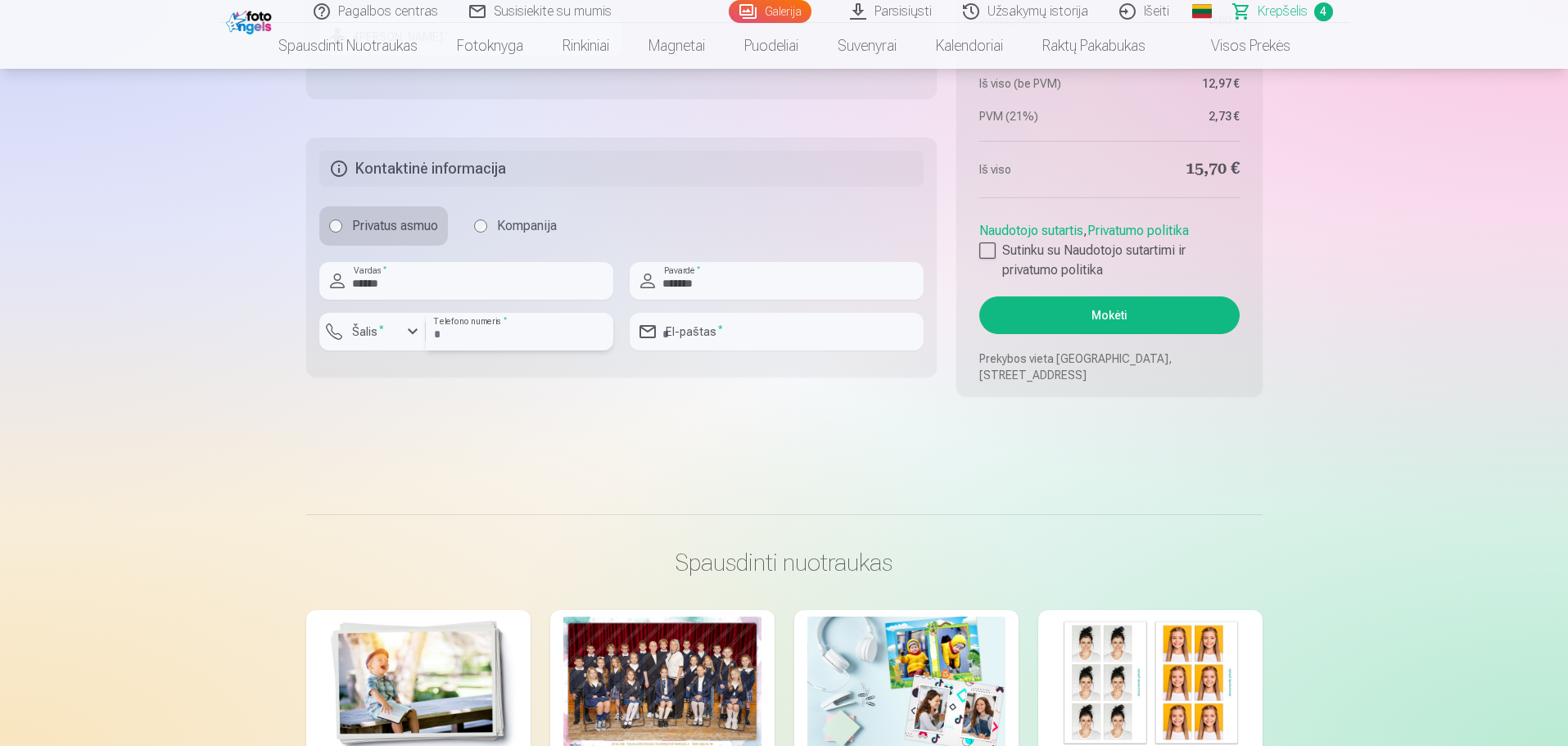
type input "**********"
click at [455, 335] on input "*********" at bounding box center [520, 332] width 187 height 37
drag, startPoint x: 504, startPoint y: 334, endPoint x: 451, endPoint y: 342, distance: 53.6
click at [451, 342] on input "*********" at bounding box center [520, 332] width 187 height 37
type input "*********"
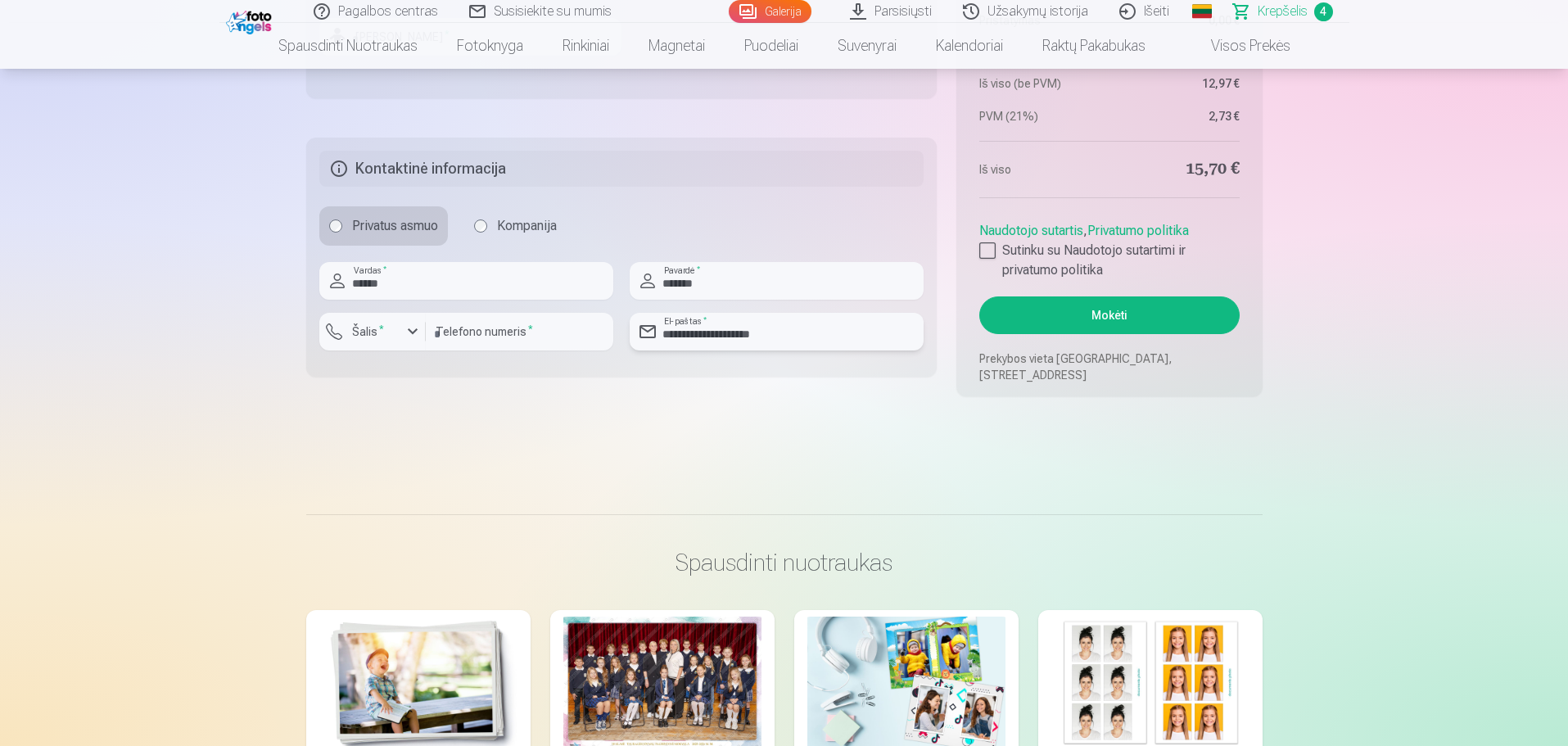
drag, startPoint x: 793, startPoint y: 344, endPoint x: 658, endPoint y: 348, distance: 135.1
click at [658, 348] on input "**********" at bounding box center [777, 332] width 294 height 37
type input "**********"
click at [1058, 318] on button "Mokėti" at bounding box center [1108, 315] width 259 height 37
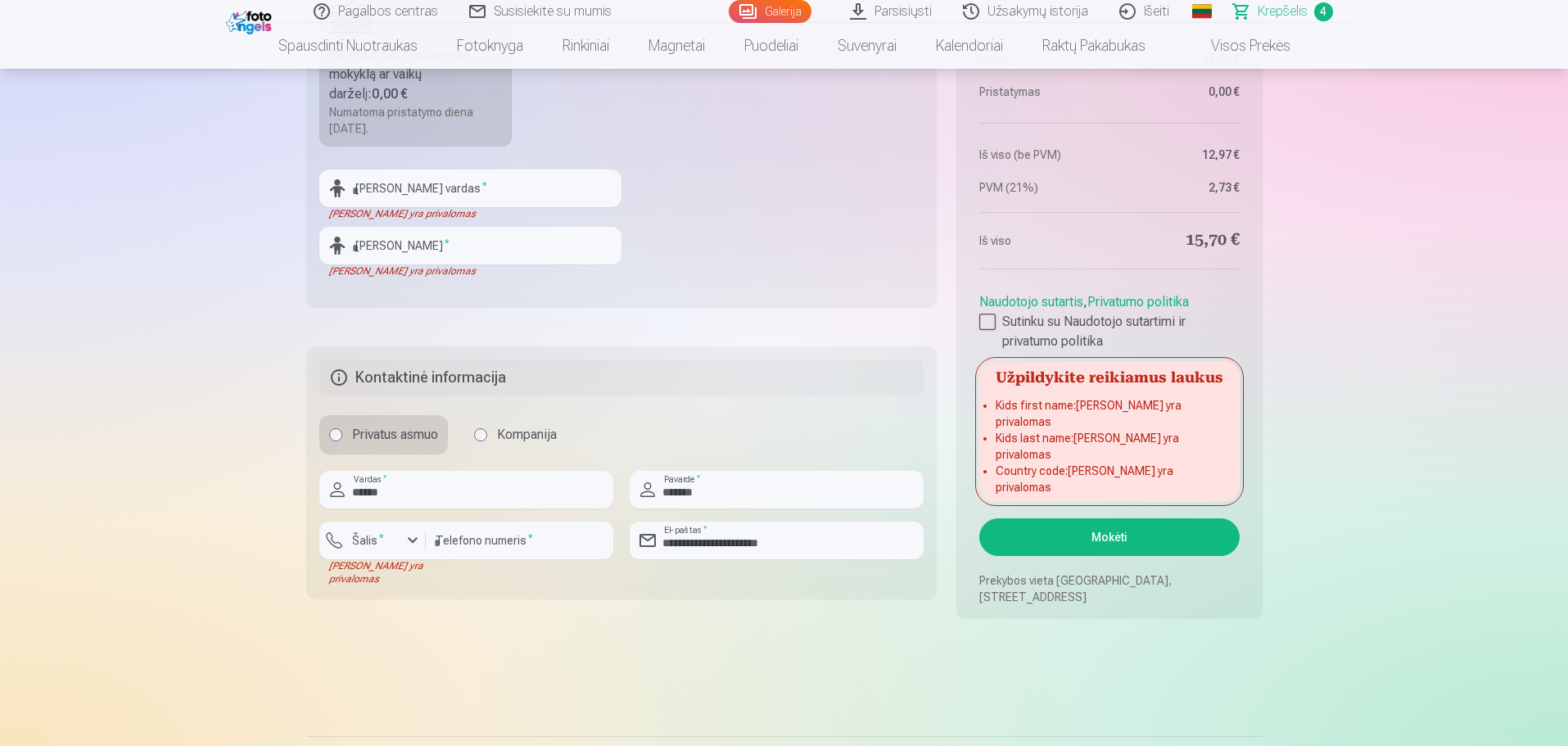
scroll to position [983, 0]
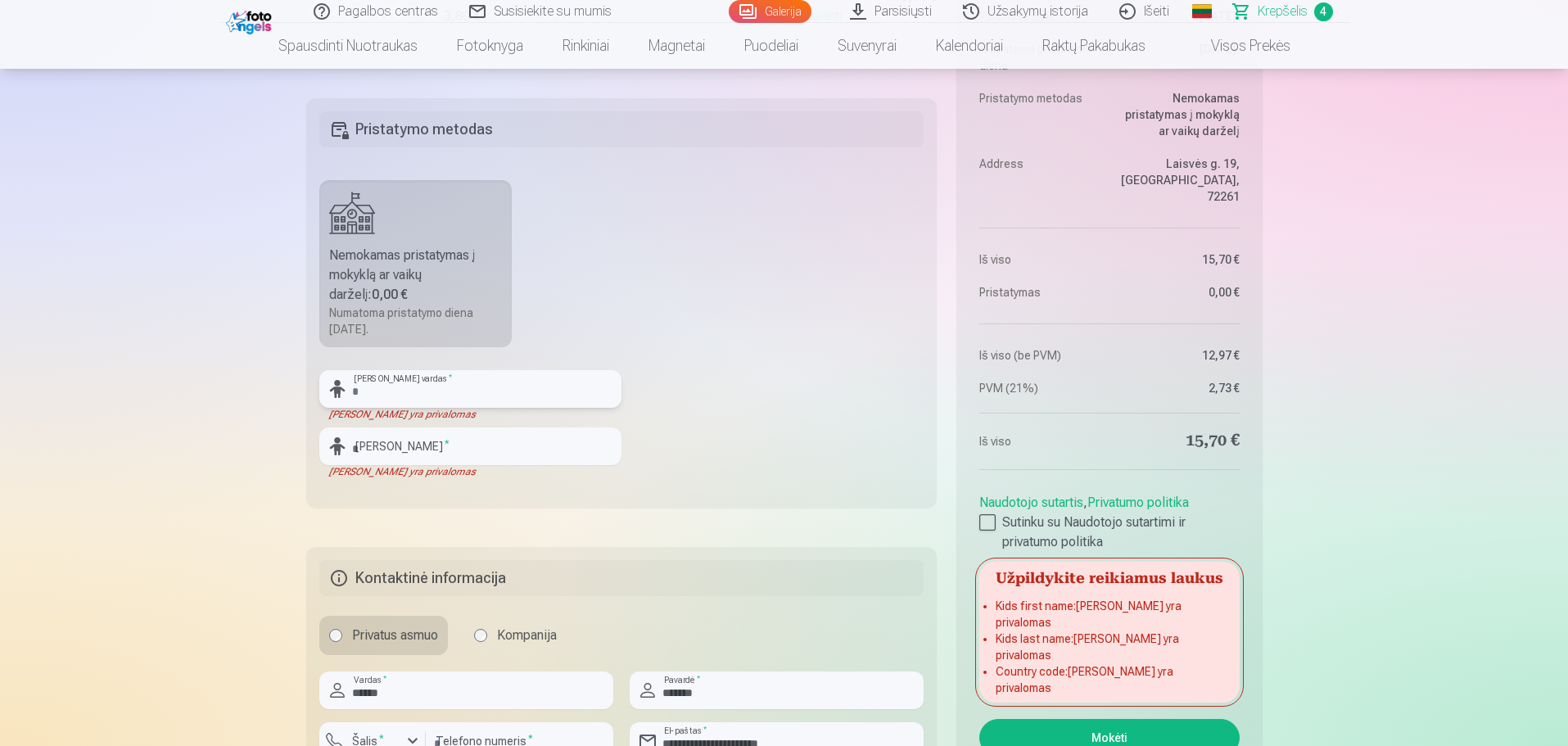
click at [407, 395] on input "text" at bounding box center [470, 389] width 303 height 37
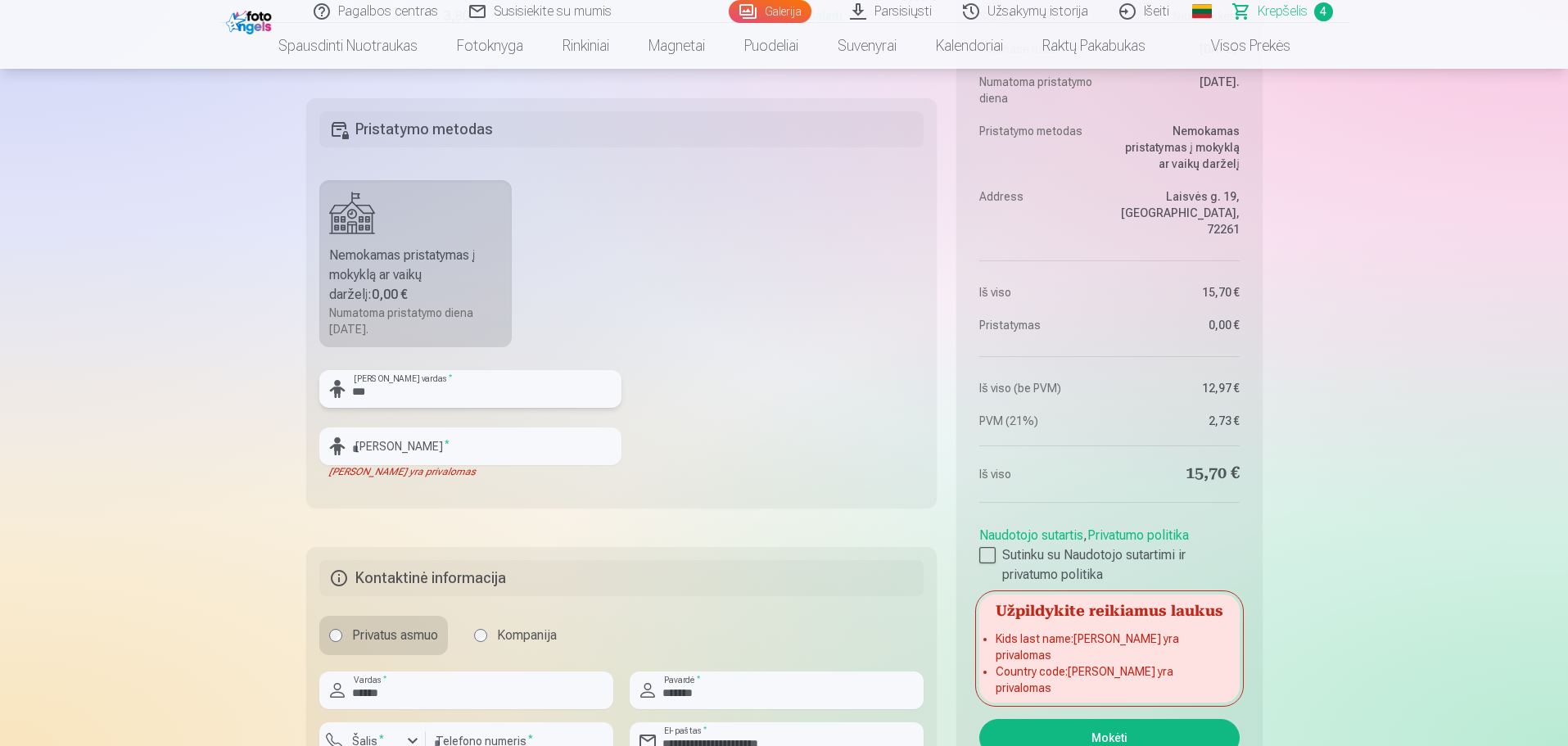
type input "*******"
click at [454, 449] on input "text" at bounding box center [470, 446] width 303 height 37
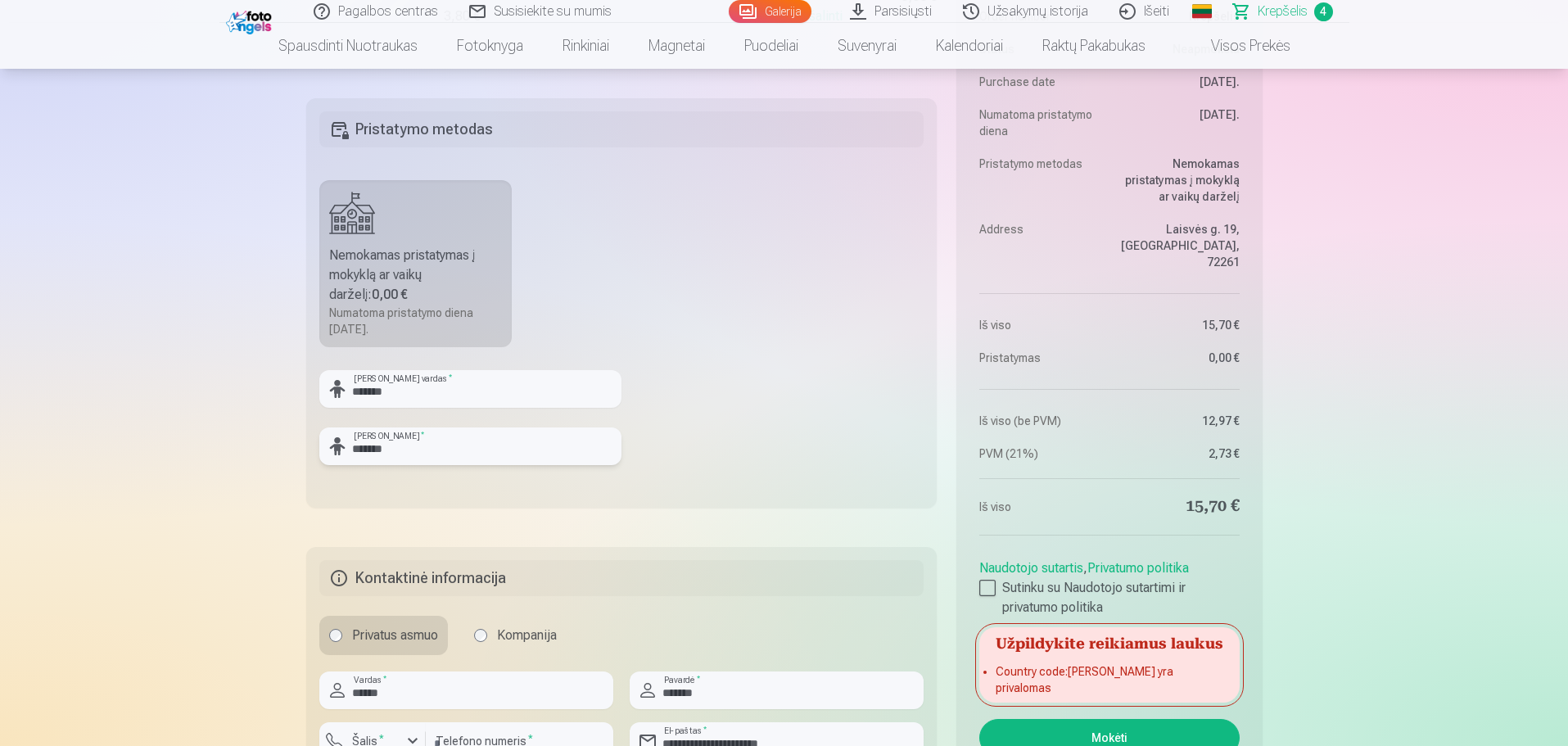
click at [456, 446] on input "*******" at bounding box center [470, 446] width 303 height 37
type input "**********"
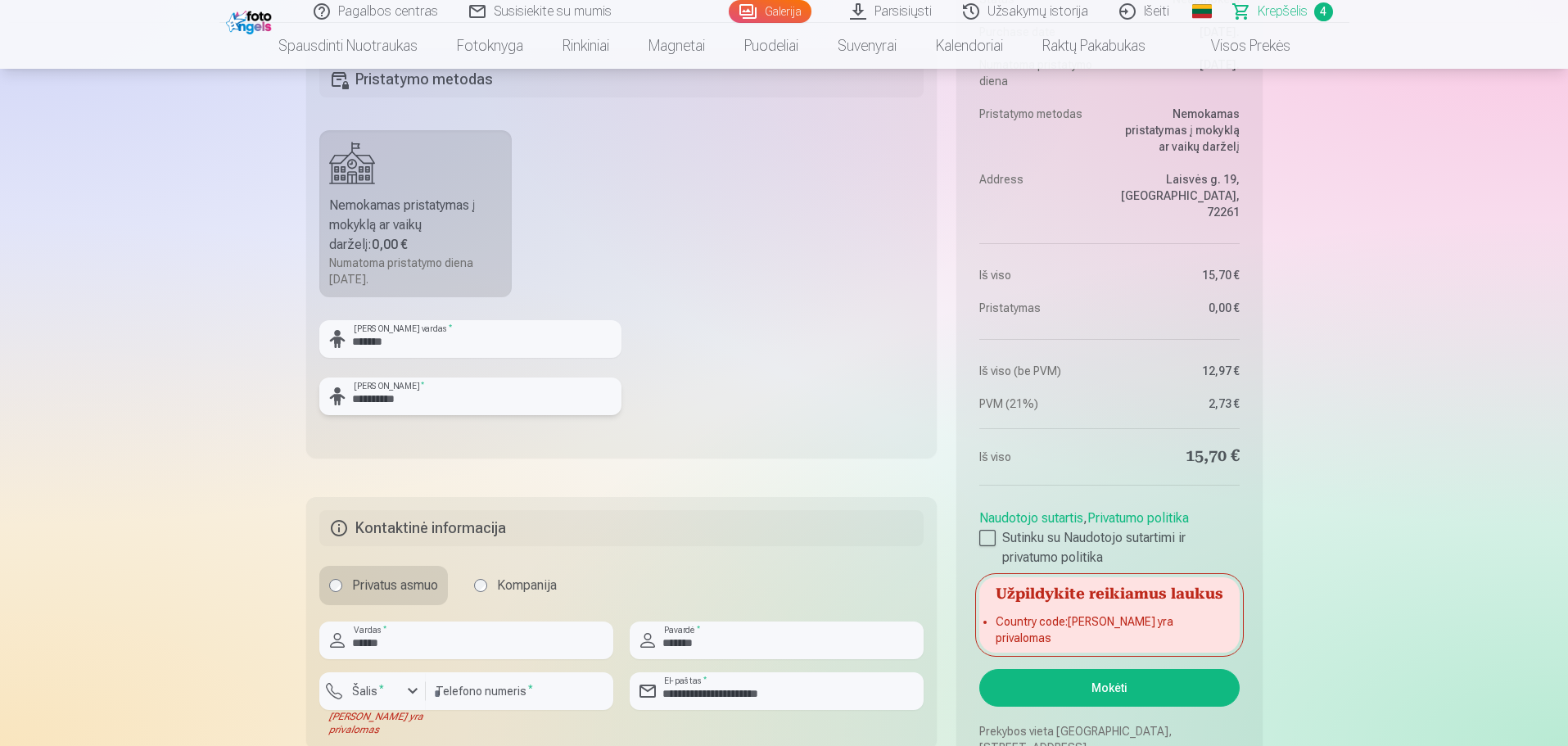
scroll to position [1147, 0]
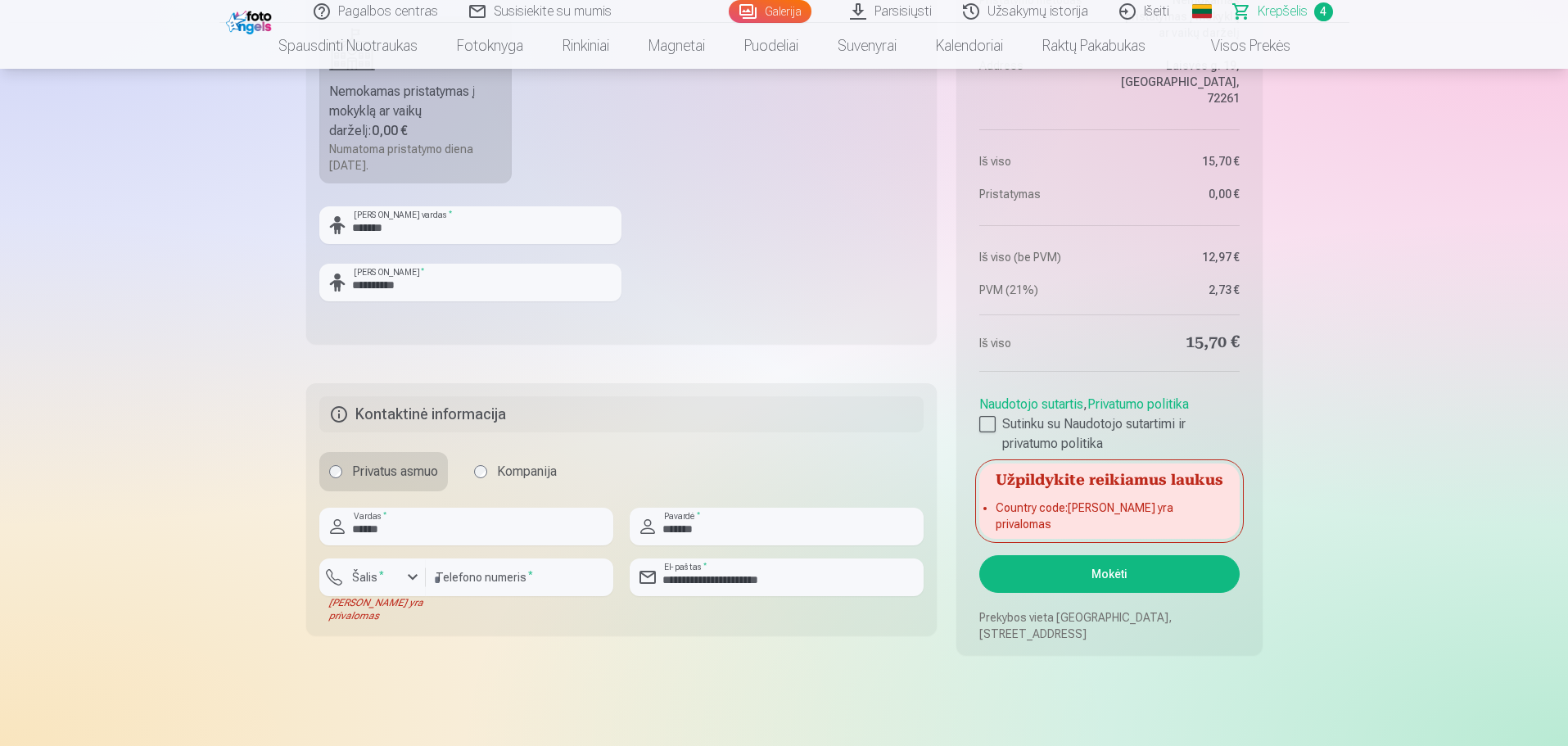
click at [1088, 574] on button "Mokėti" at bounding box center [1108, 574] width 259 height 37
click at [411, 575] on div "button" at bounding box center [412, 577] width 20 height 20
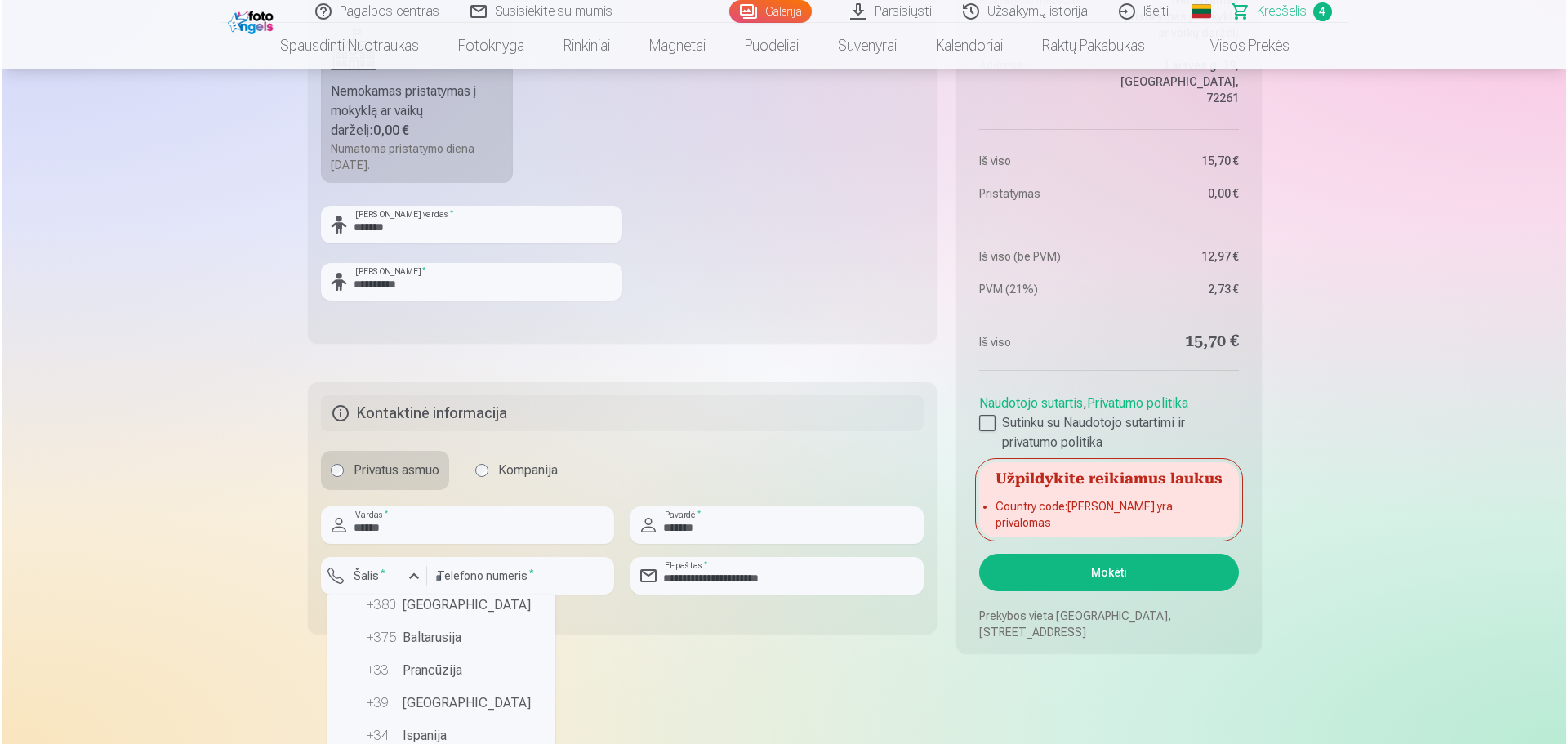
scroll to position [81, 0]
click at [426, 669] on li "+370 Lietuva" at bounding box center [439, 670] width 215 height 33
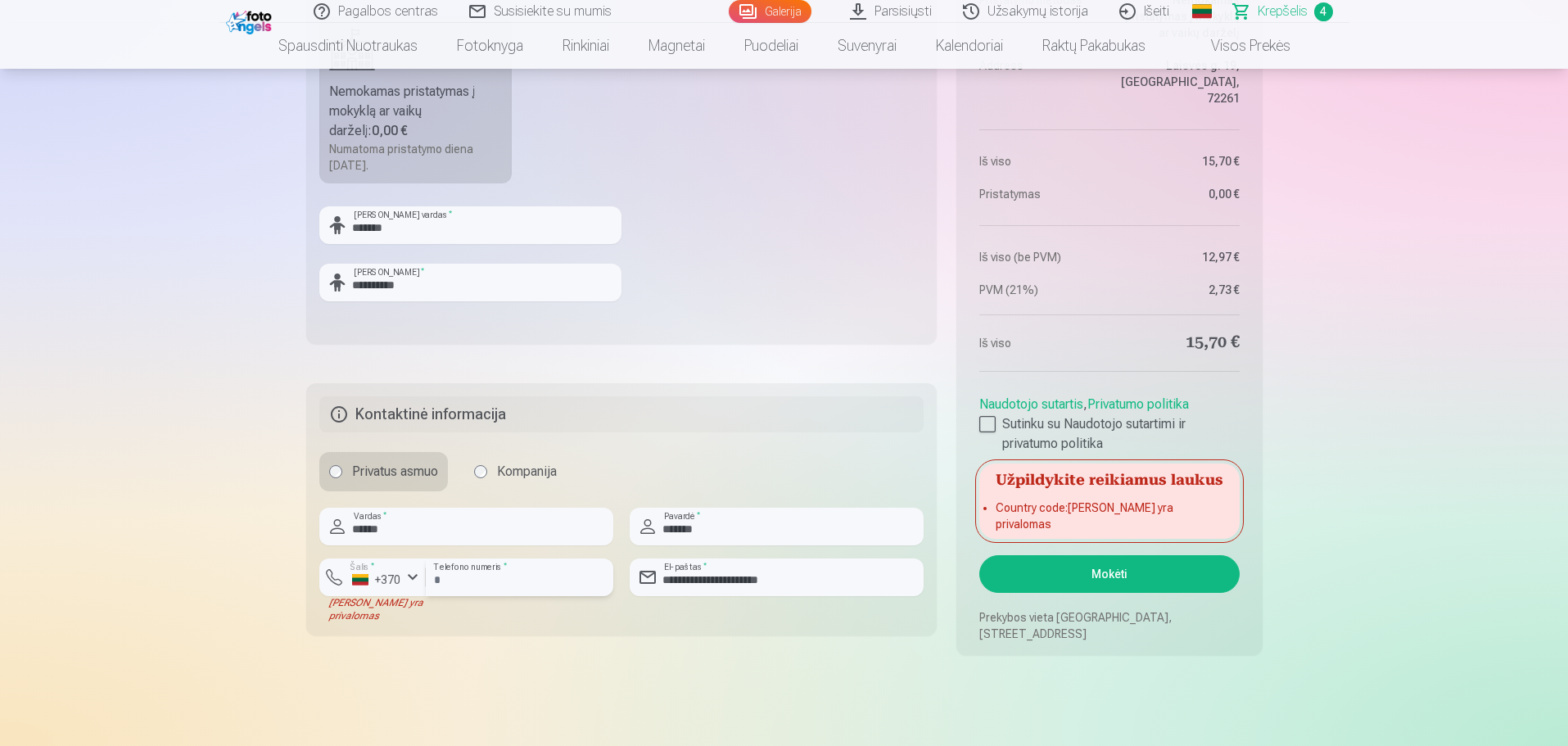
click at [439, 581] on input "*********" at bounding box center [520, 577] width 187 height 37
type input "********"
click at [580, 621] on div "******** Telefono numeris *" at bounding box center [520, 590] width 187 height 64
click at [1087, 578] on button "Mokėti" at bounding box center [1108, 574] width 259 height 37
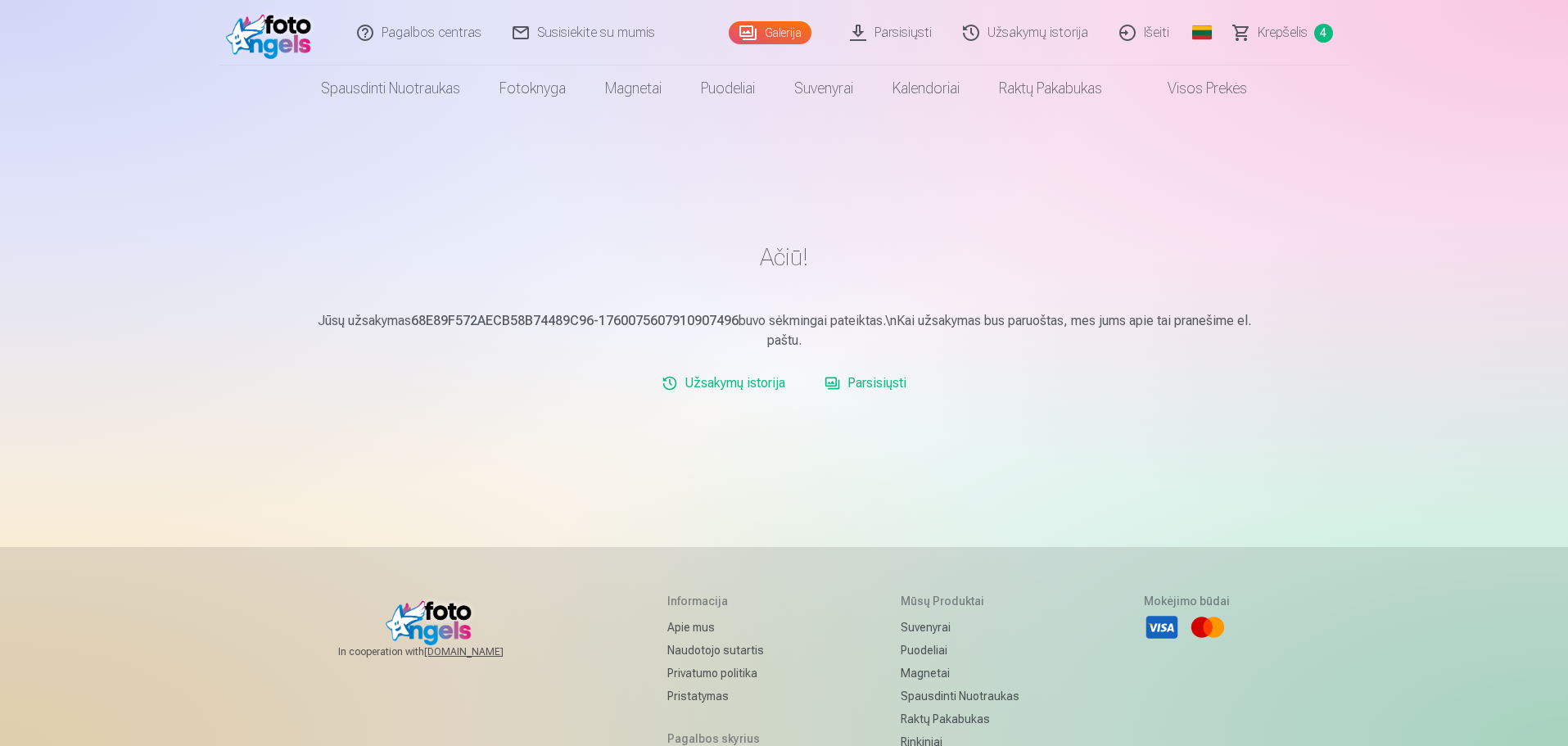
click at [785, 33] on link "Galerija" at bounding box center [770, 33] width 82 height 22
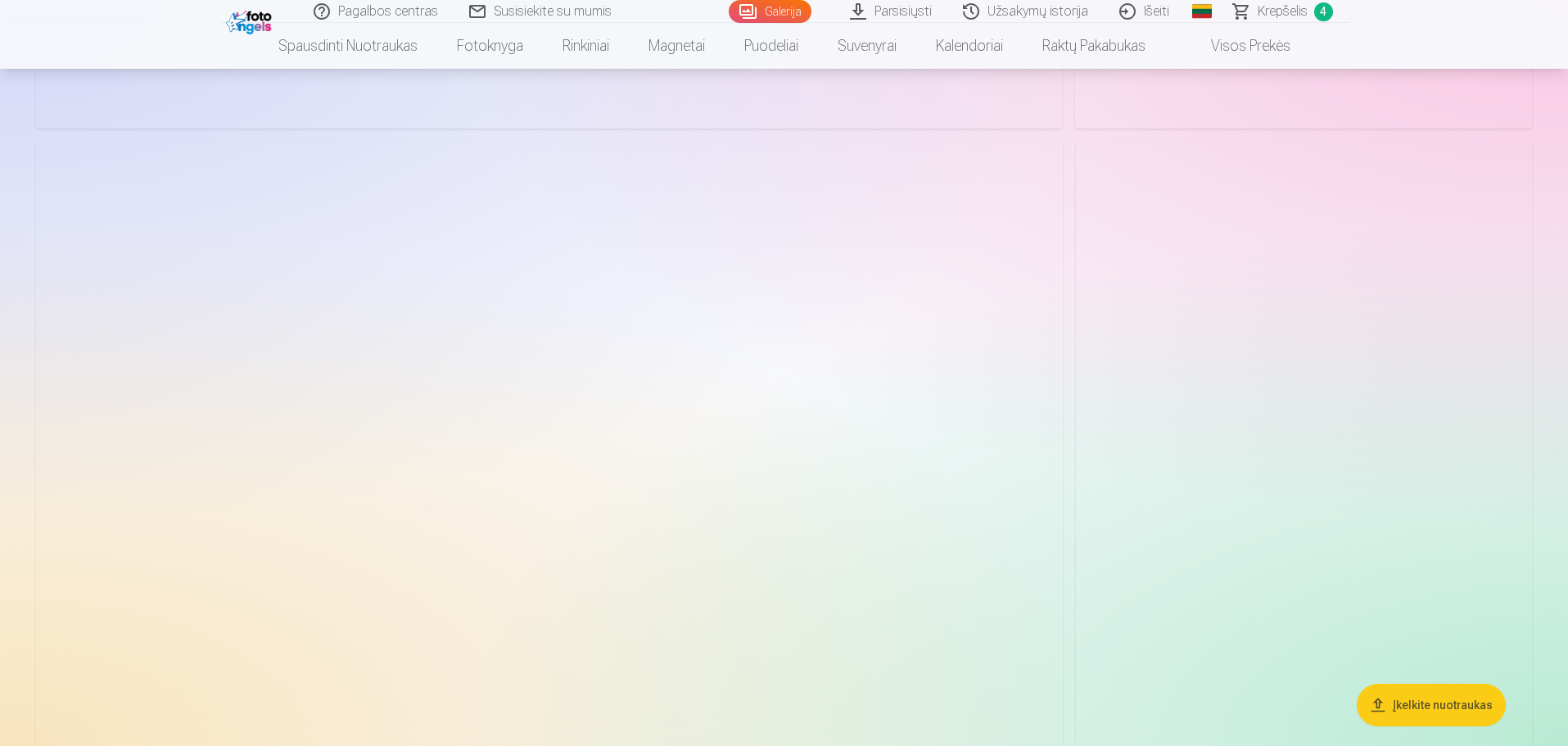
scroll to position [819, 0]
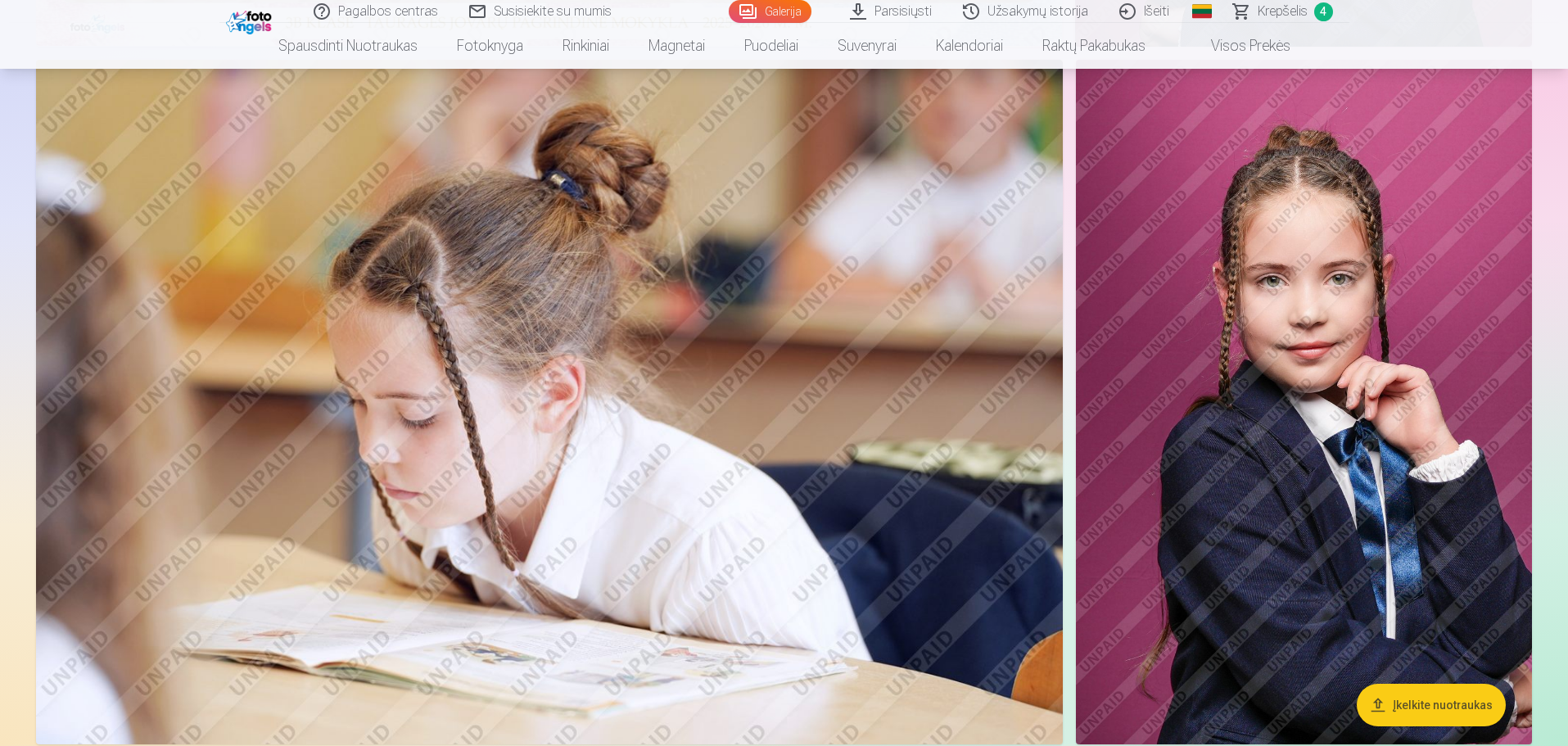
click at [1332, 538] on img at bounding box center [1303, 402] width 456 height 685
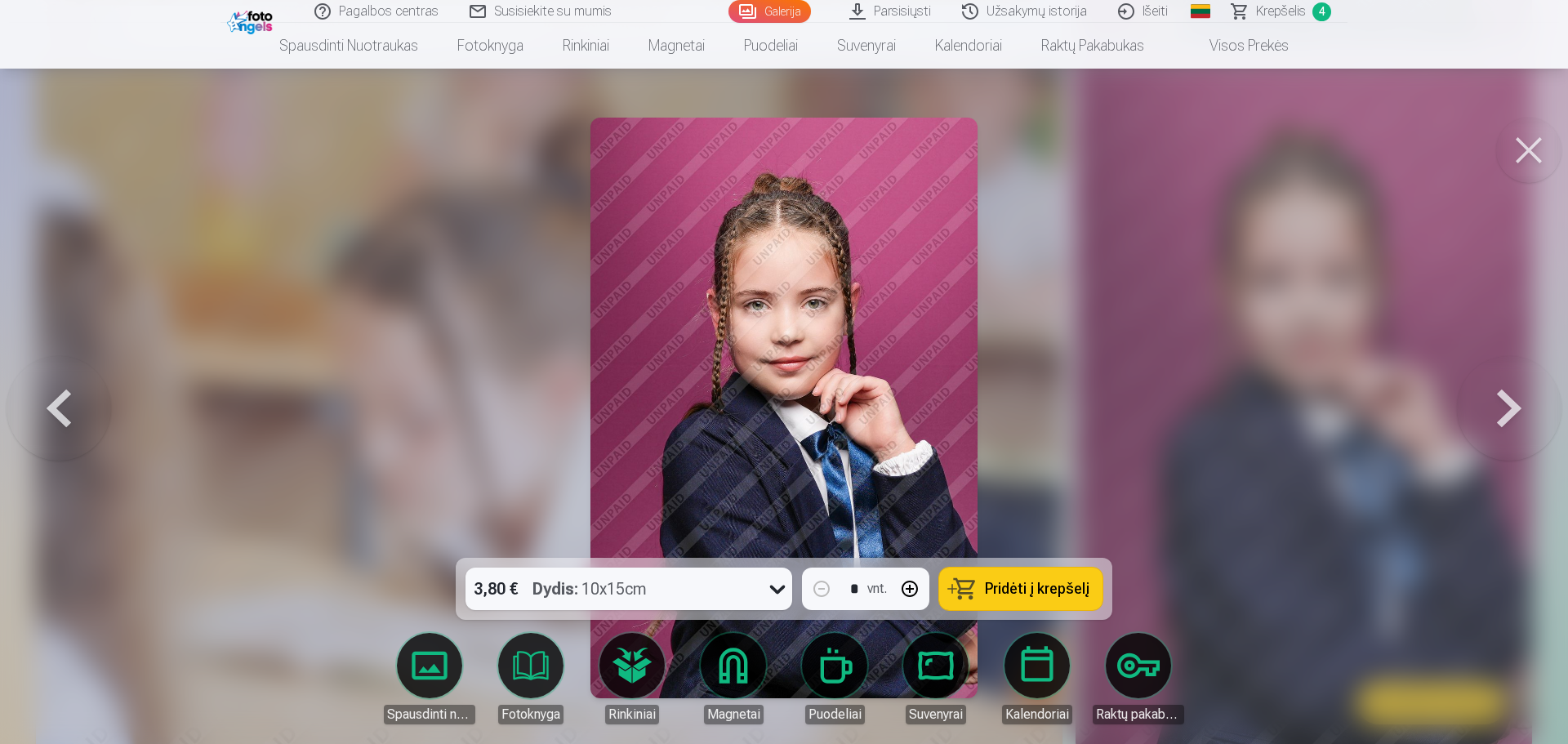
click at [719, 431] on img at bounding box center [784, 408] width 387 height 580
click at [1526, 146] on button at bounding box center [1529, 150] width 65 height 65
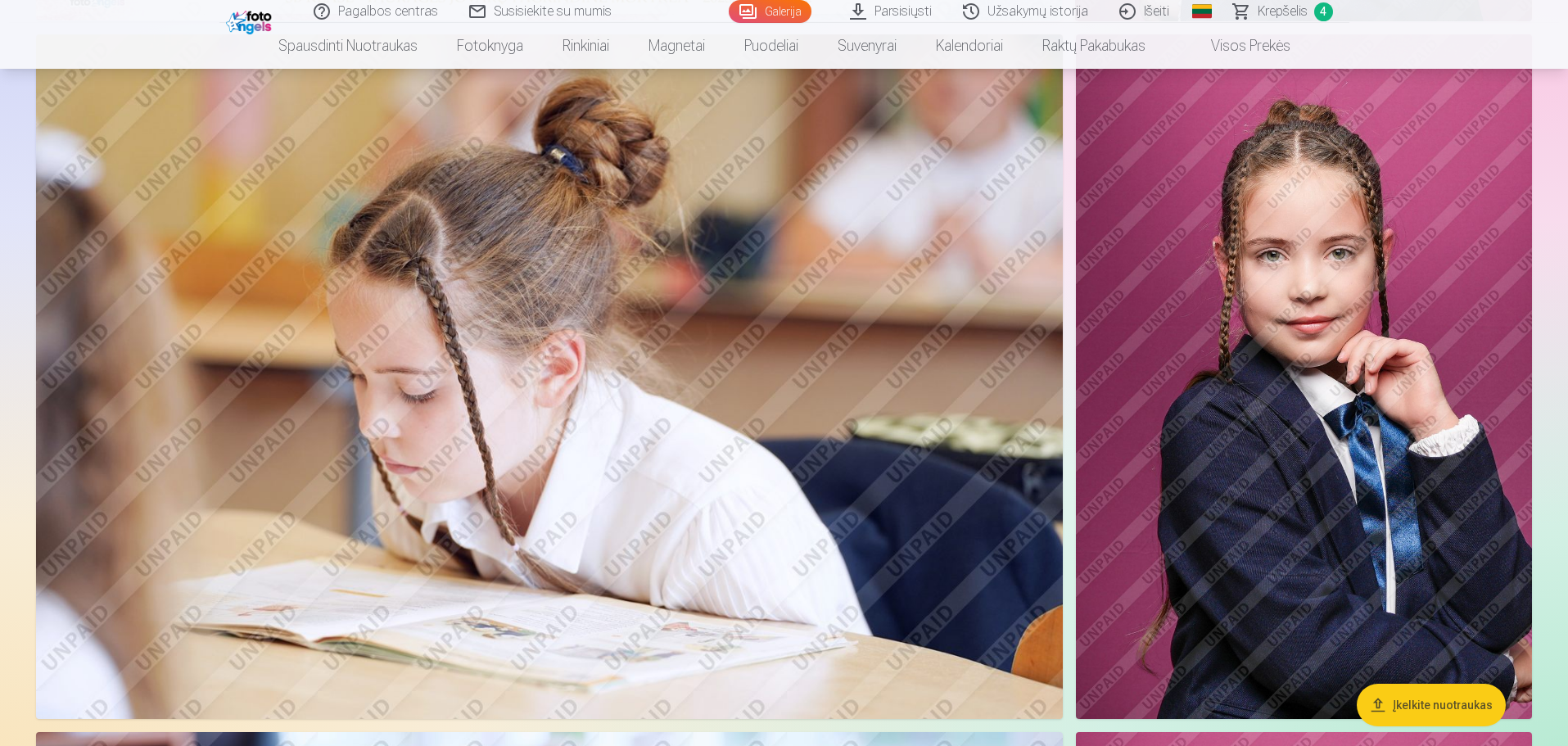
scroll to position [819, 0]
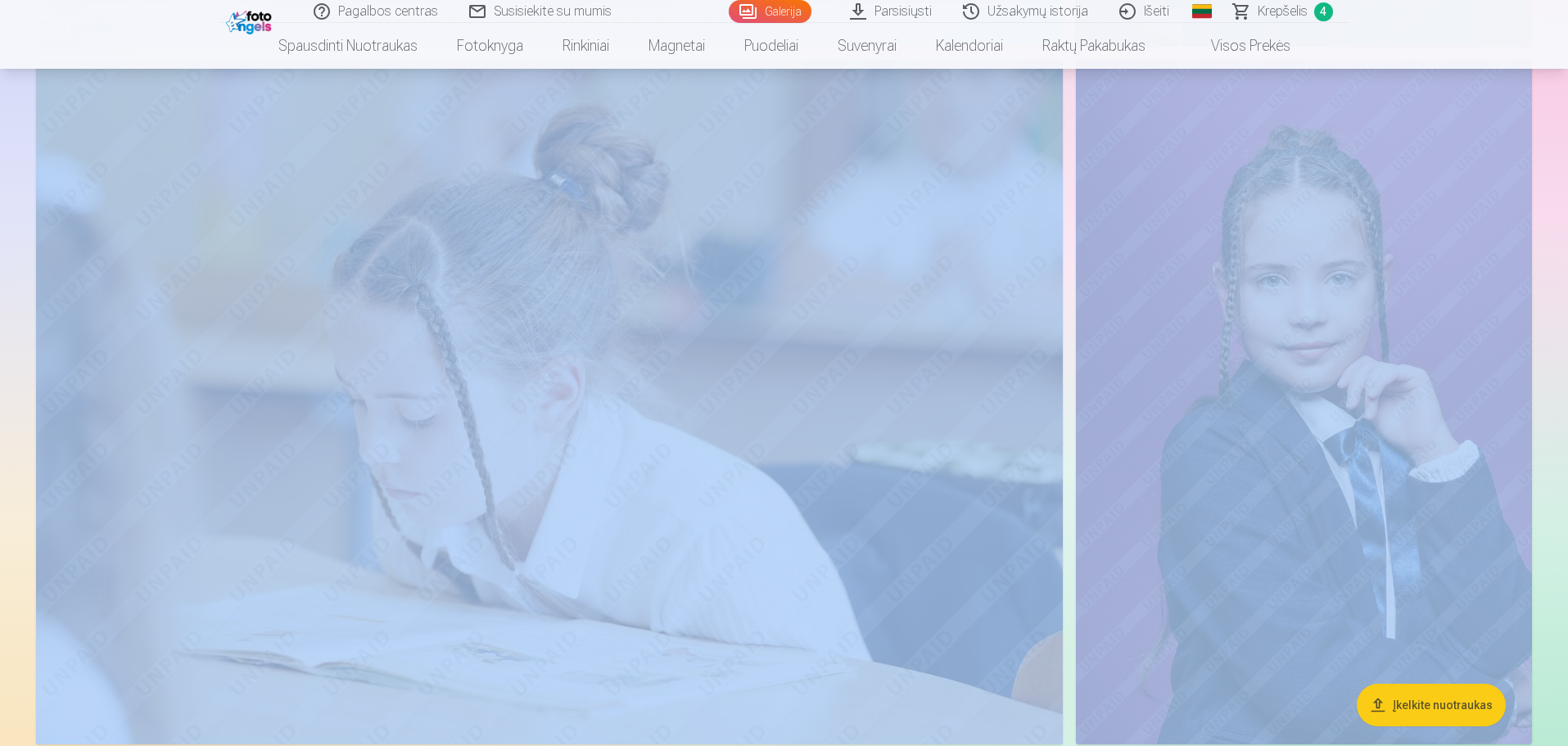
drag, startPoint x: 1567, startPoint y: 67, endPoint x: 1570, endPoint y: 77, distance: 10.4
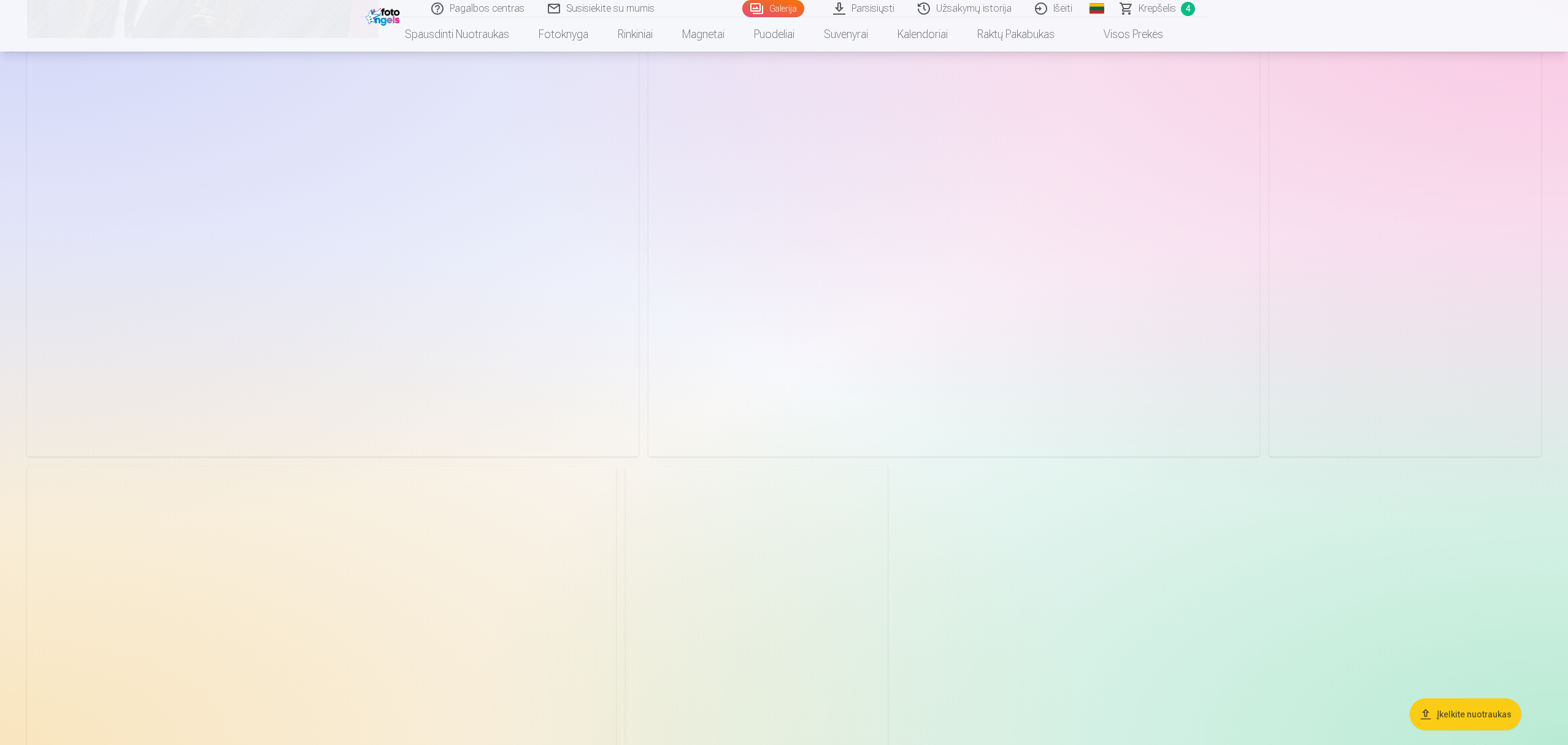
scroll to position [2190, 0]
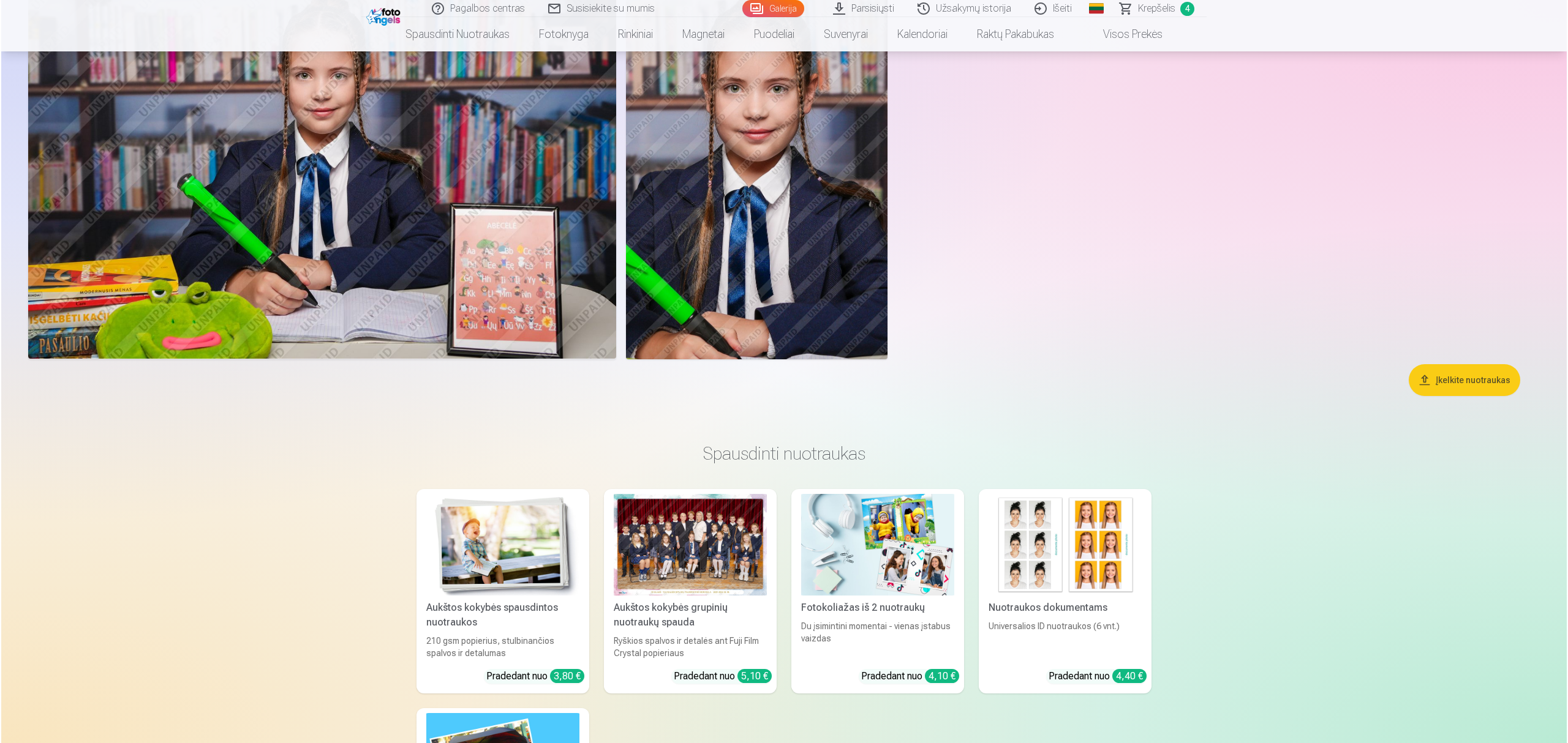
scroll to position [2429, 0]
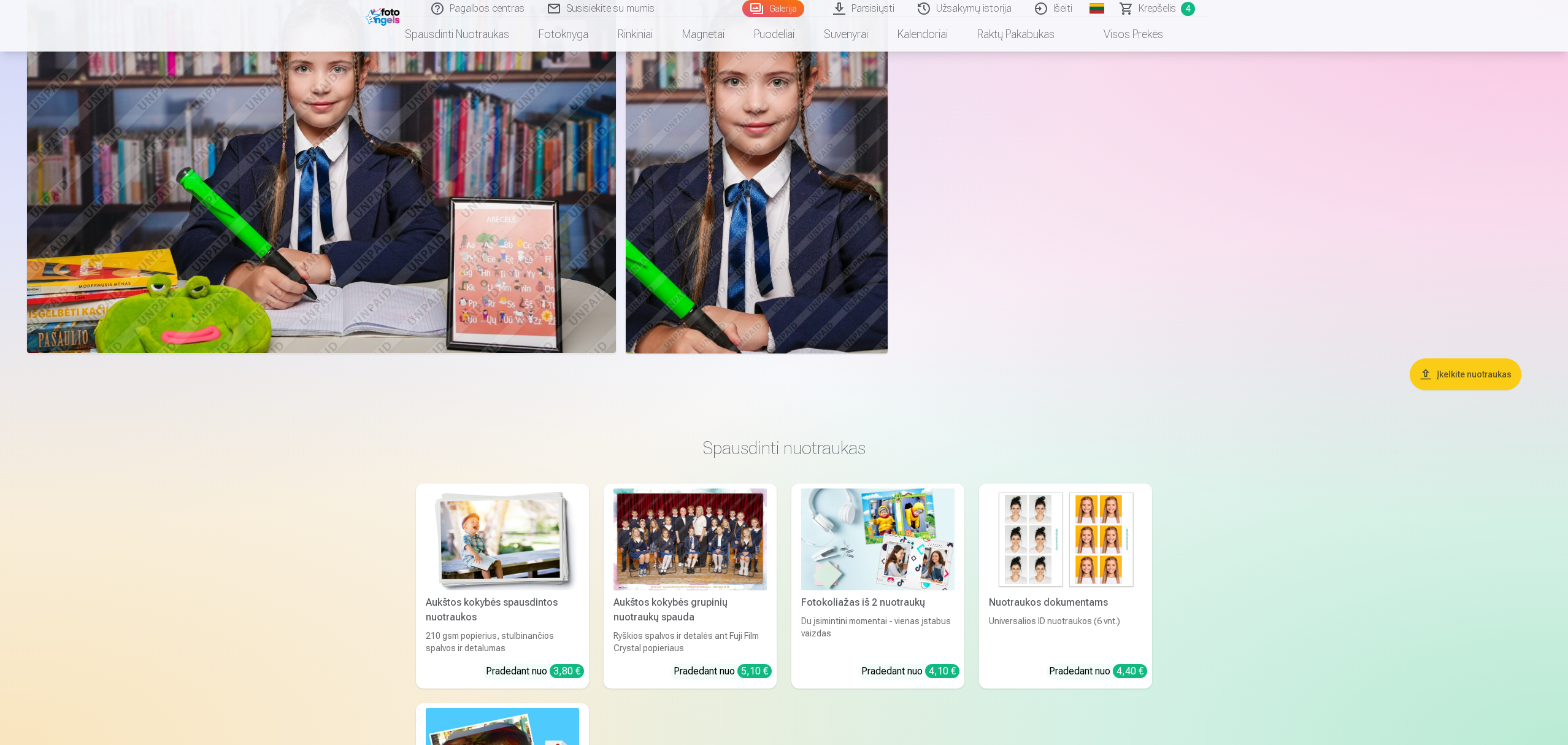
click at [431, 315] on img at bounding box center [321, 157] width 589 height 393
